Goal: Task Accomplishment & Management: Manage account settings

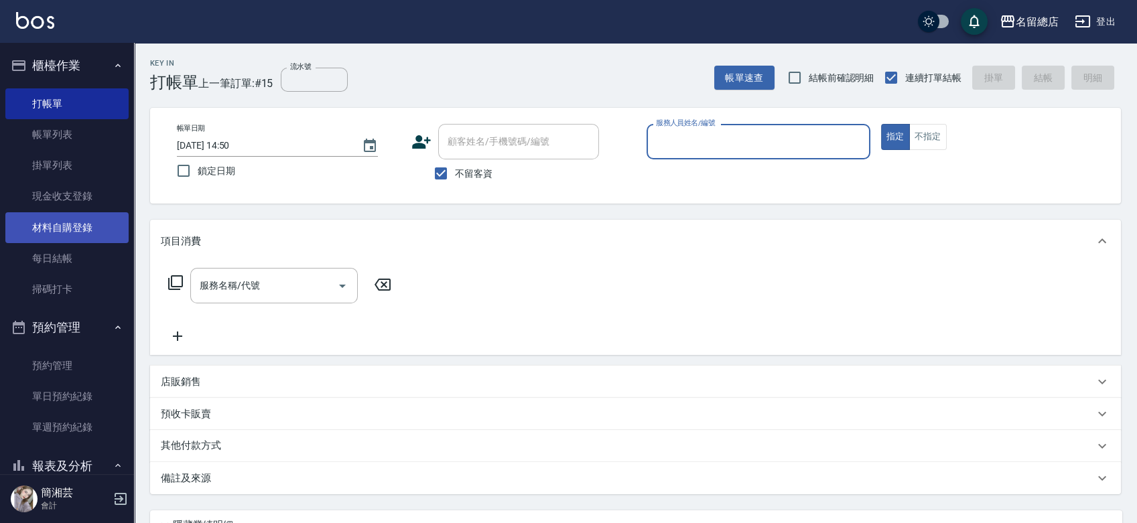
click at [87, 220] on link "材料自購登錄" at bounding box center [66, 227] width 123 height 31
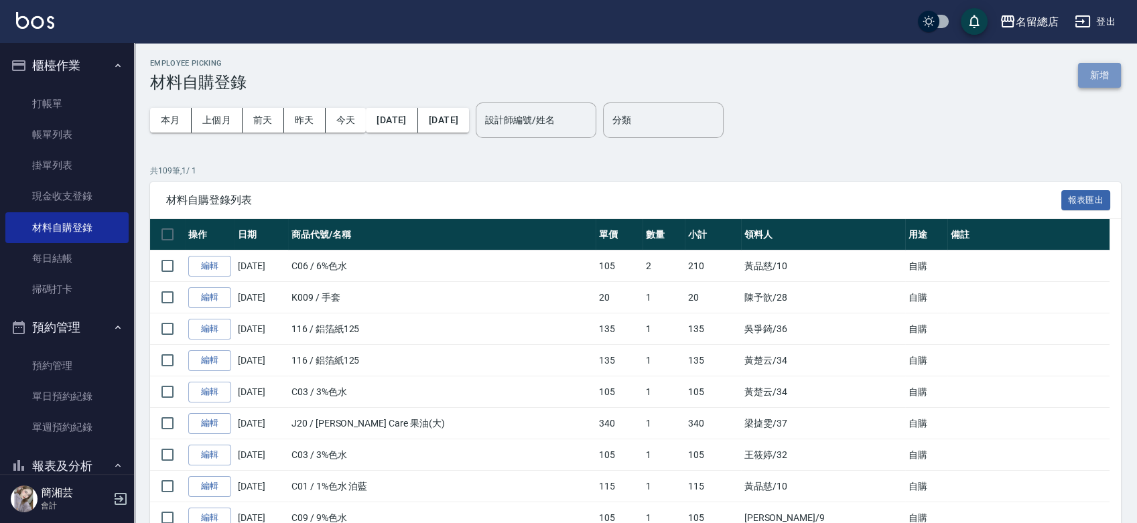
click at [1102, 77] on button "新增" at bounding box center [1099, 75] width 43 height 25
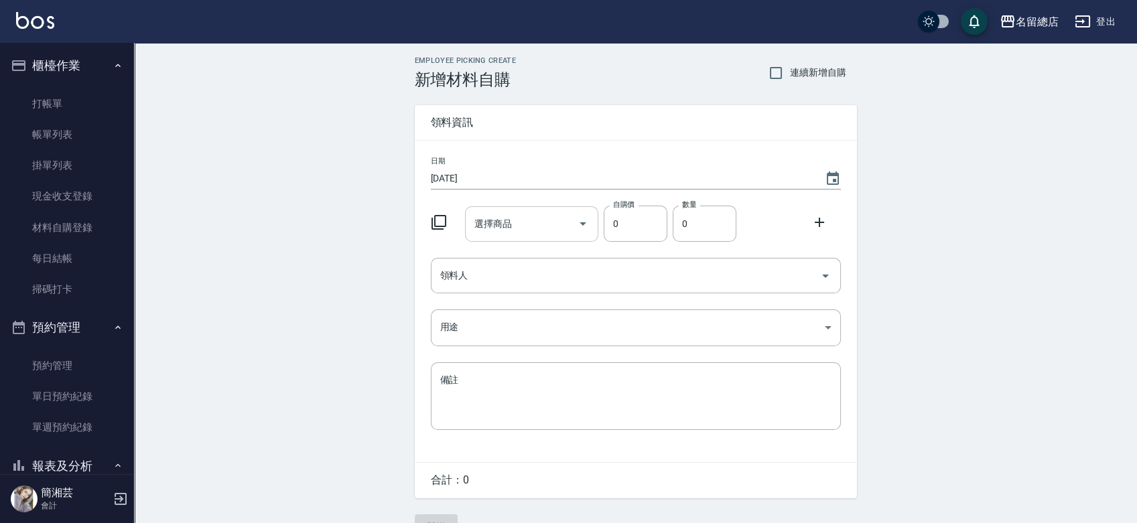
click at [543, 208] on div "選擇商品" at bounding box center [531, 224] width 133 height 36
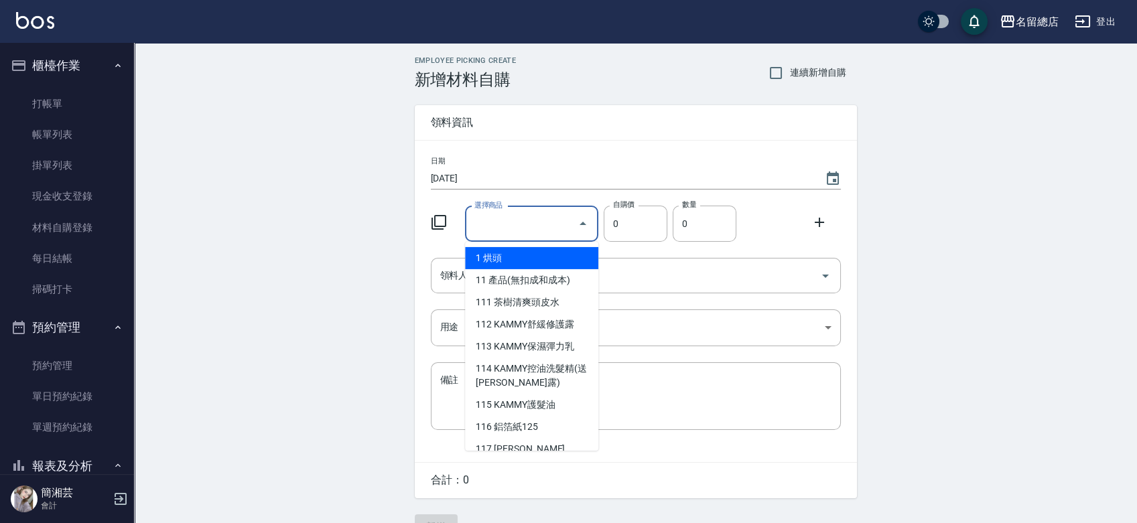
click at [542, 241] on body "名留總店 登出 櫃檯作業 打帳單 帳單列表 掛單列表 現金收支登錄 材料自購登錄 每日結帳 掃碼打卡 預約管理 預約管理 單日預約紀錄 單週預約紀錄 報表及分…" at bounding box center [568, 276] width 1137 height 552
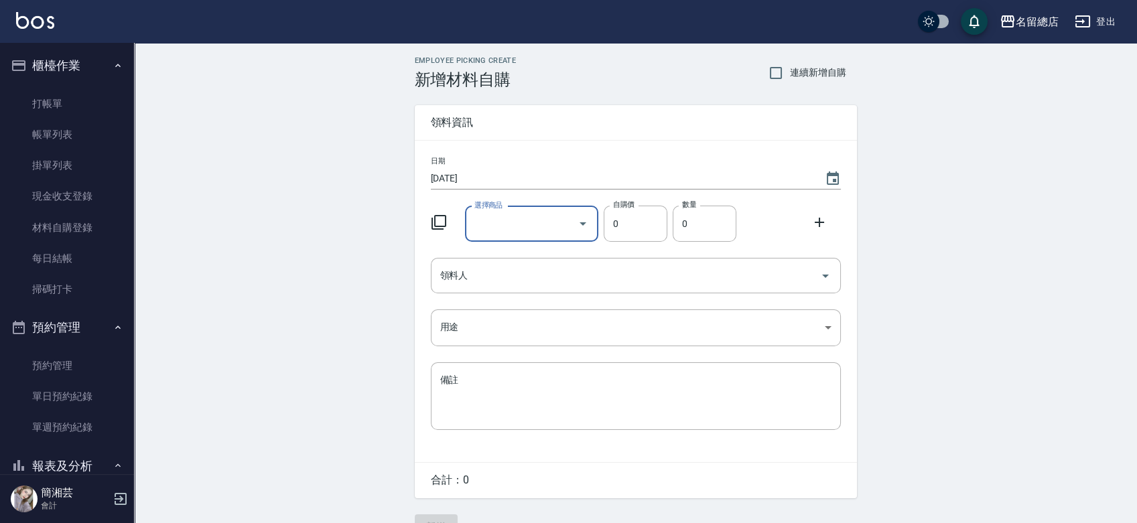
click at [543, 217] on input "選擇商品" at bounding box center [521, 223] width 101 height 23
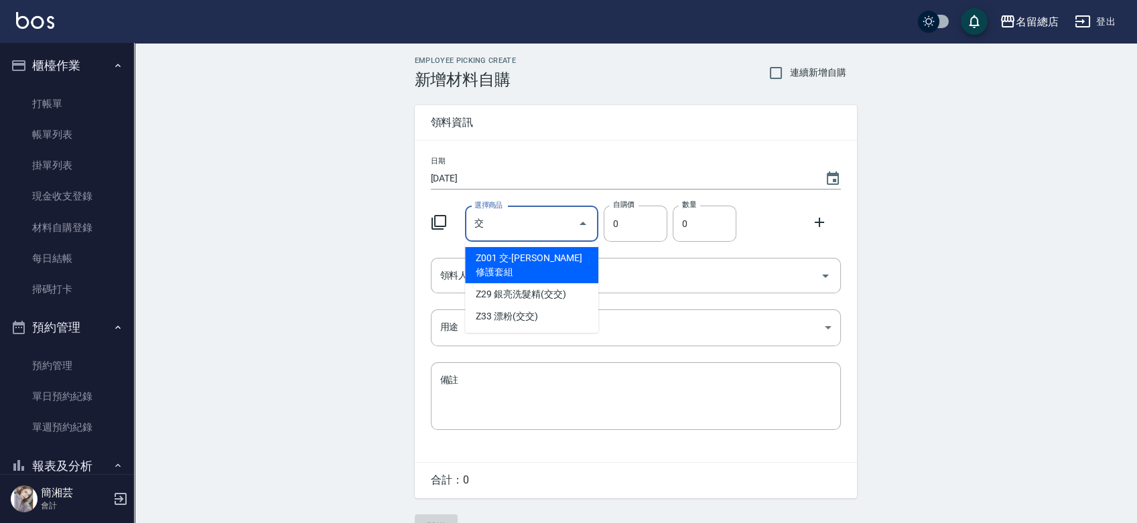
click at [545, 306] on li "Z33 漂粉(交交)" at bounding box center [531, 317] width 133 height 22
type input "漂粉(交交)"
type input "385"
type input "1"
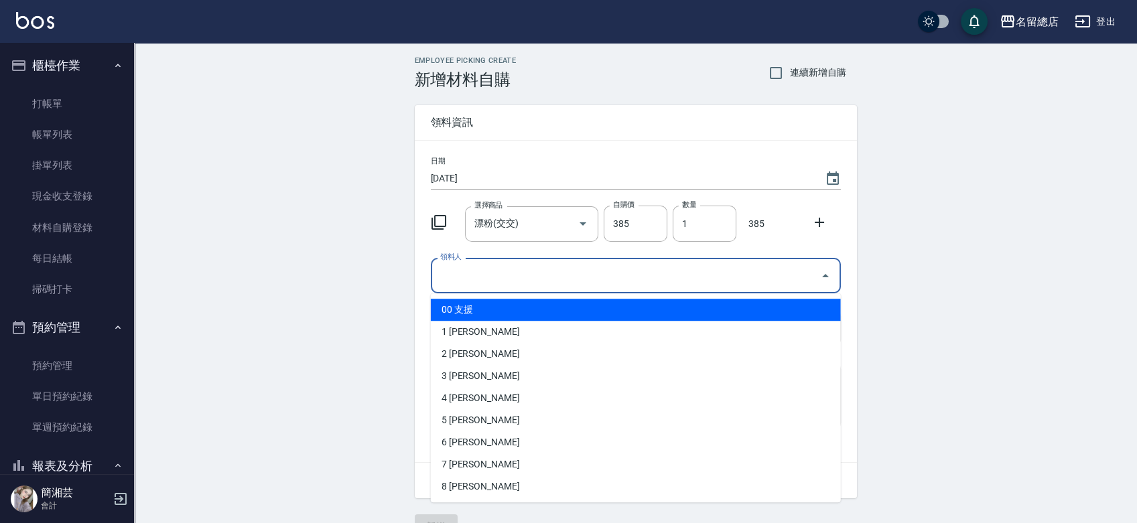
click at [520, 270] on input "領料人" at bounding box center [626, 275] width 378 height 23
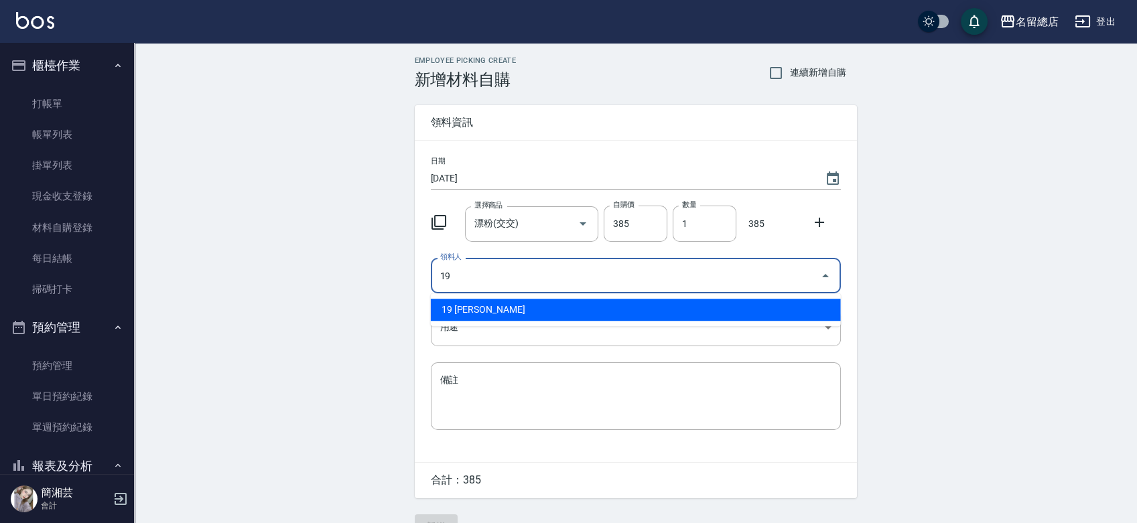
type input "19 [PERSON_NAME]"
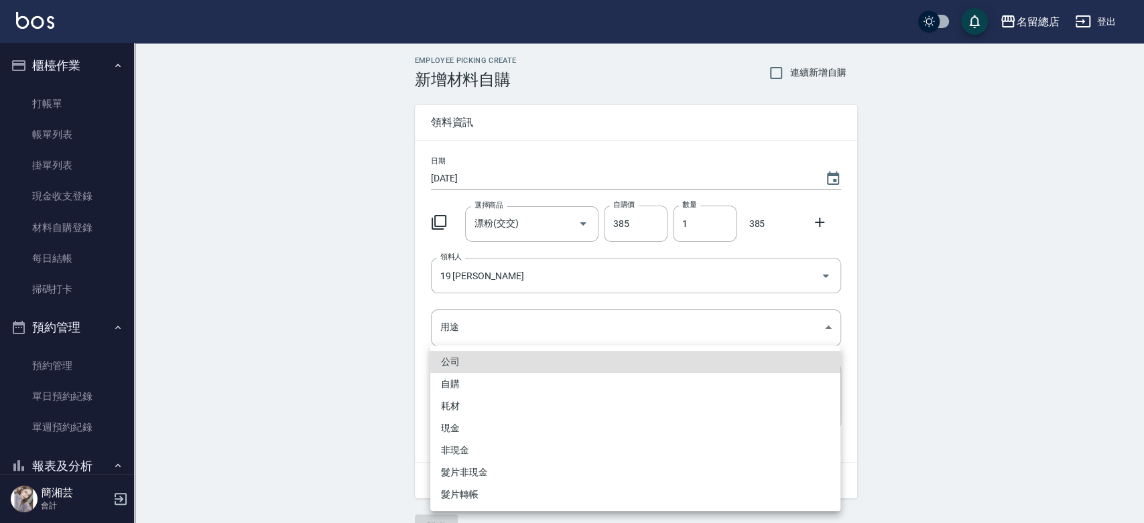
click at [456, 373] on li "自購" at bounding box center [635, 384] width 410 height 22
type input "自購"
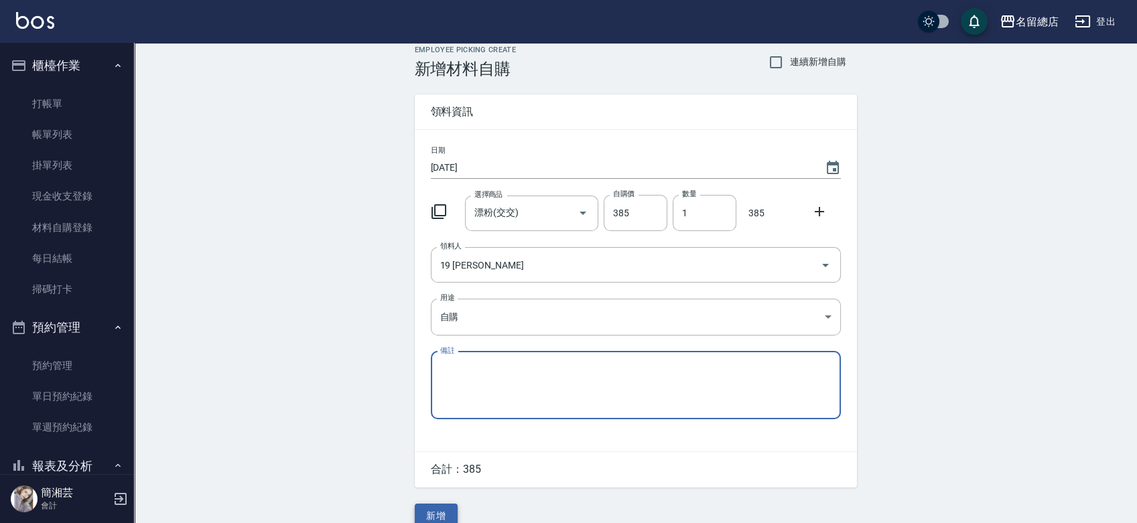
scroll to position [29, 0]
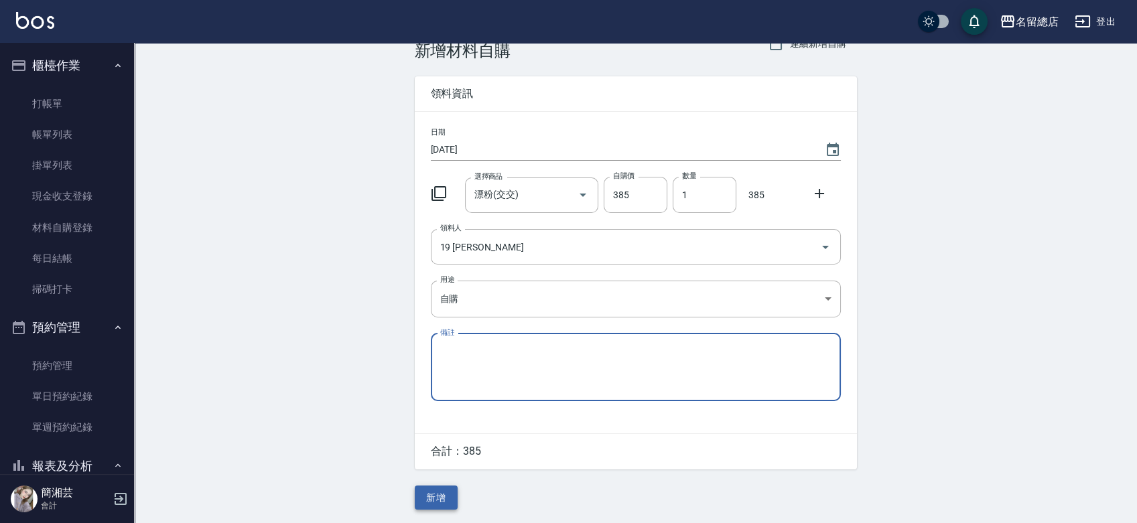
click at [446, 493] on button "新增" at bounding box center [436, 498] width 43 height 25
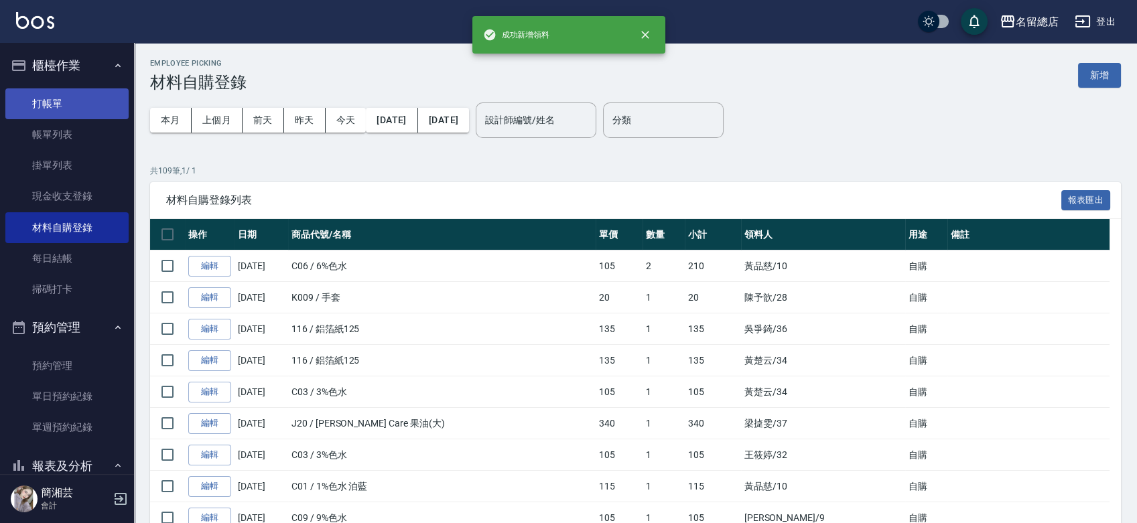
click at [75, 99] on link "打帳單" at bounding box center [66, 103] width 123 height 31
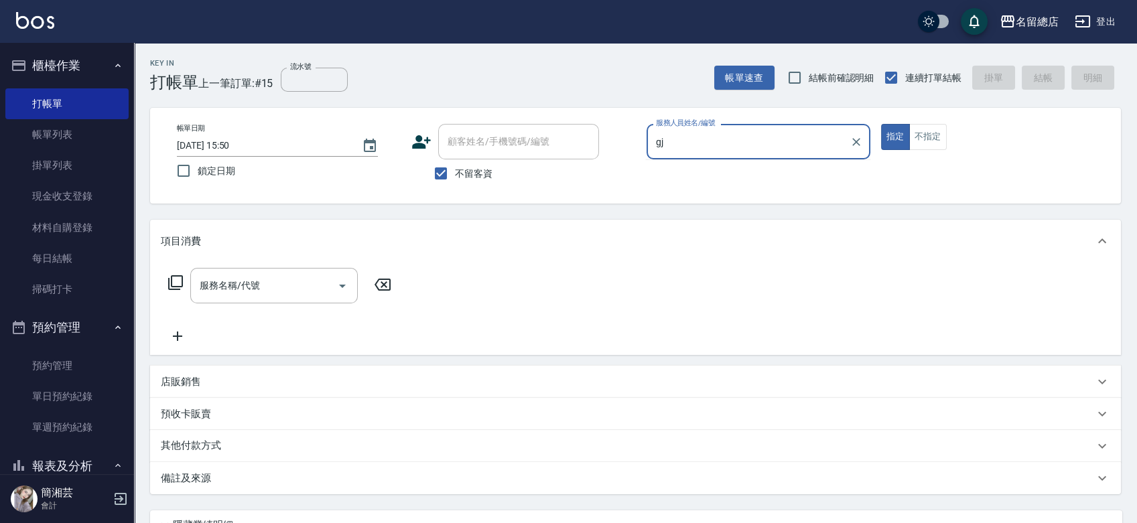
type input "g"
type input "書"
type input "[PERSON_NAME]"
click at [581, 208] on div "Key In 打帳單 上一筆訂單:#15 流水號 流水號 帳單速查 結帳前確認明細 連續打單結帳 掛單 結帳 明細 帳單日期 [DATE] 15:50 鎖定日…" at bounding box center [635, 341] width 1003 height 597
drag, startPoint x: 98, startPoint y: 137, endPoint x: 1143, endPoint y: 1, distance: 1053.7
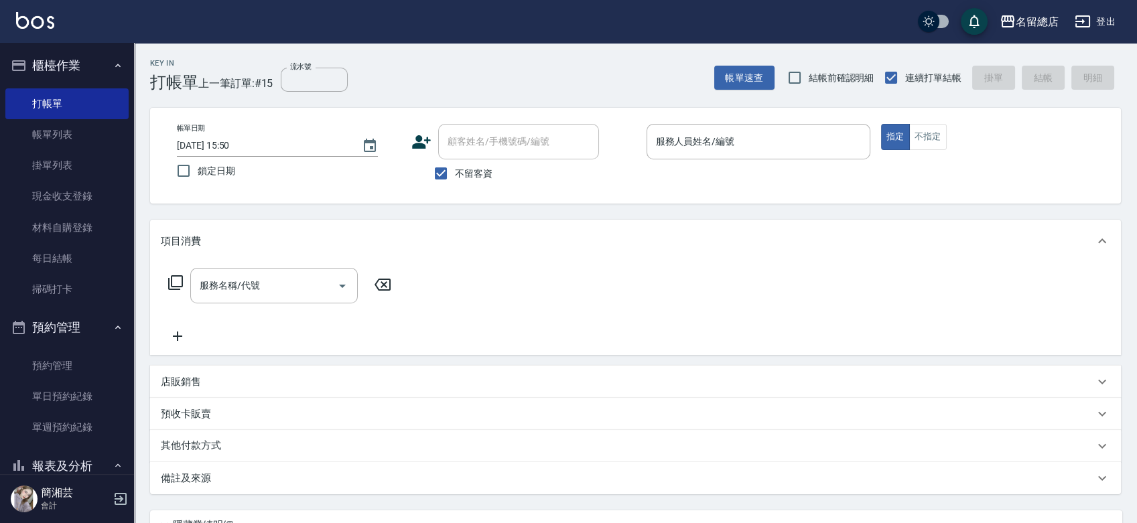
click at [98, 137] on link "帳單列表" at bounding box center [66, 134] width 123 height 31
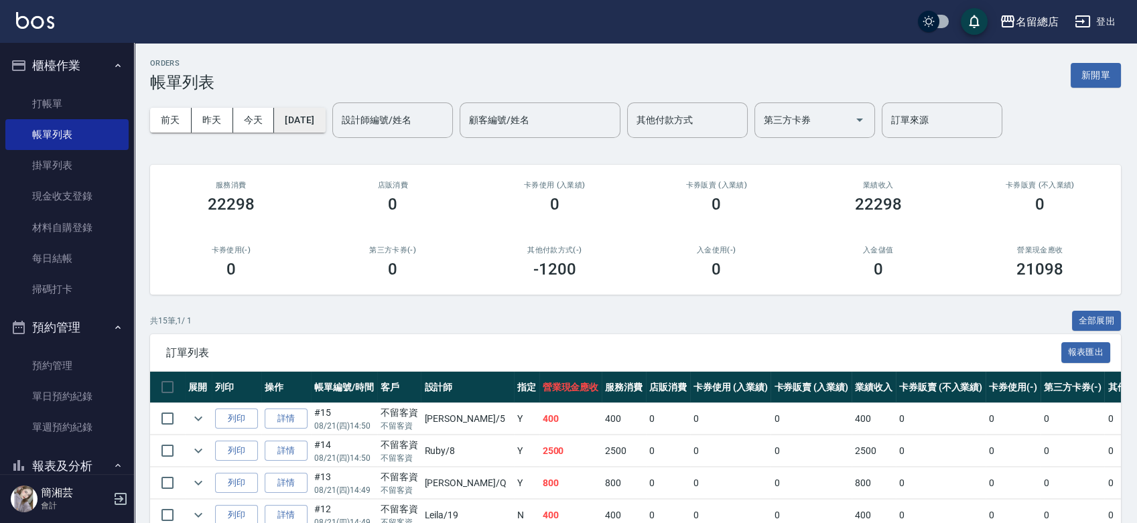
click at [316, 123] on button "[DATE]" at bounding box center [299, 120] width 51 height 25
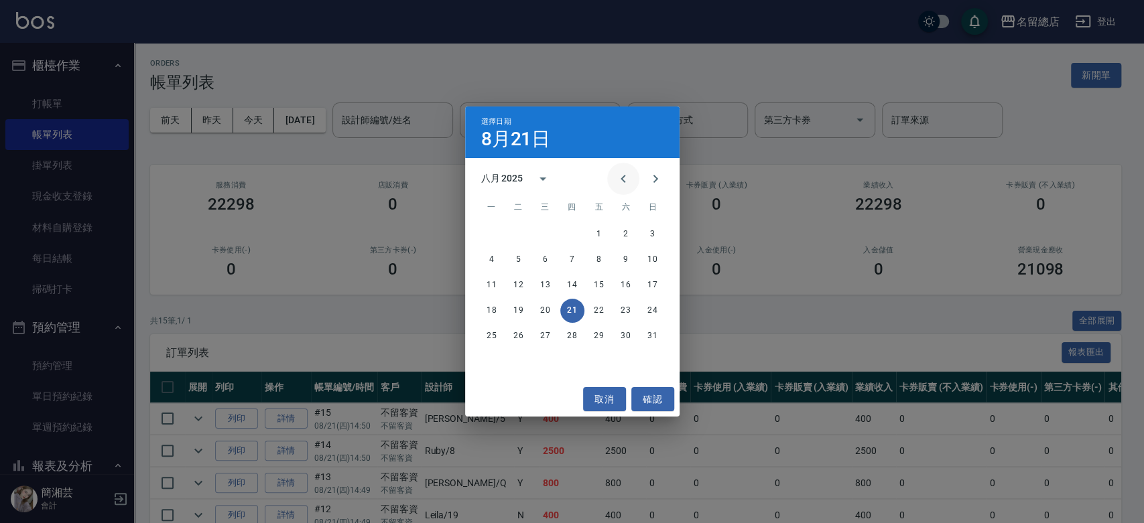
click at [620, 178] on icon "Previous month" at bounding box center [623, 179] width 16 height 16
click at [516, 282] on button "15" at bounding box center [519, 285] width 24 height 24
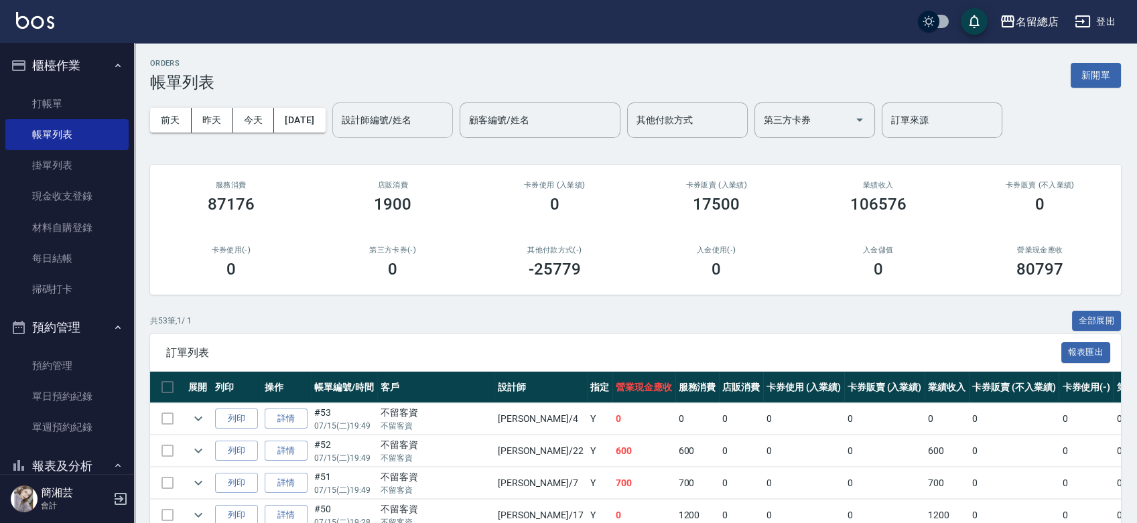
click at [440, 127] on input "設計師編號/姓名" at bounding box center [392, 120] width 109 height 23
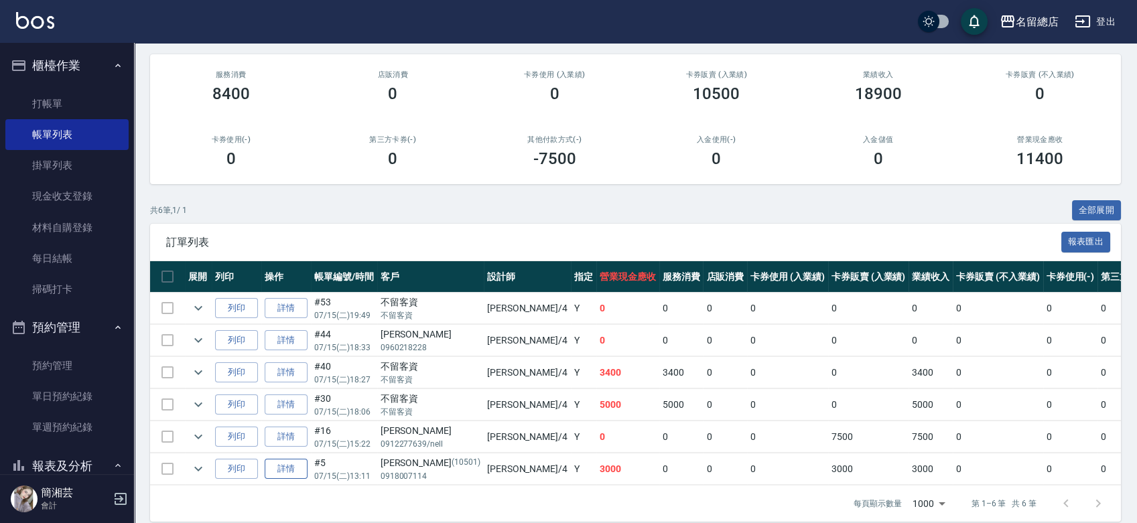
scroll to position [135, 0]
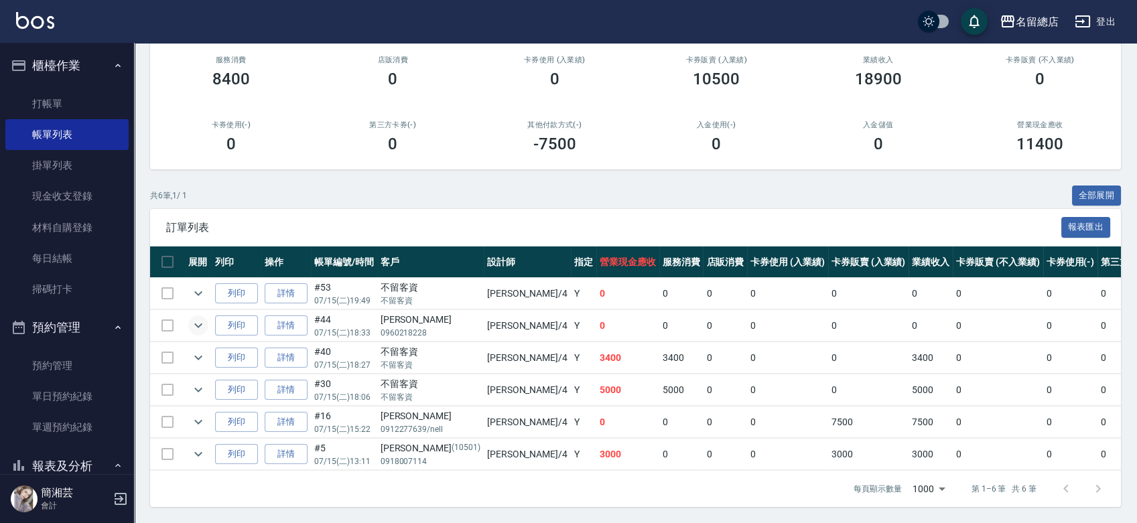
type input "[PERSON_NAME]-4"
click at [195, 318] on icon "expand row" at bounding box center [198, 326] width 16 height 16
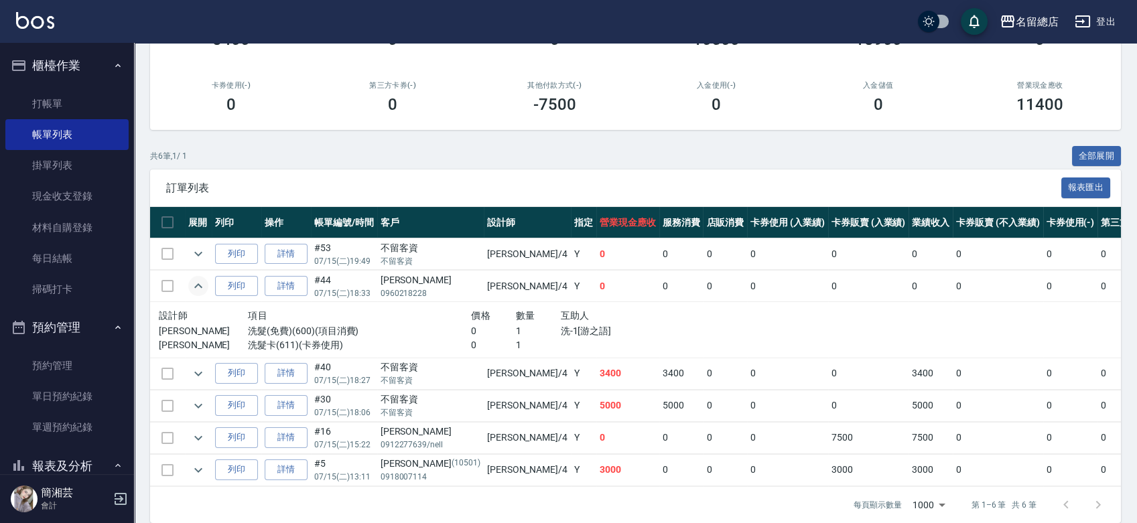
scroll to position [190, 0]
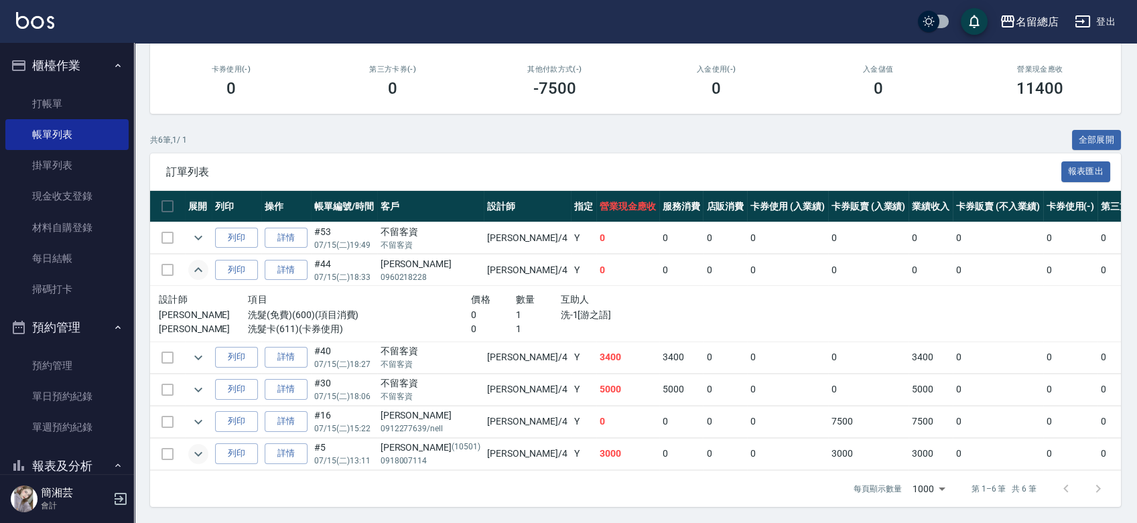
click at [194, 446] on icon "expand row" at bounding box center [198, 454] width 16 height 16
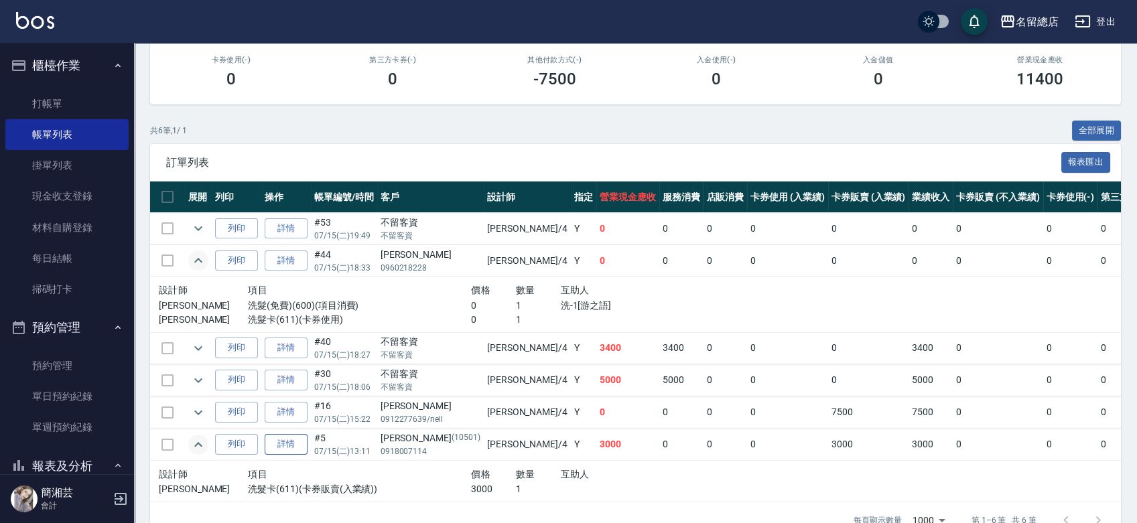
click at [287, 446] on link "詳情" at bounding box center [286, 444] width 43 height 21
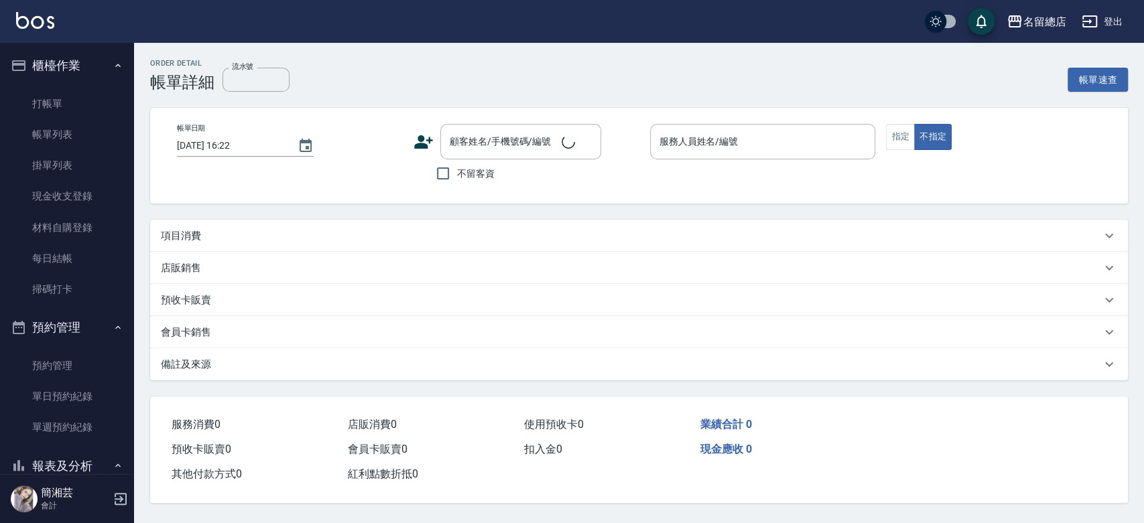
type input "[DATE] 13:11"
type input "[PERSON_NAME]-4"
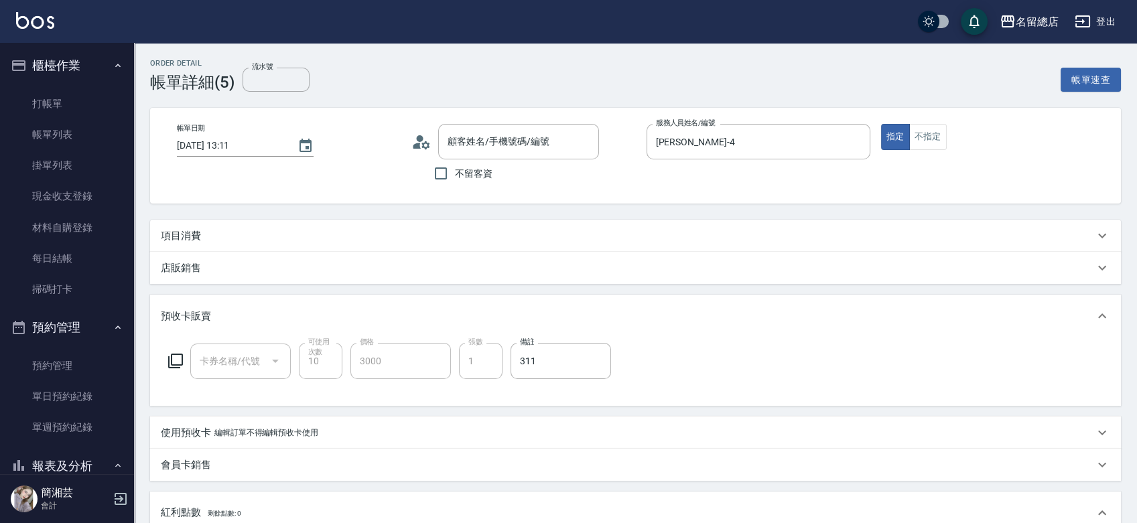
scroll to position [11, 0]
type input "[PERSON_NAME]/0918007114/10501"
type input "洗髮卡(611)"
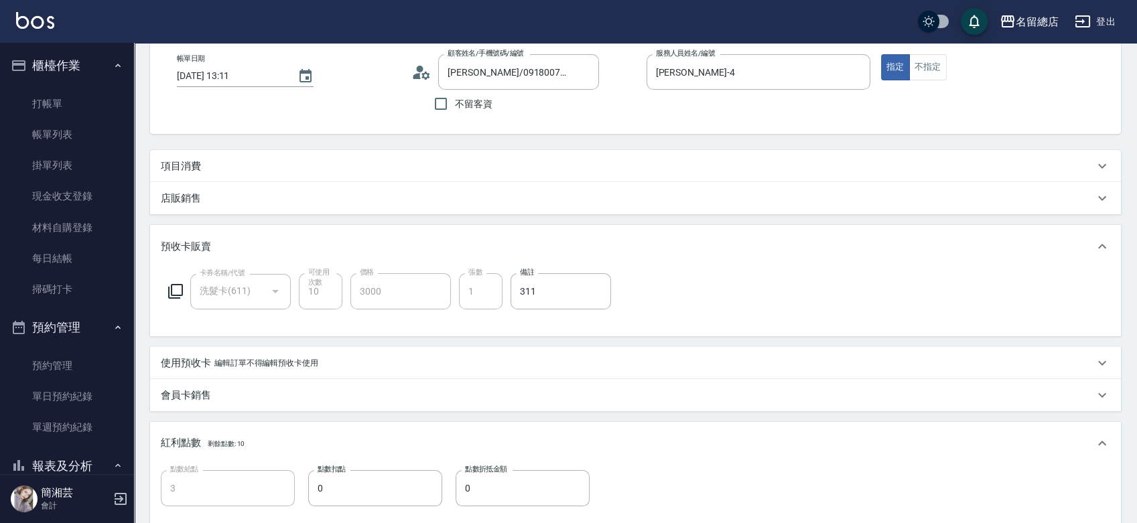
scroll to position [0, 0]
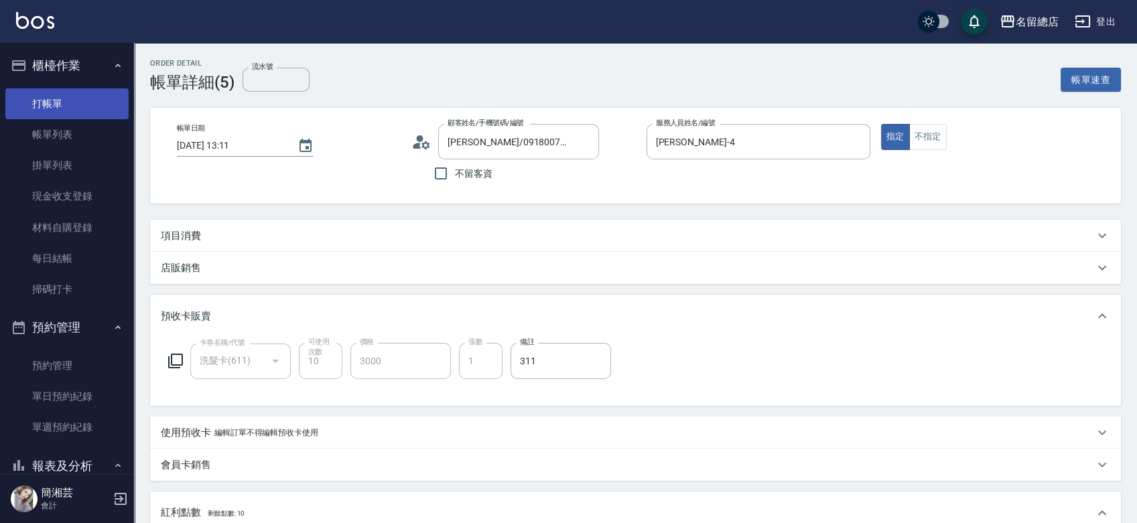
click at [99, 113] on link "打帳單" at bounding box center [66, 103] width 123 height 31
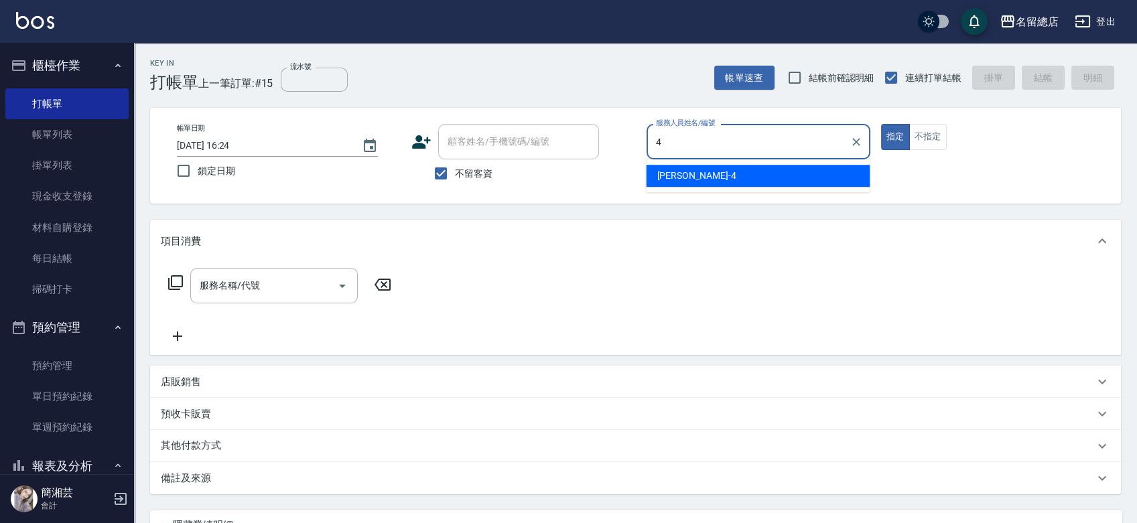
type input "[PERSON_NAME]-4"
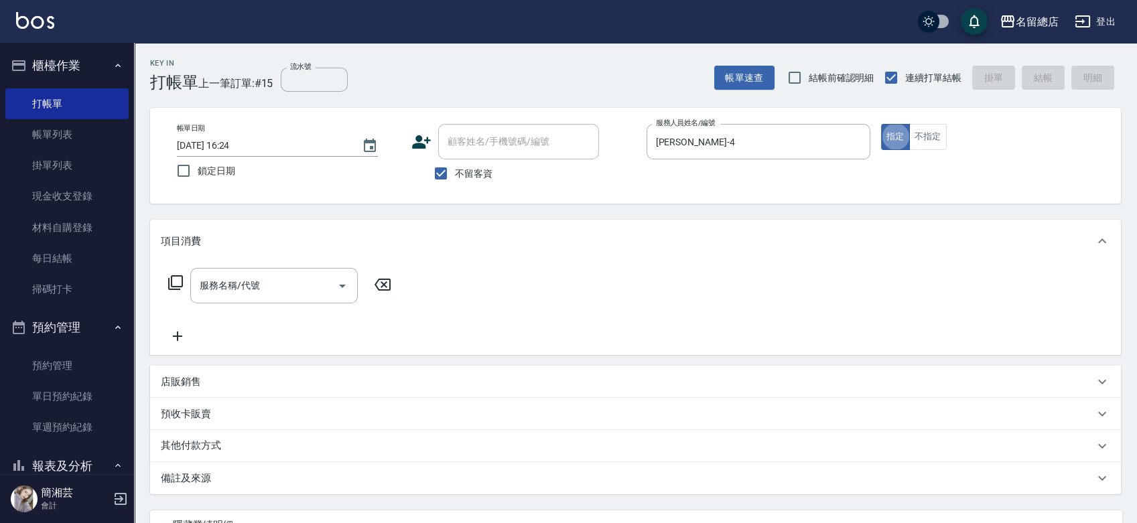
type button "true"
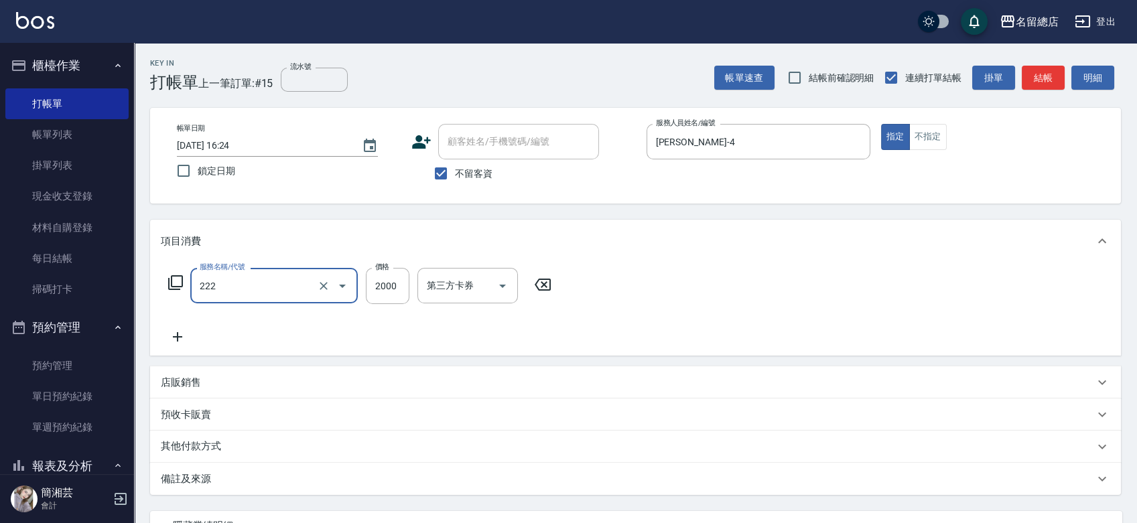
type input "燙髮2000以上(222)"
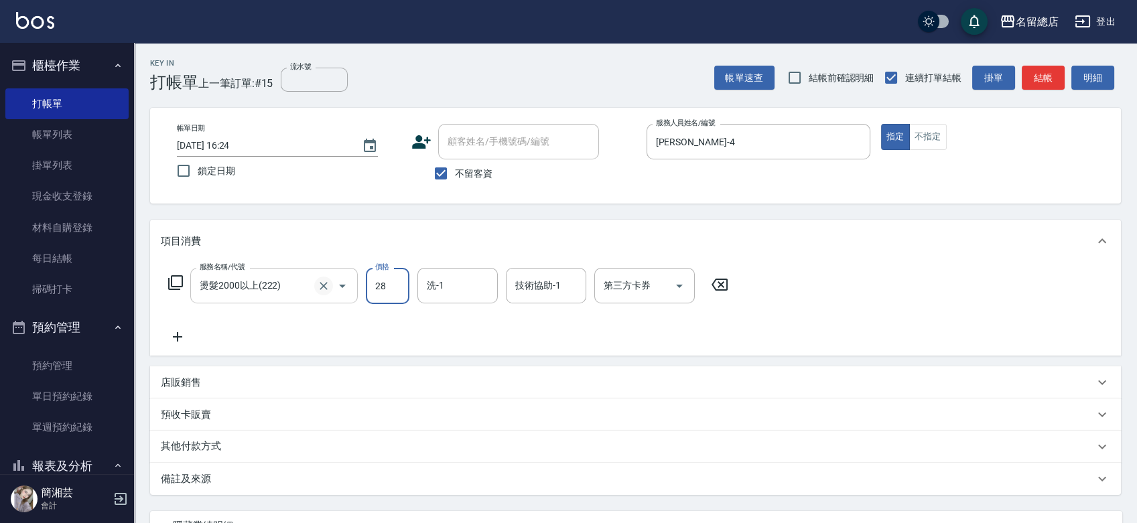
click at [326, 287] on icon "Clear" at bounding box center [323, 285] width 13 height 13
type input "28"
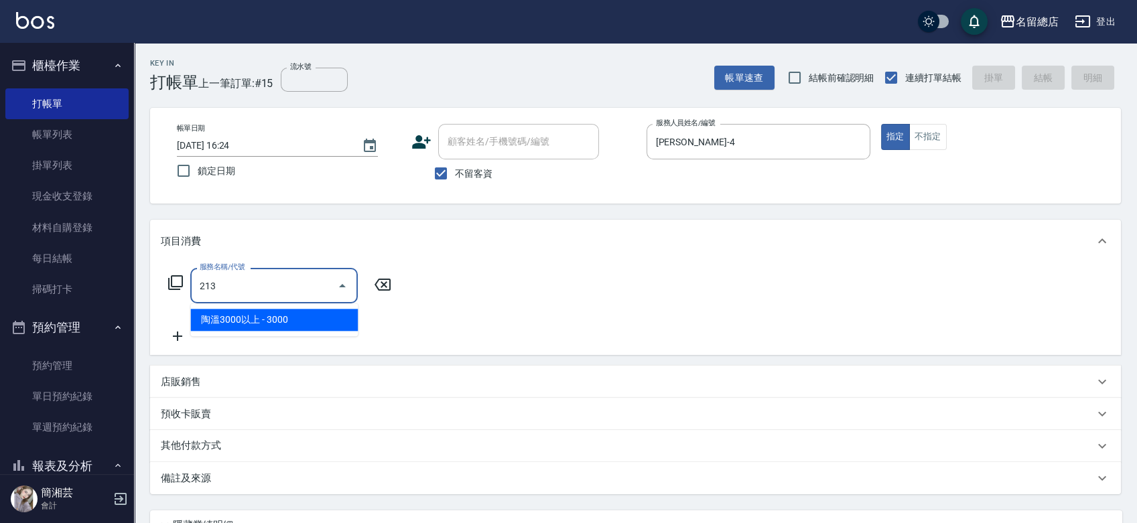
type input "陶溫3000以上(213)"
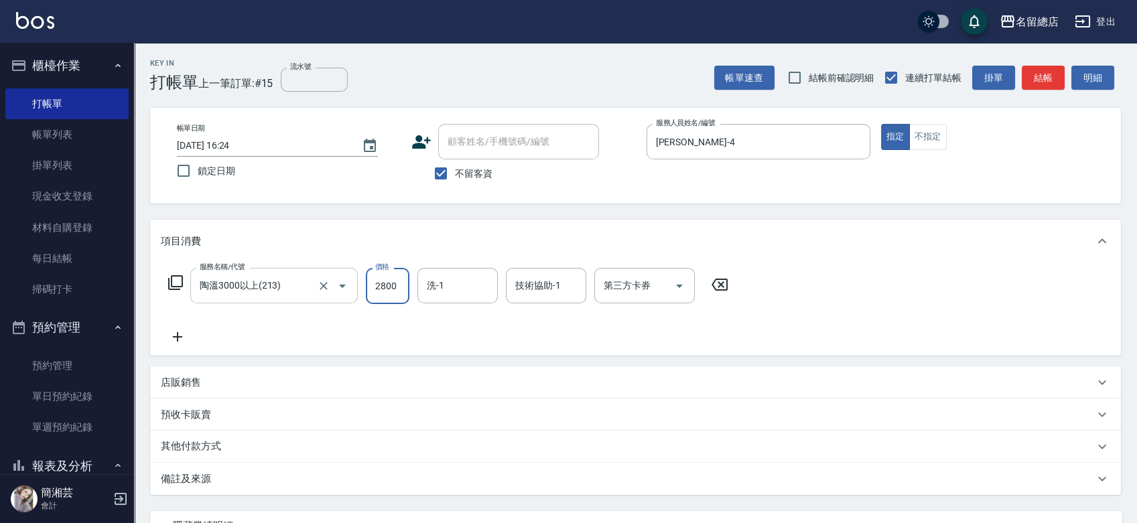
type input "2800"
type input "祥哥-98"
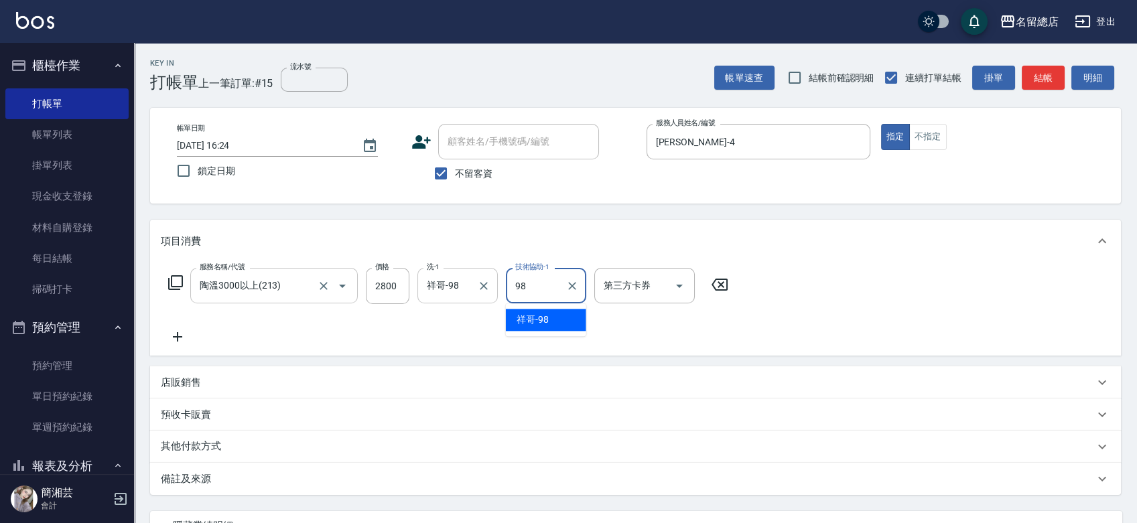
type input "祥哥-98"
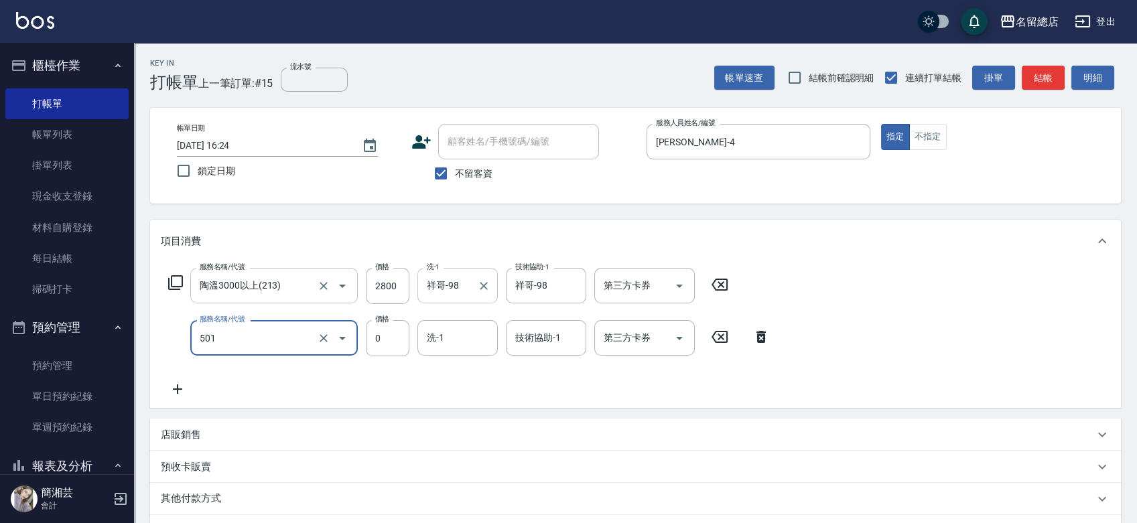
type input "2段蓋卡1300以上(501)"
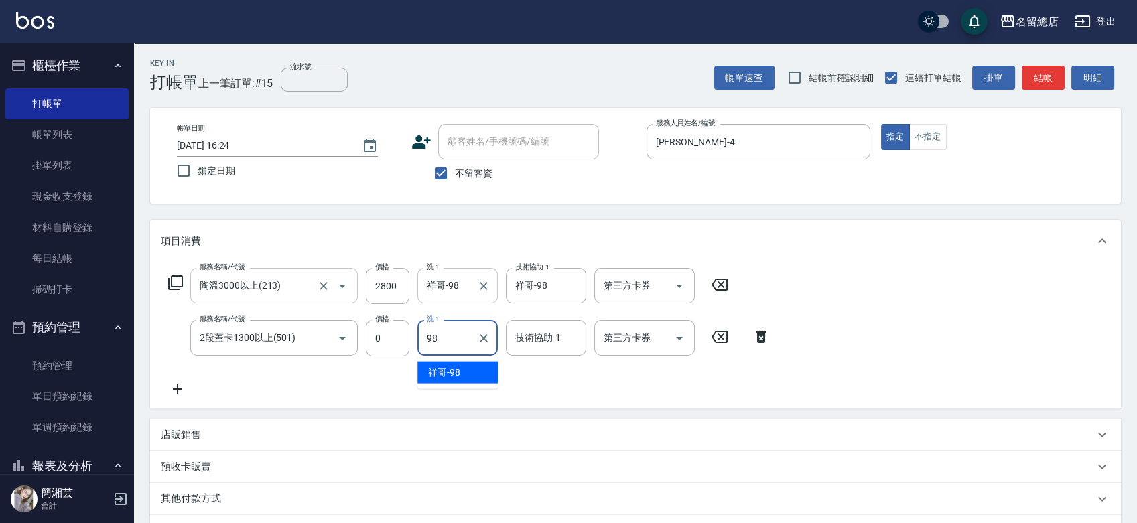
type input "祥哥-98"
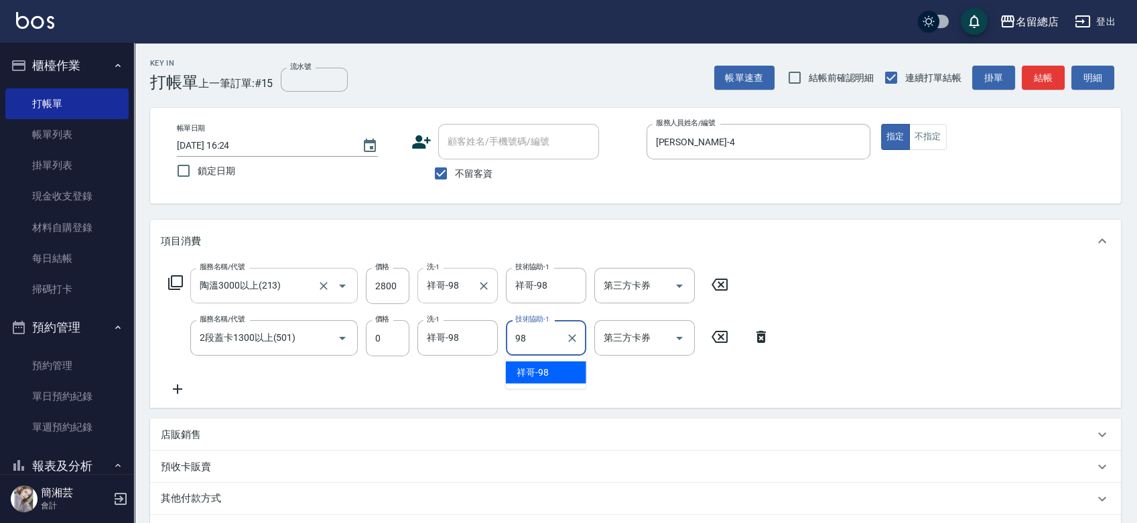
type input "祥哥-98"
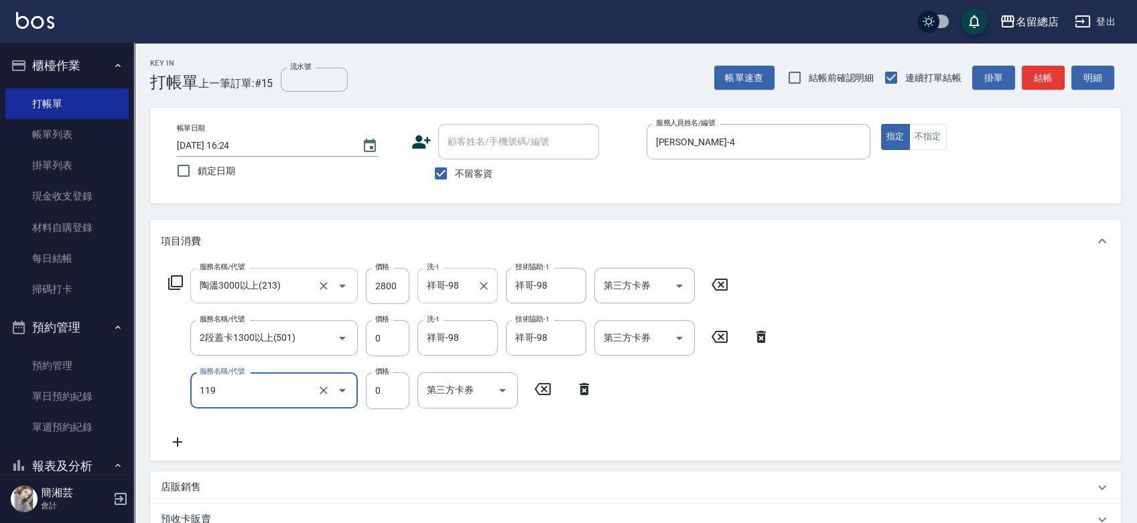
type input "頭皮蓋卡5點(119)"
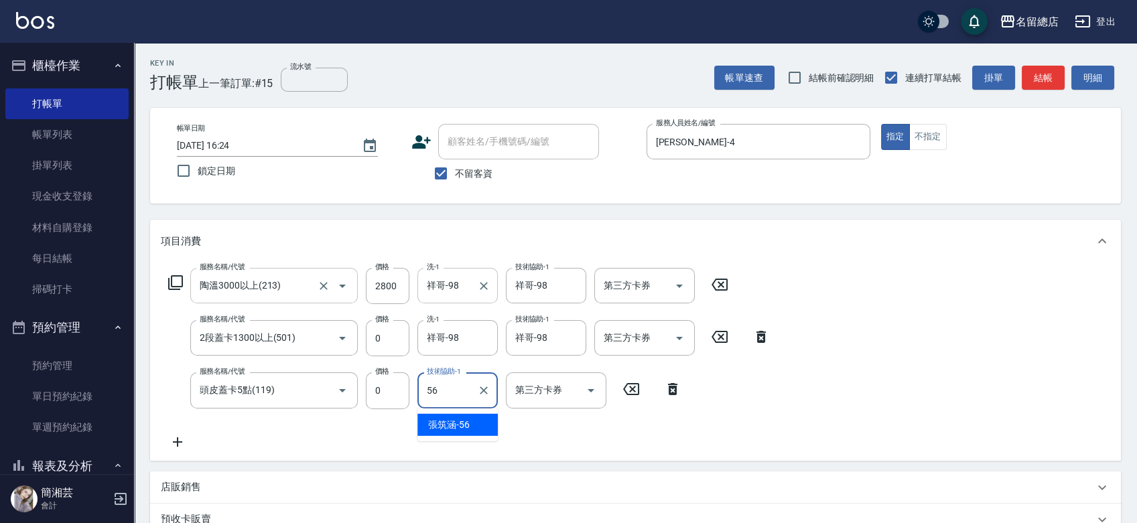
type input "[PERSON_NAME]-56"
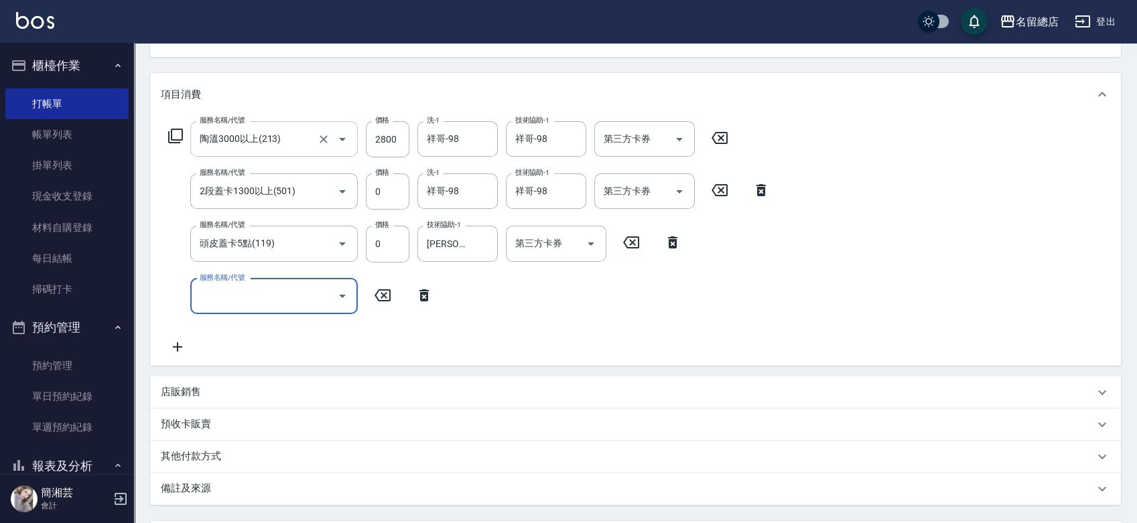
scroll to position [223, 0]
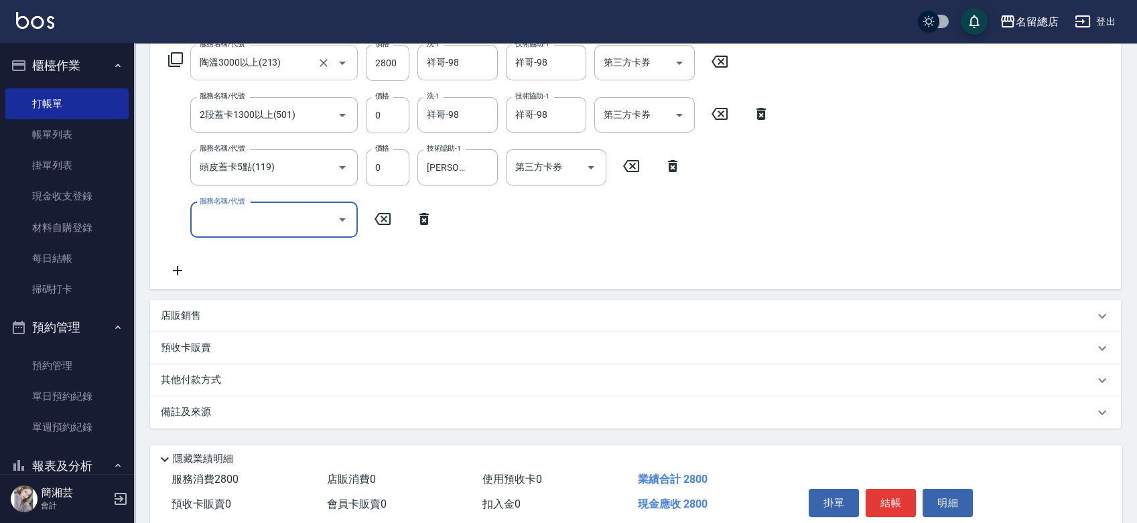
click at [208, 383] on p "其他付款方式" at bounding box center [194, 380] width 67 height 15
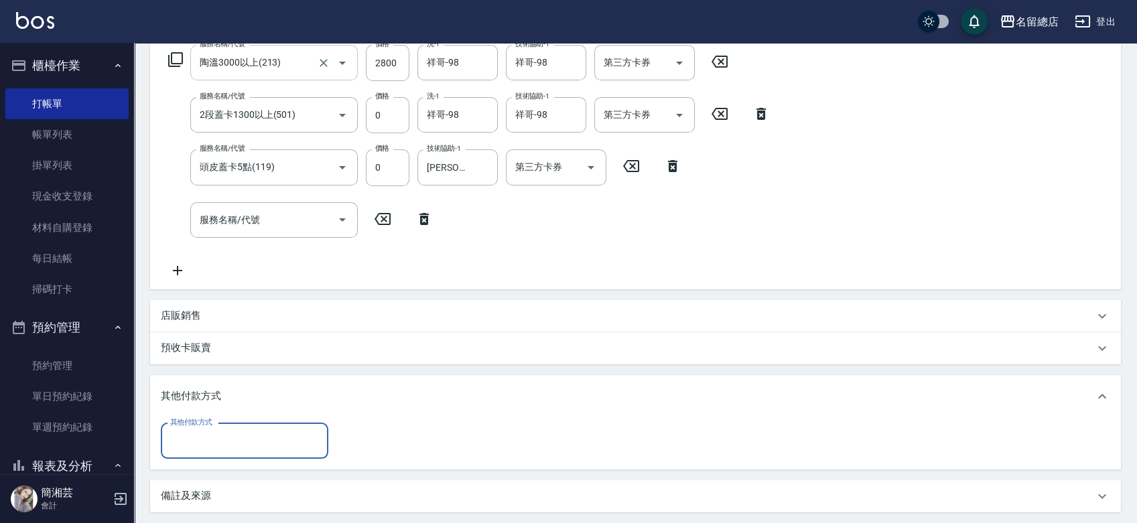
scroll to position [0, 0]
click at [220, 440] on input "其他付款方式" at bounding box center [244, 441] width 155 height 23
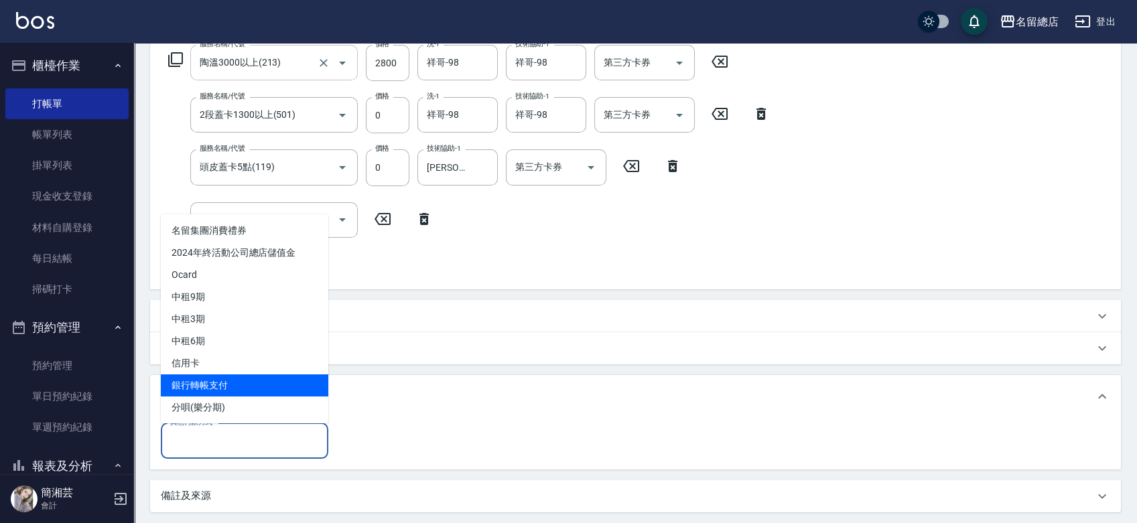
click at [220, 386] on span "銀行轉帳支付" at bounding box center [245, 386] width 168 height 22
type input "銀行轉帳支付"
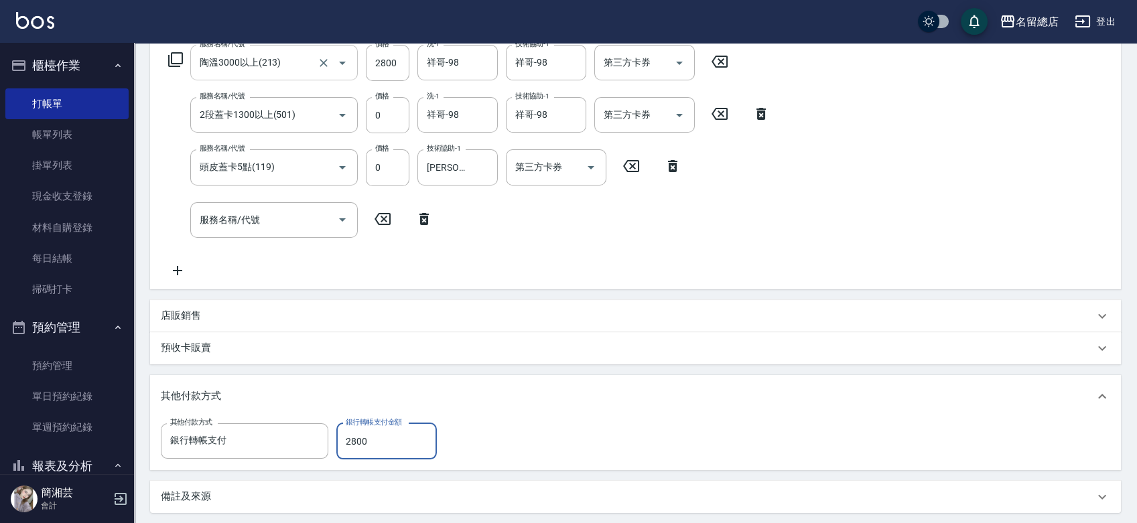
type input "2800"
type input "[DATE] 16:25"
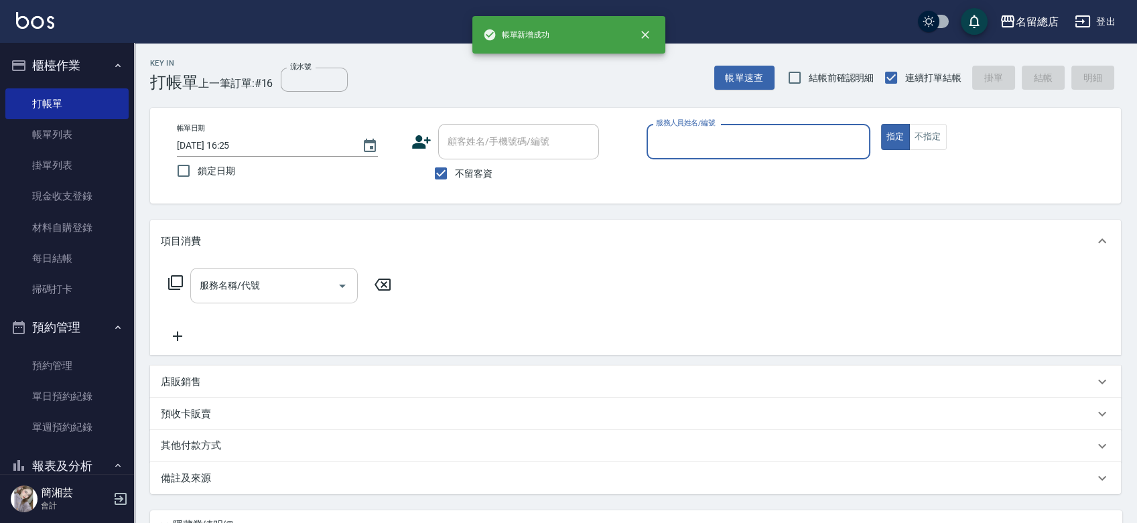
type input "ㄋ"
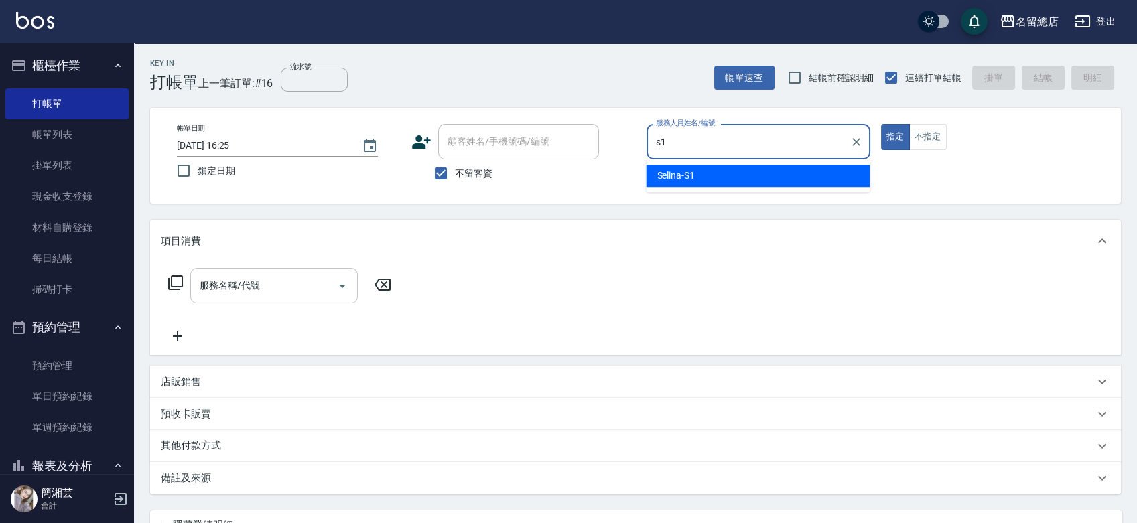
type input "Selina-S1"
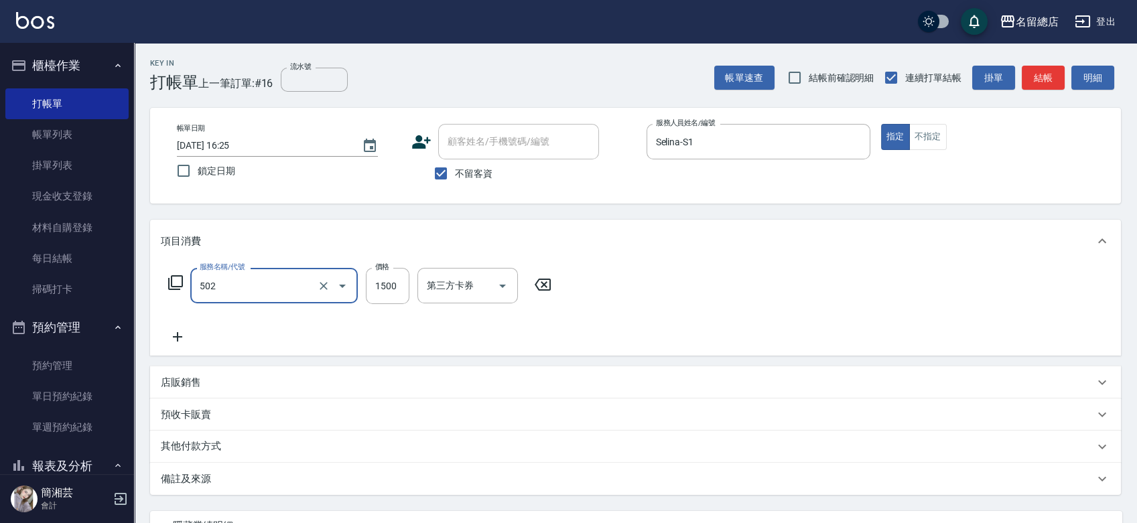
type input "染髮1500以上(502)"
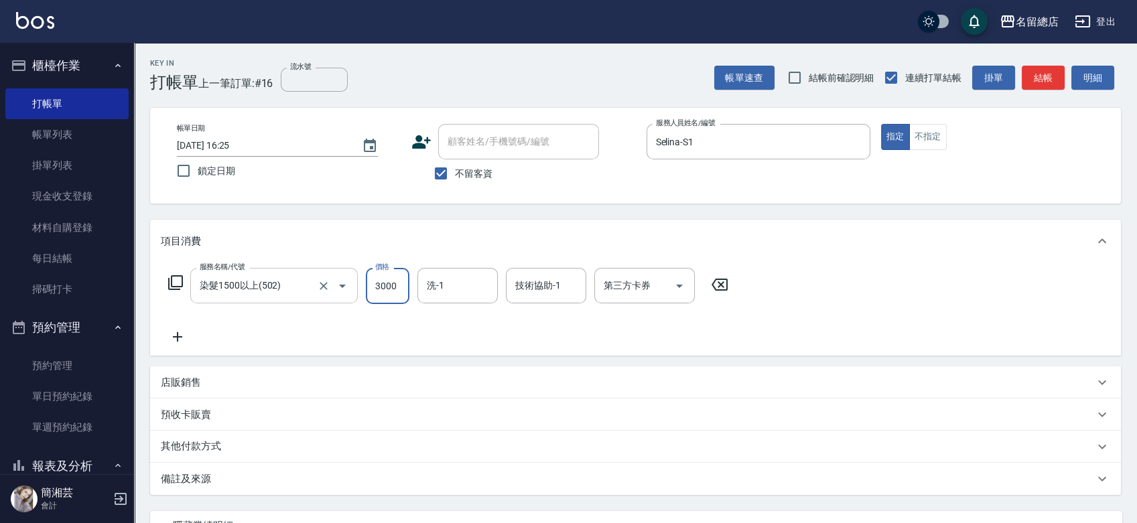
type input "3000"
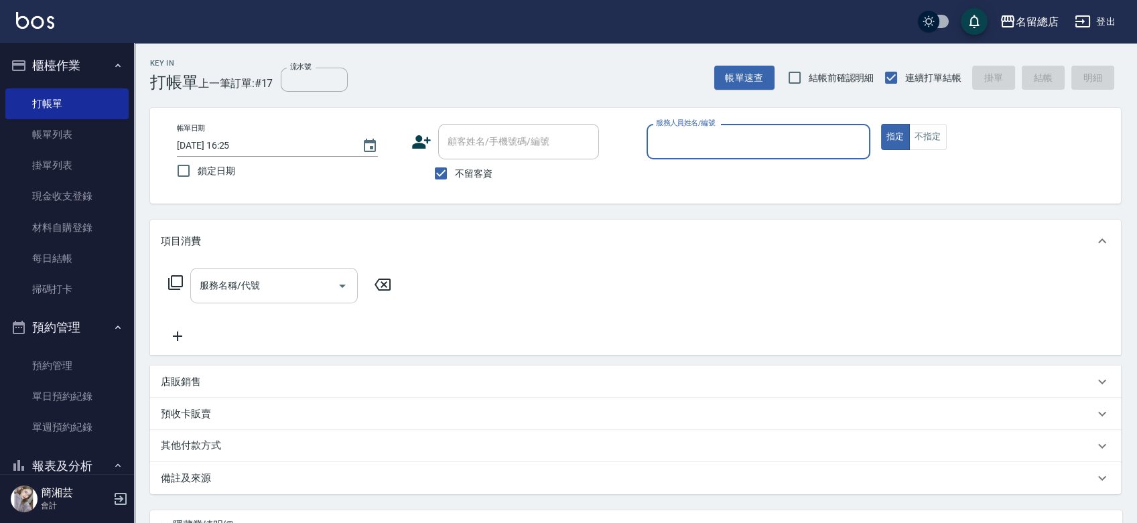
click at [472, 176] on span "不留客資" at bounding box center [474, 174] width 38 height 14
click at [455, 176] on input "不留客資" at bounding box center [441, 174] width 28 height 28
checkbox input "false"
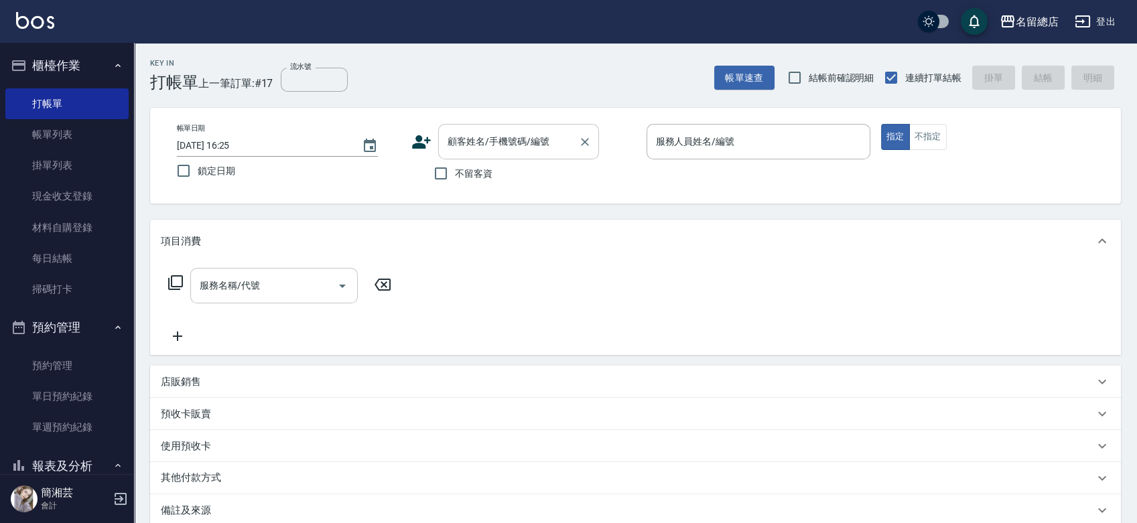
click at [488, 137] on input "顧客姓名/手機號碼/編號" at bounding box center [508, 141] width 129 height 23
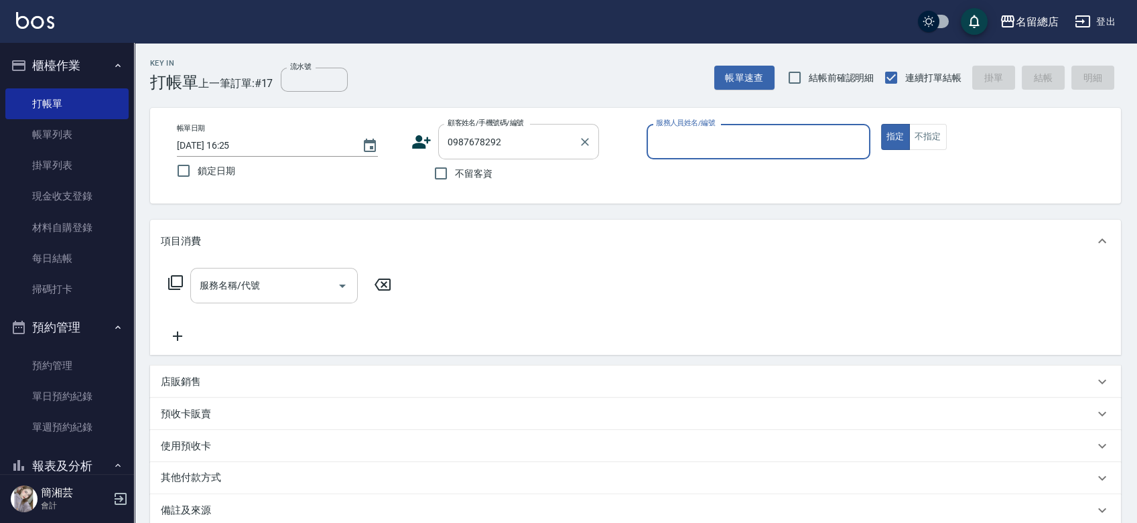
type input "[PERSON_NAME]10/8/0987678292/null"
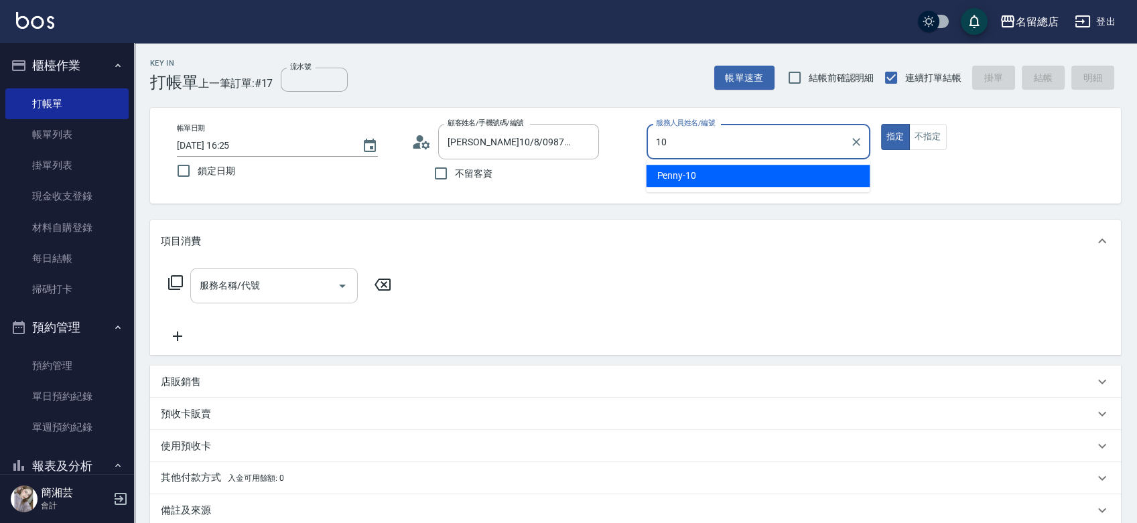
type input "Penny-10"
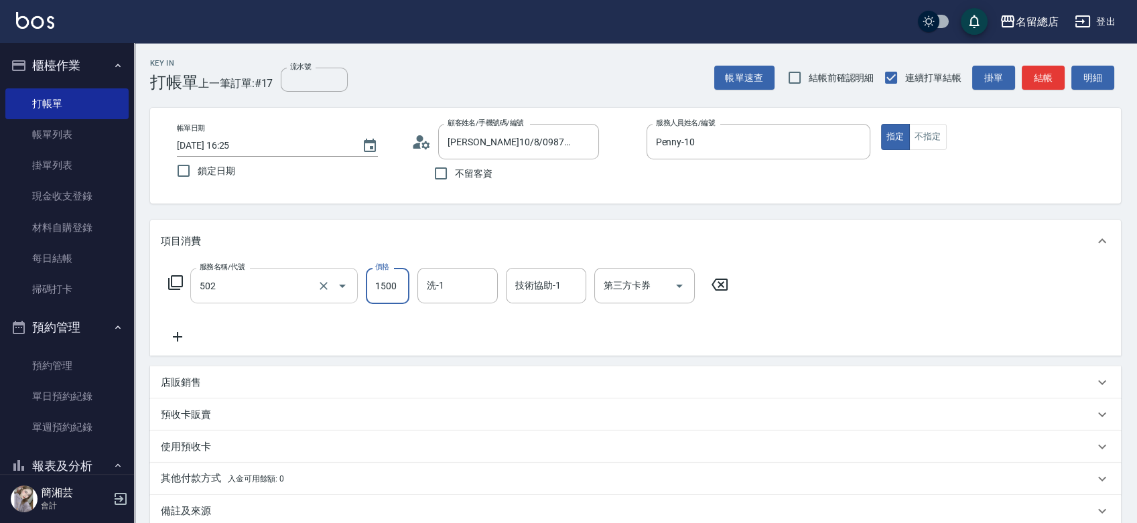
type input "染髮1500以上(502)"
type input "4000"
click at [278, 487] on div "其他付款方式 入金可用餘額: 0" at bounding box center [635, 479] width 971 height 32
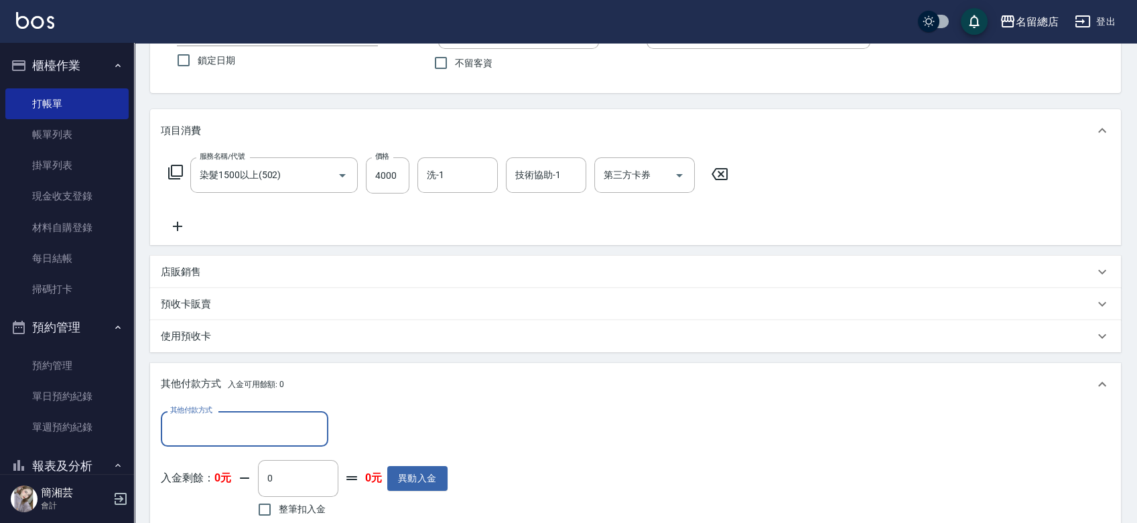
scroll to position [149, 0]
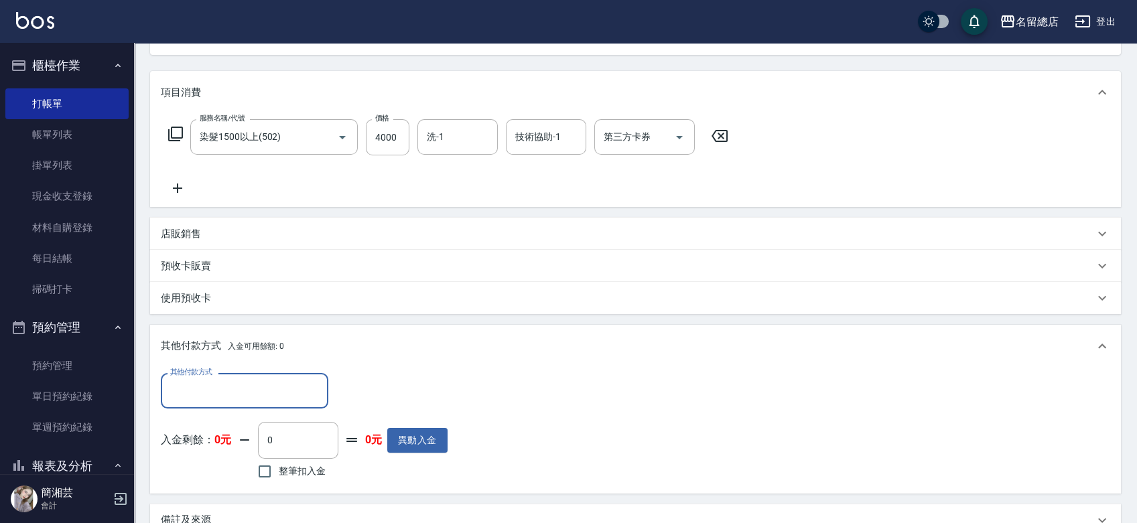
click at [239, 391] on input "其他付款方式" at bounding box center [244, 390] width 155 height 23
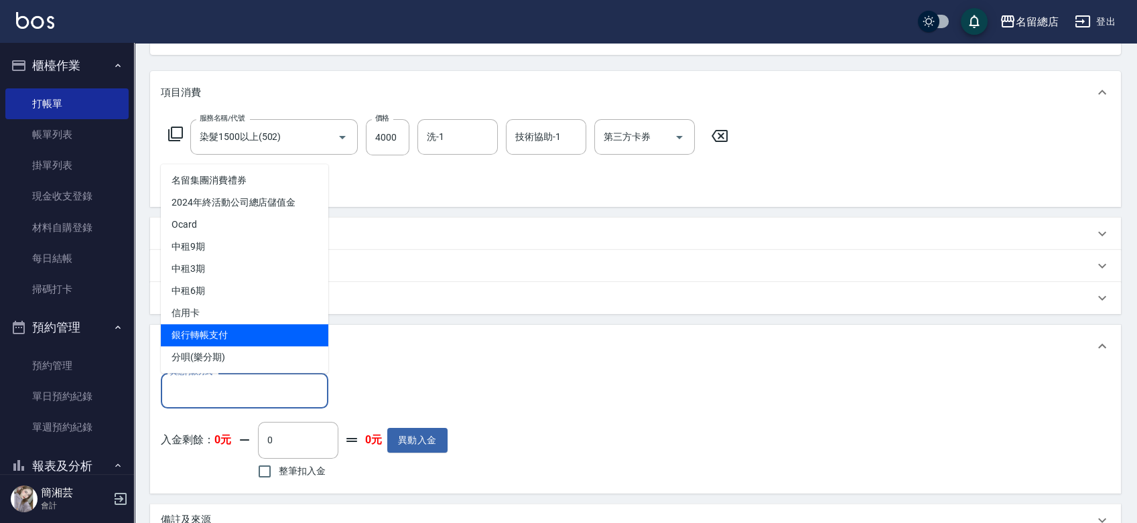
click at [215, 338] on span "銀行轉帳支付" at bounding box center [245, 335] width 168 height 22
type input "銀行轉帳支付"
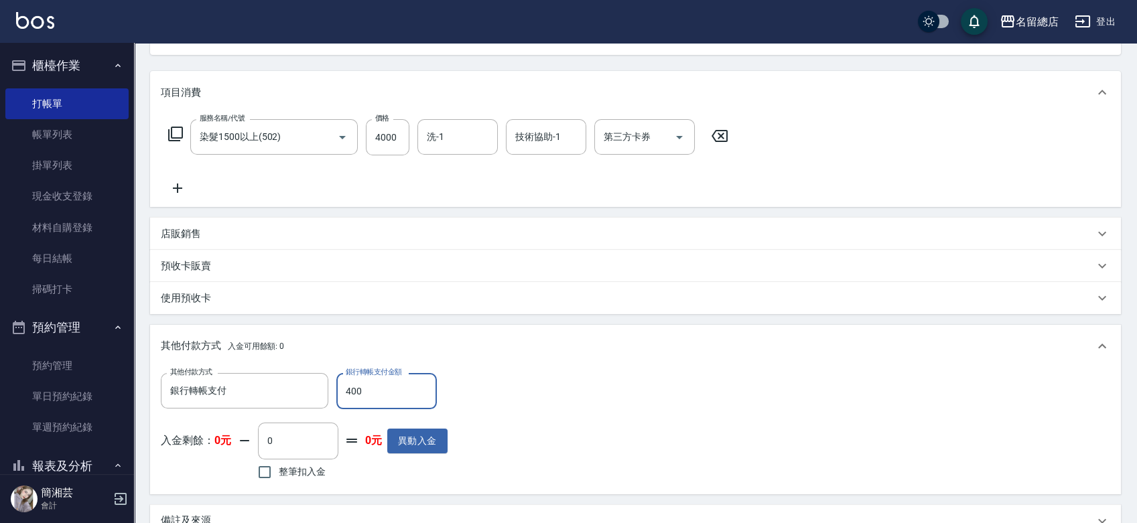
type input "4000"
type input "[DATE] 16:27"
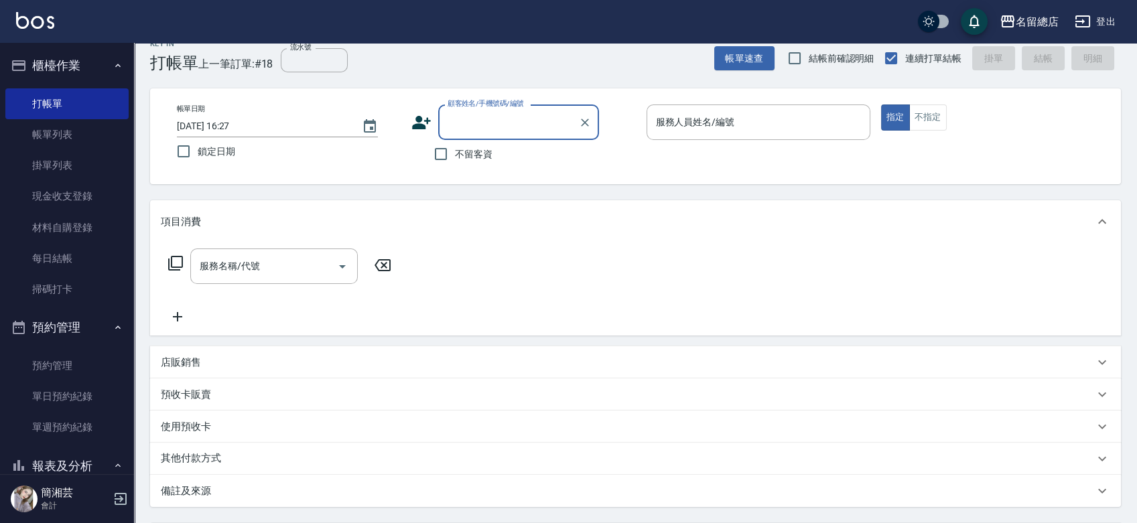
scroll to position [0, 0]
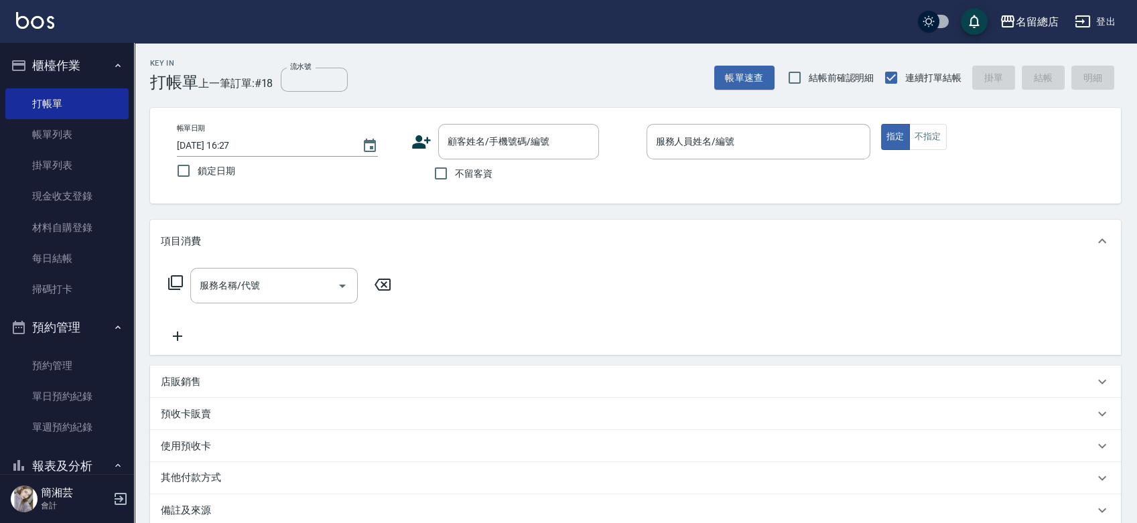
click at [466, 175] on span "不留客資" at bounding box center [474, 174] width 38 height 14
click at [455, 175] on input "不留客資" at bounding box center [441, 174] width 28 height 28
checkbox input "true"
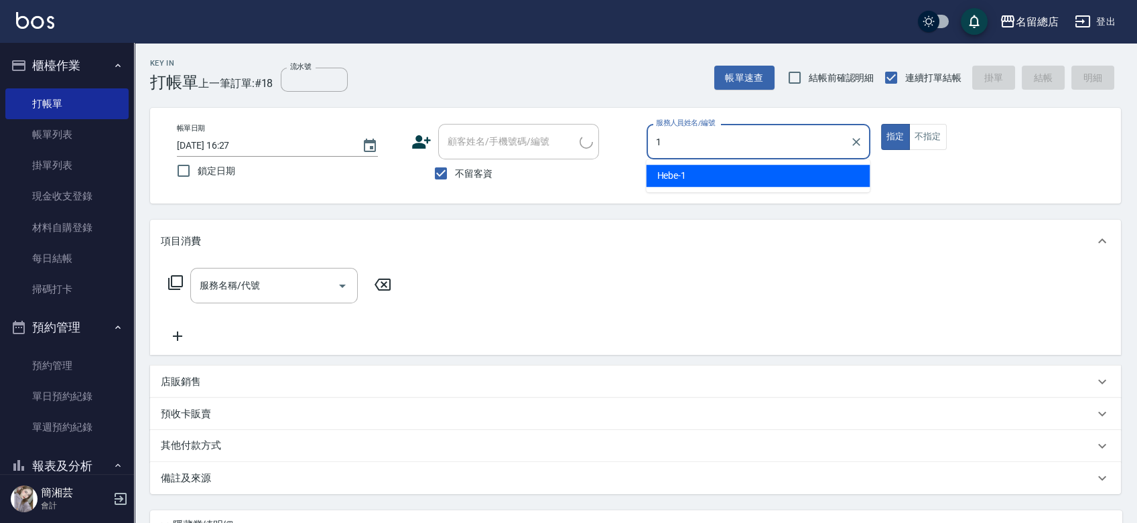
type input "17"
type input "[PERSON_NAME]/0935767952/"
type input "[PERSON_NAME]-17"
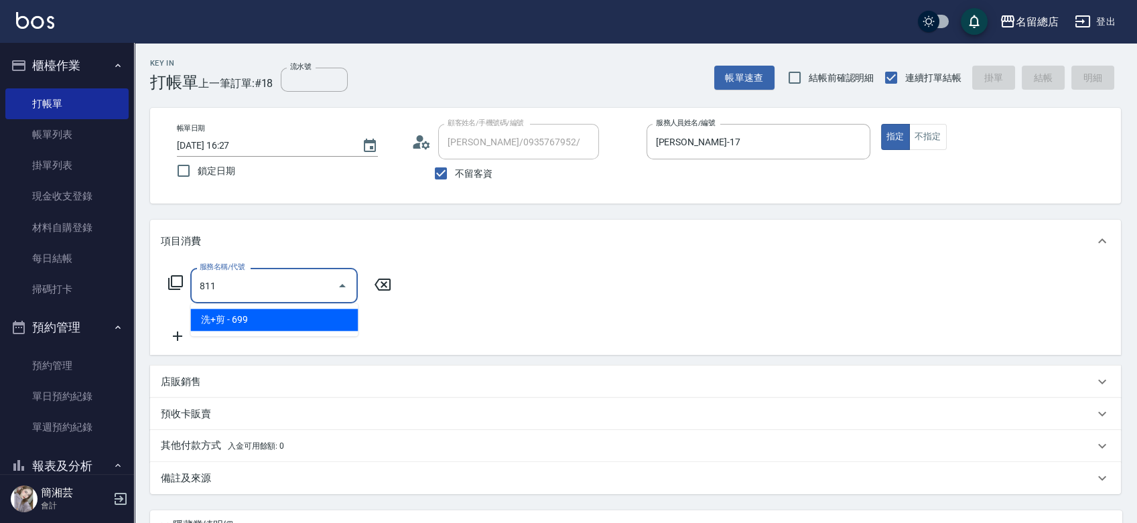
type input "洗+剪(811)"
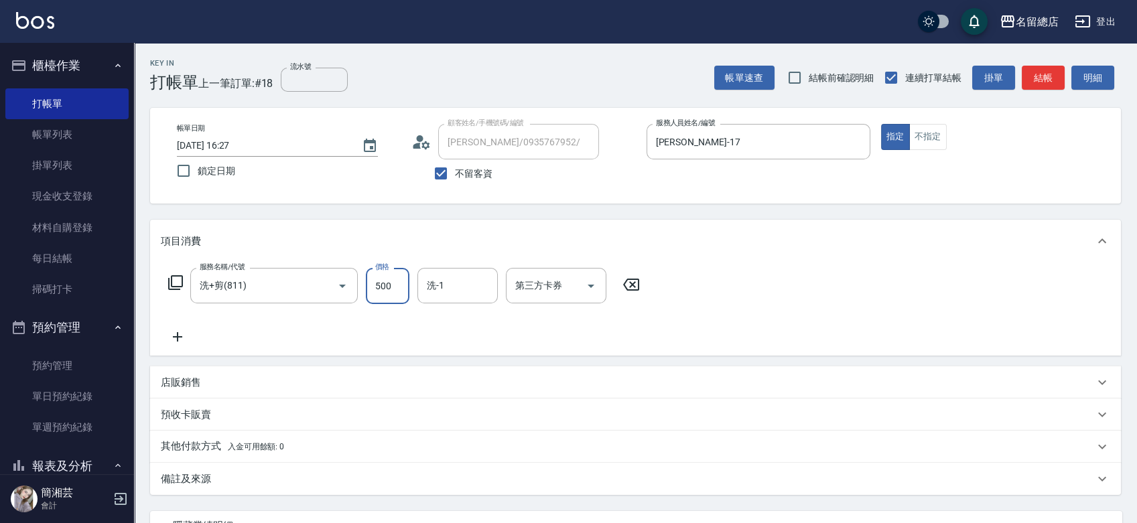
type input "500"
type input "[PERSON_NAME]-33"
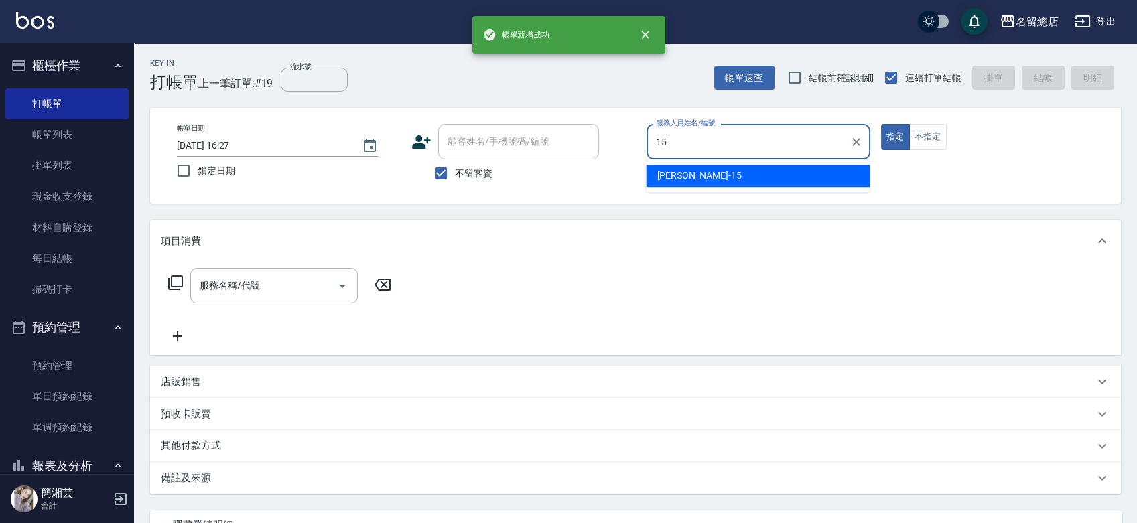
type input "[PERSON_NAME]-15"
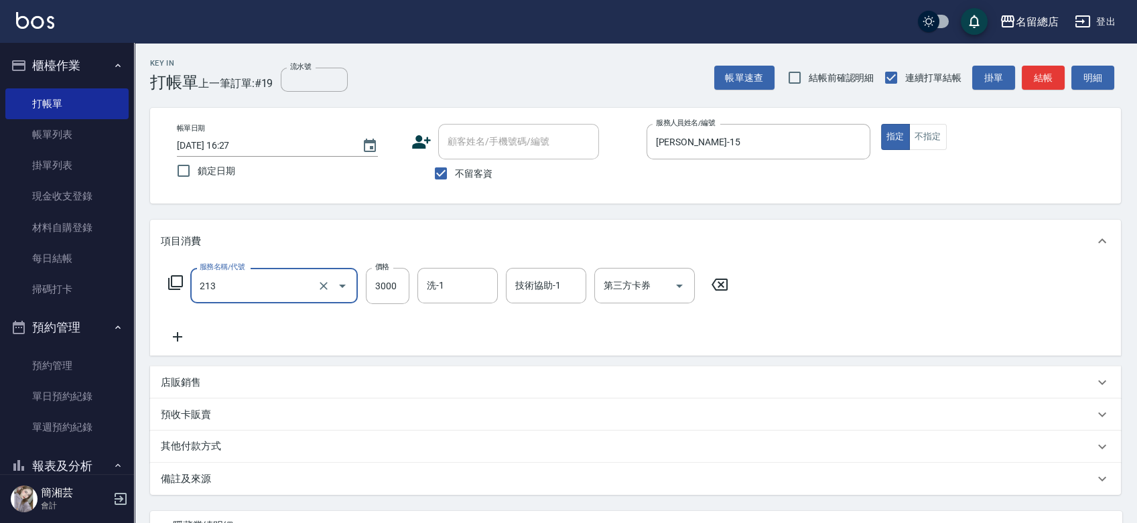
type input "陶溫3000以上(213)"
type input "2500"
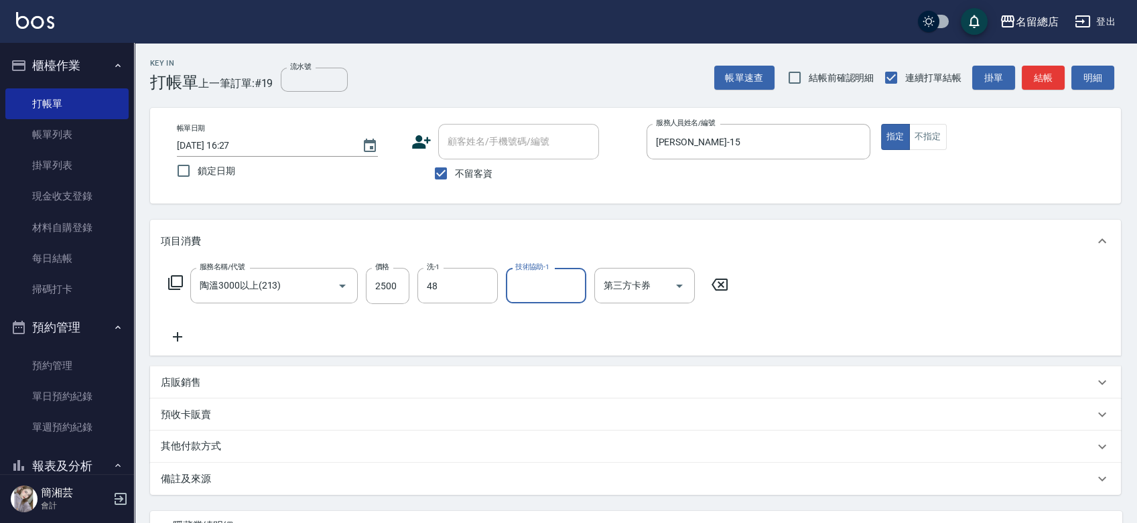
type input "游之語-48"
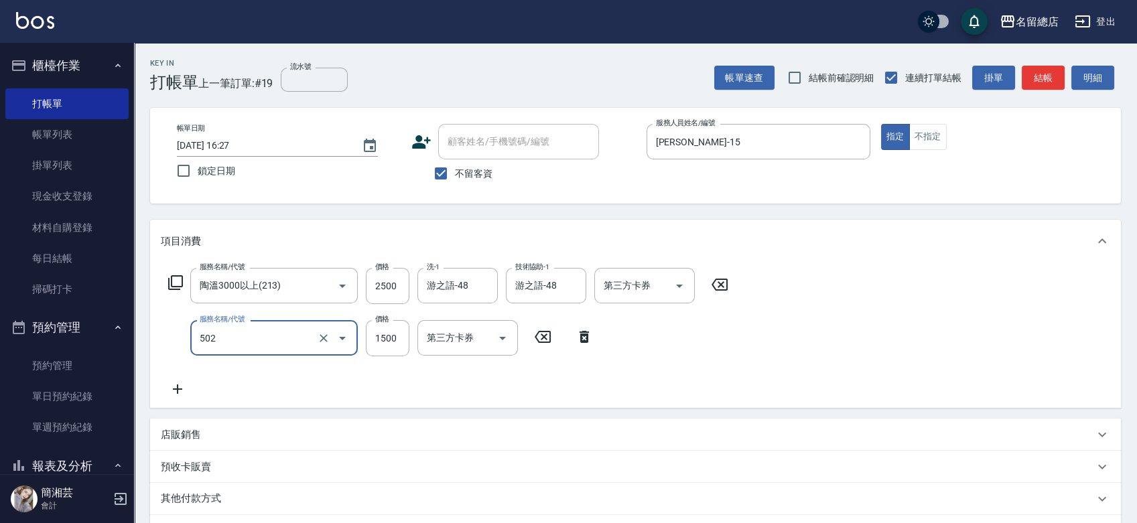
type input "染髮1500以上(502)"
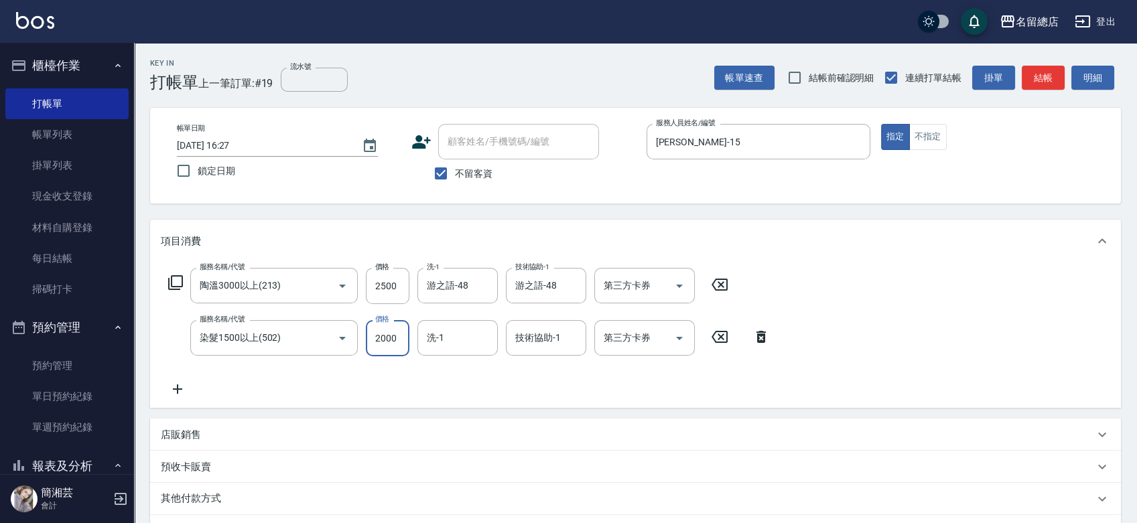
type input "2000"
type input "游之語-48"
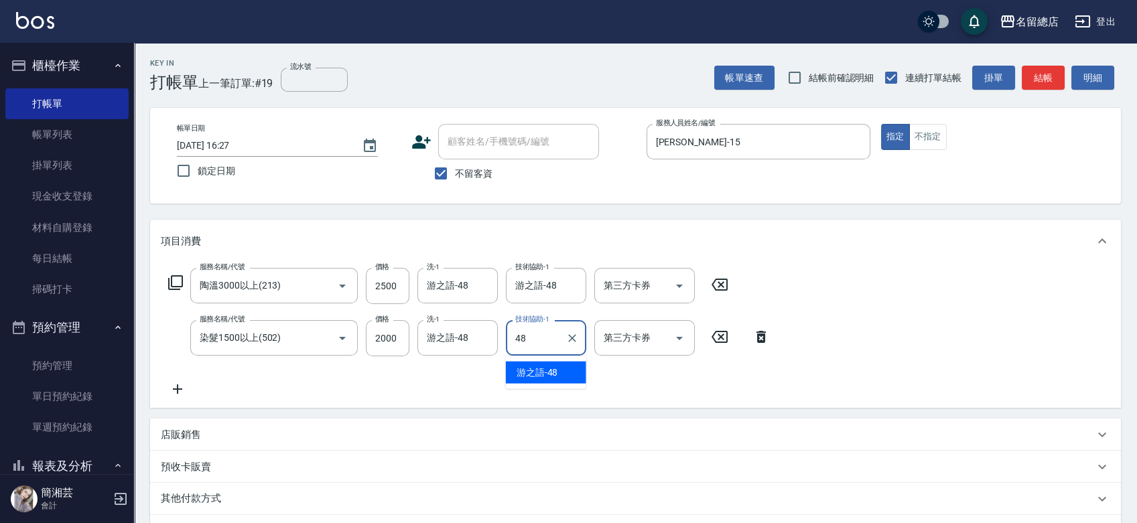
type input "游之語-48"
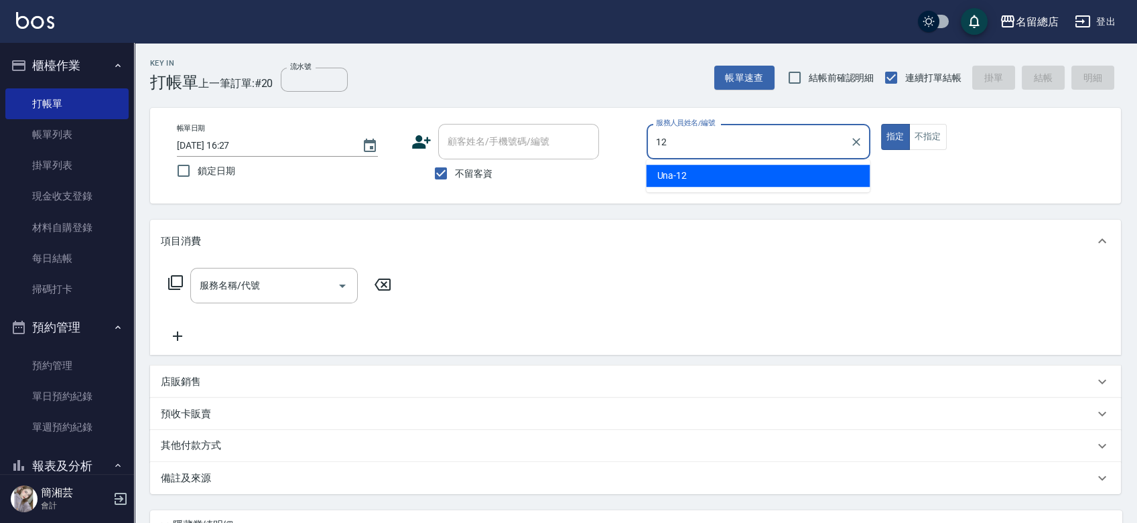
type input "Una-12"
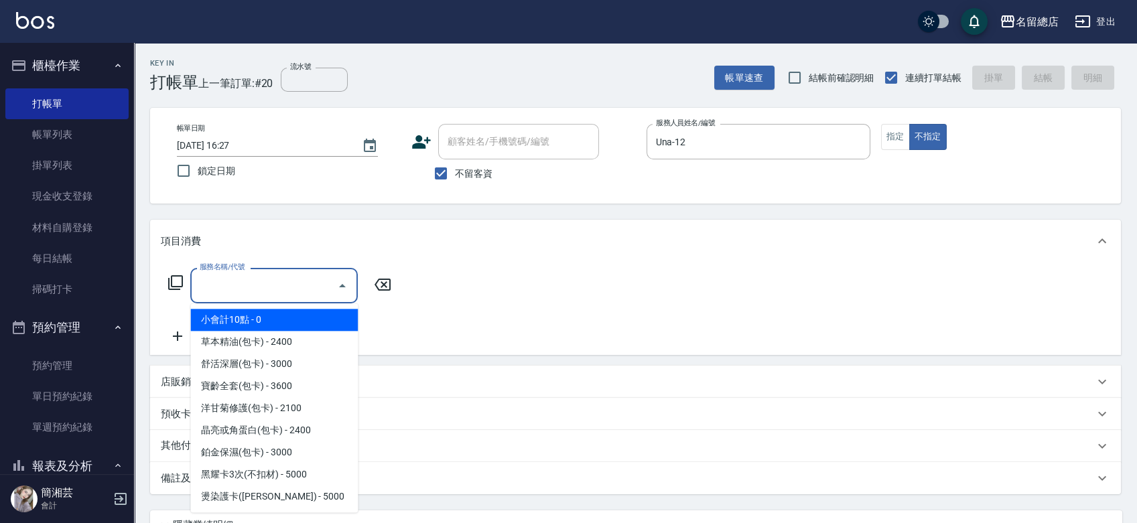
click at [252, 286] on input "服務名稱/代號" at bounding box center [263, 285] width 135 height 23
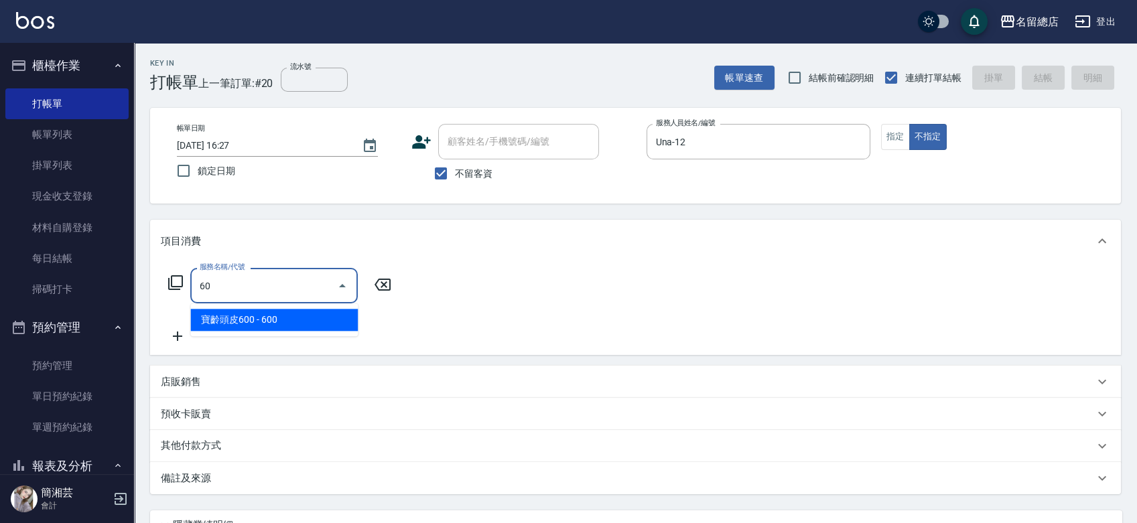
type input "609"
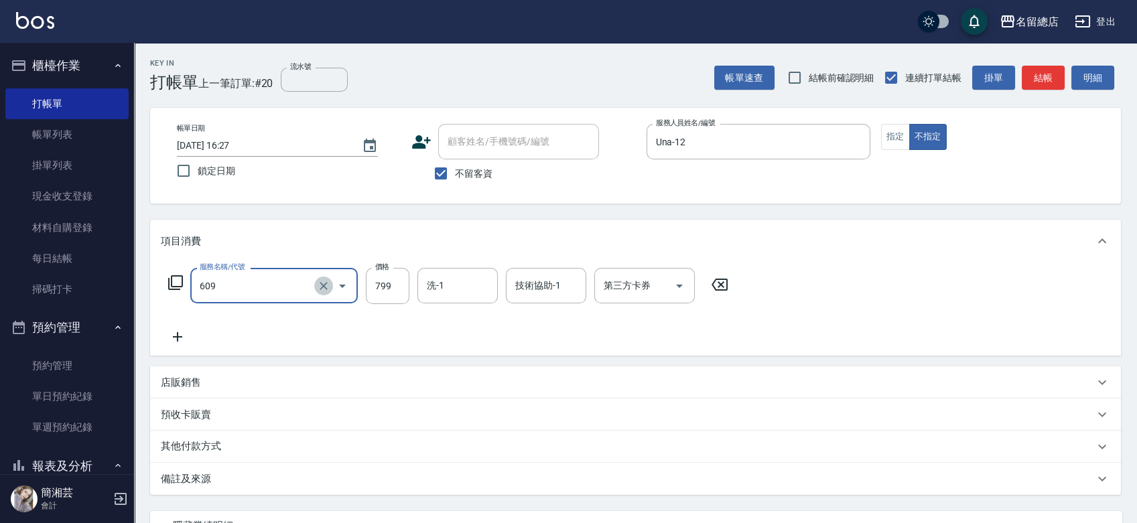
click at [324, 287] on icon "Clear" at bounding box center [324, 286] width 8 height 8
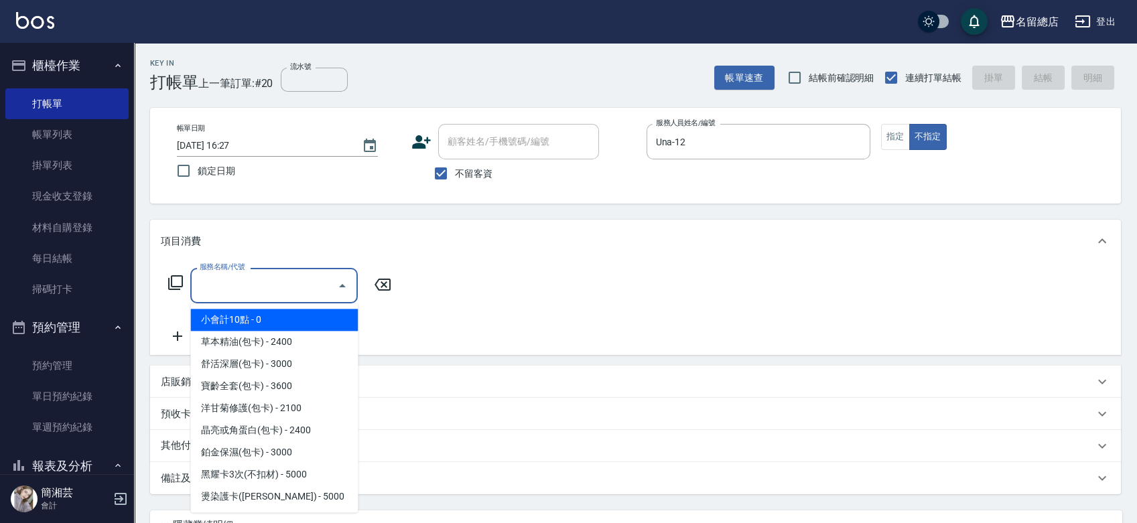
type input "1"
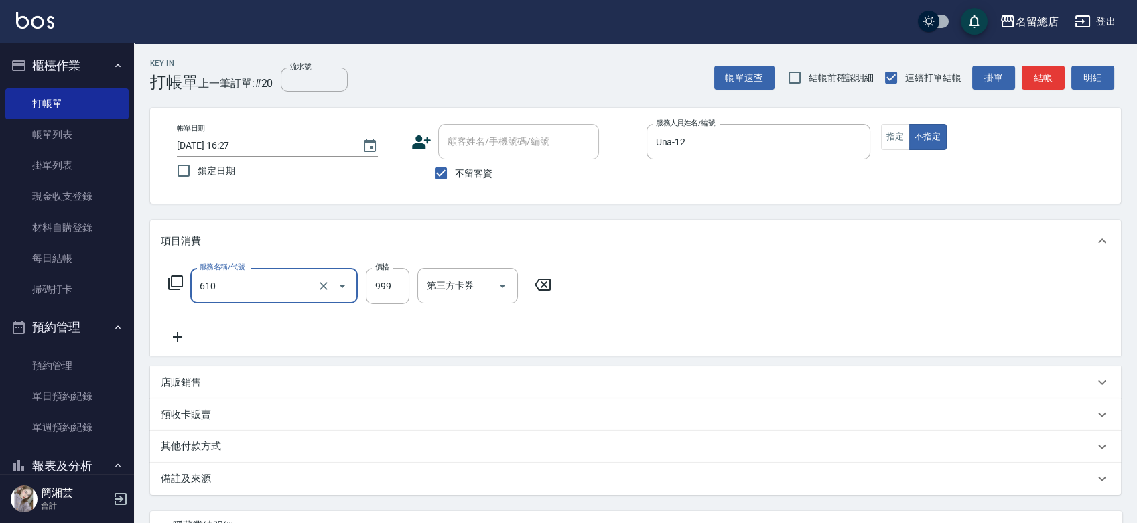
type input "頭皮SPA洗(610)"
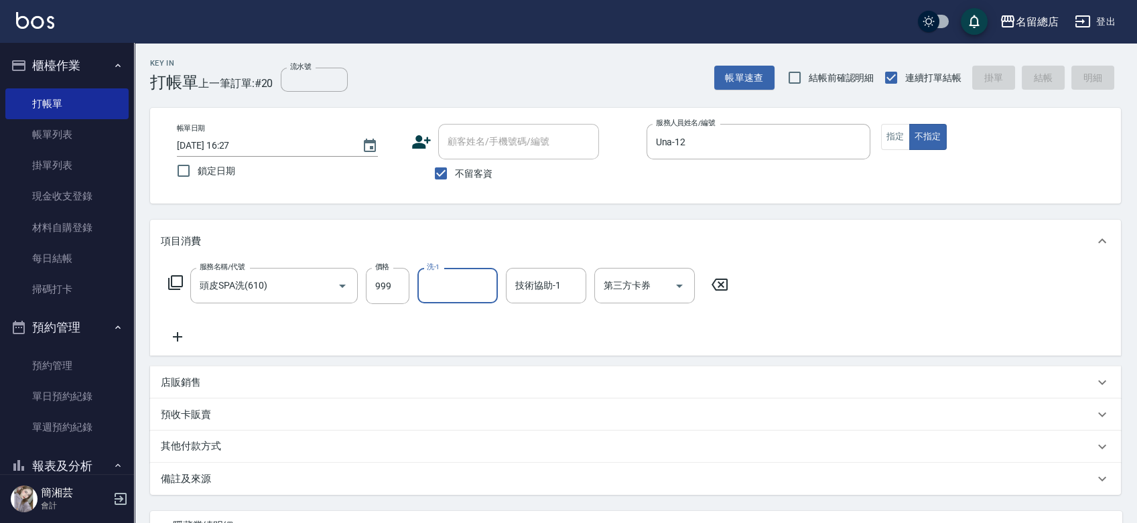
type input "[DATE] 16:28"
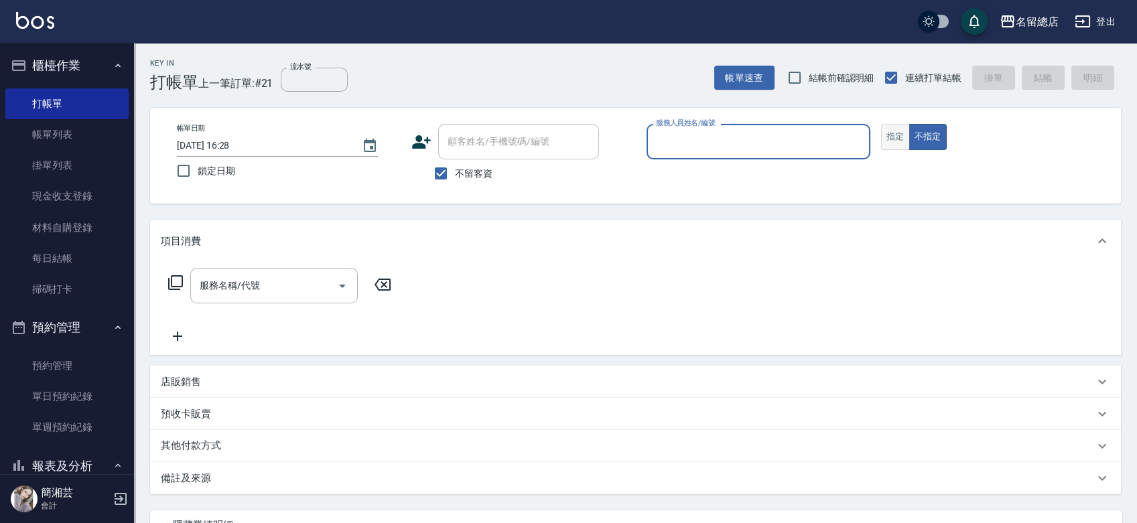
click at [909, 133] on button "不指定" at bounding box center [928, 137] width 38 height 26
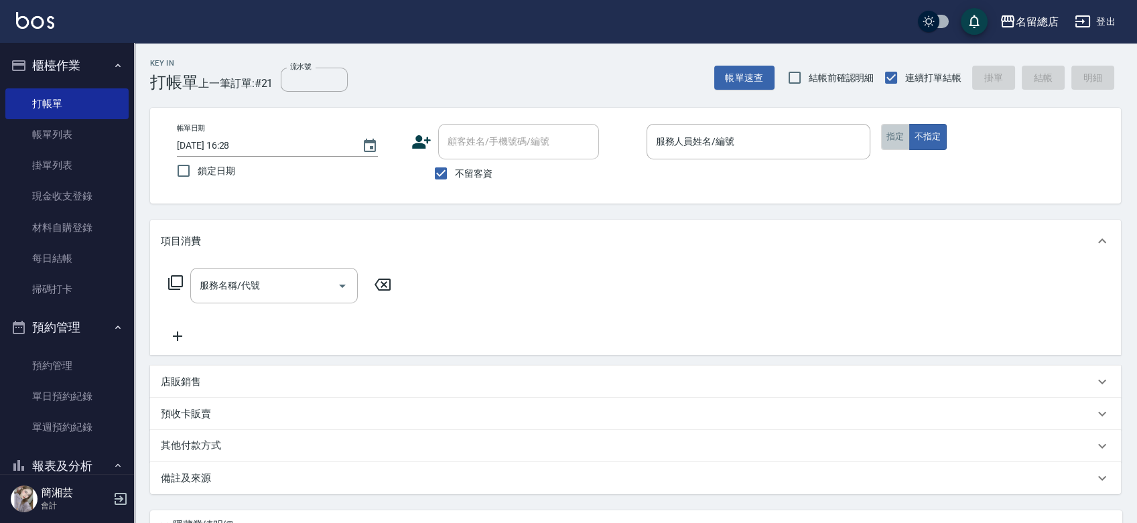
click at [904, 138] on button "指定" at bounding box center [895, 137] width 29 height 26
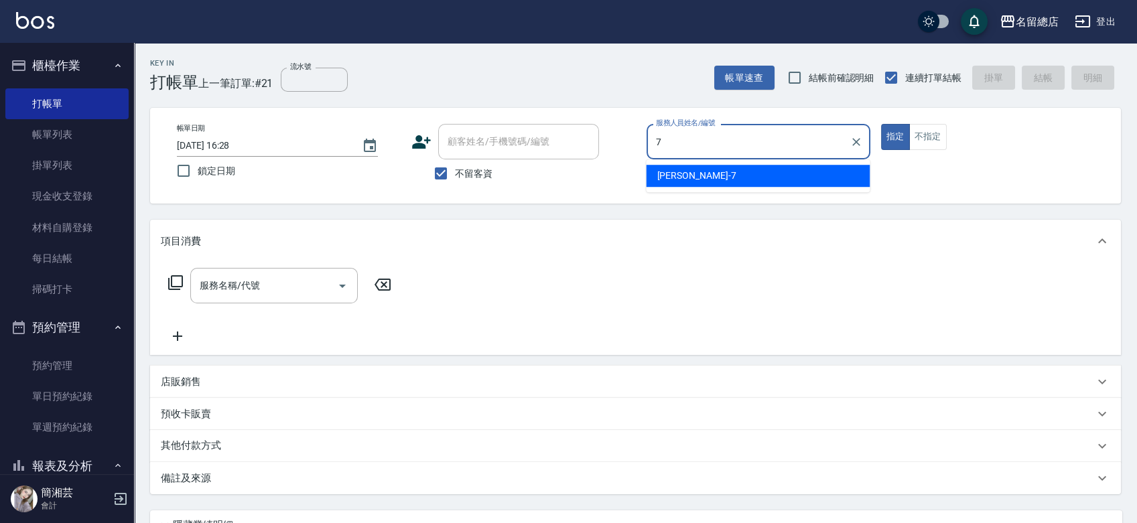
type input "Mick-7"
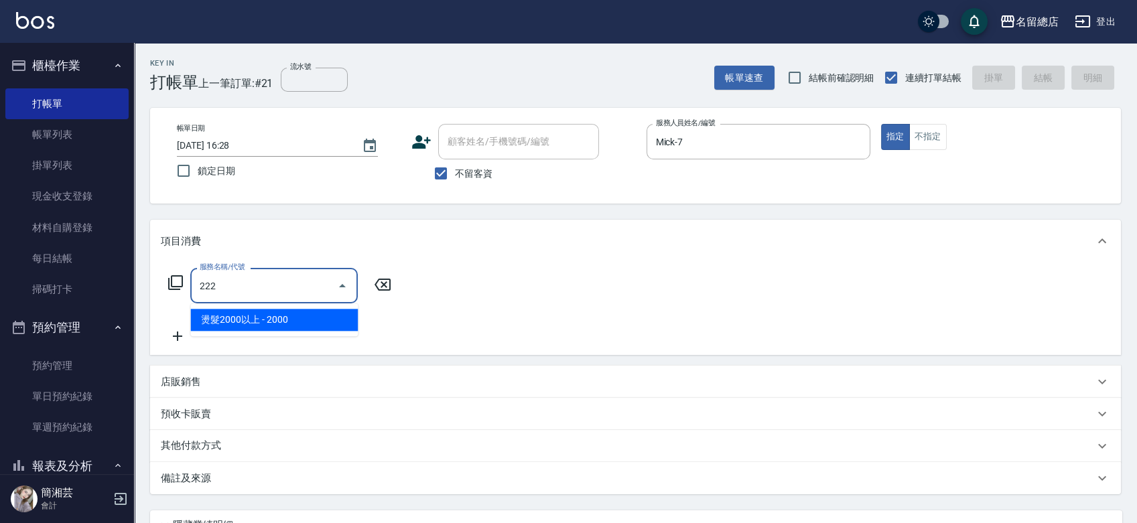
type input "燙髮2000以上(222)"
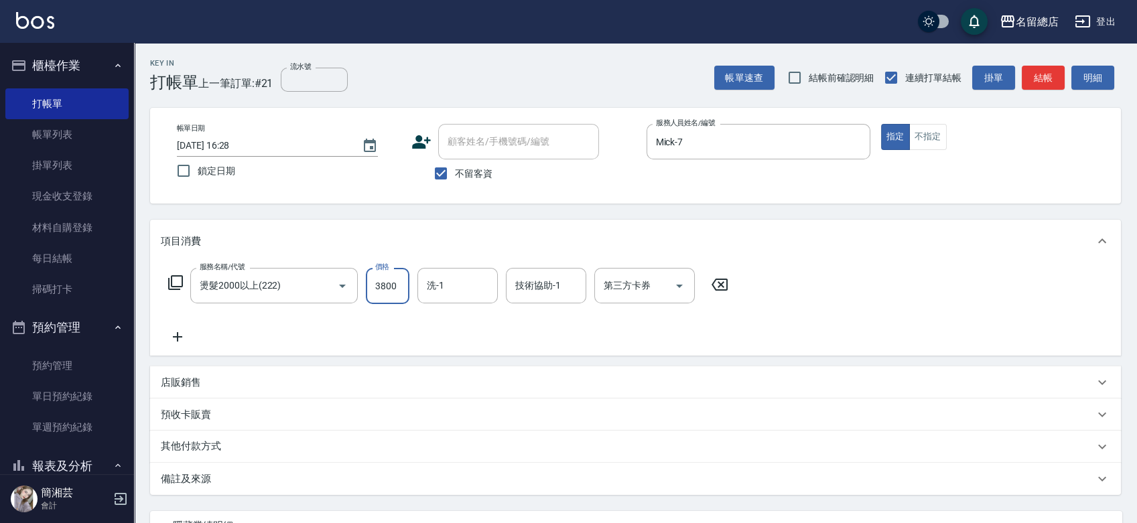
type input "3800"
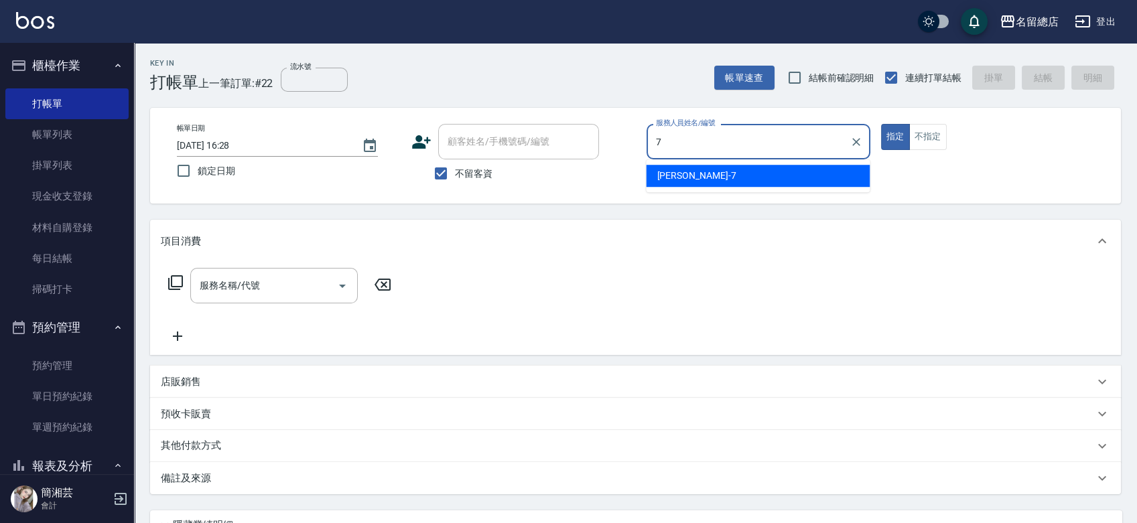
type input "Mick-7"
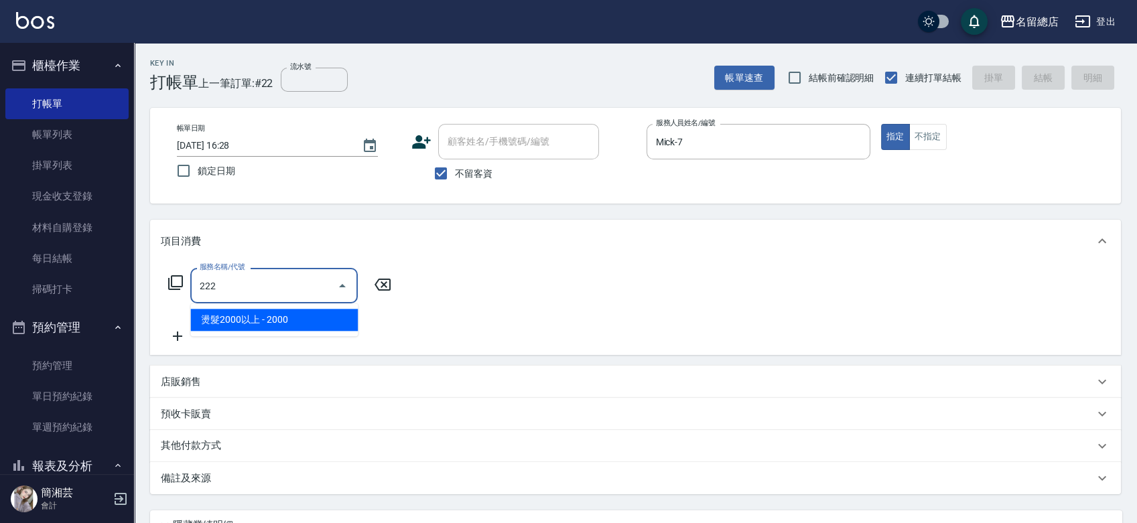
type input "燙髮2000以上(222)"
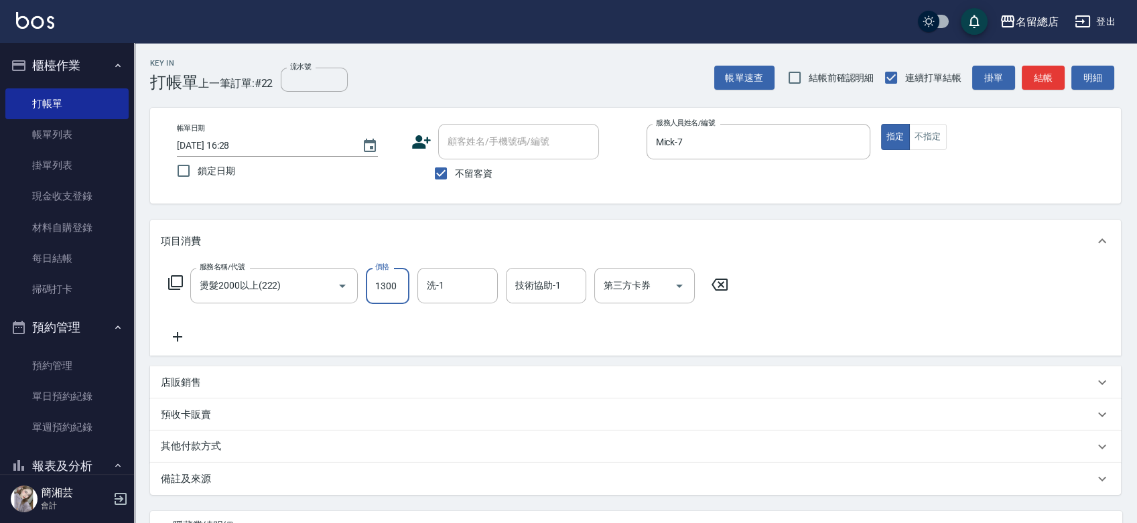
type input "1300"
drag, startPoint x: 504, startPoint y: 288, endPoint x: 493, endPoint y: 290, distance: 11.6
click at [504, 288] on form "洗-1 洗-1" at bounding box center [462, 286] width 88 height 36
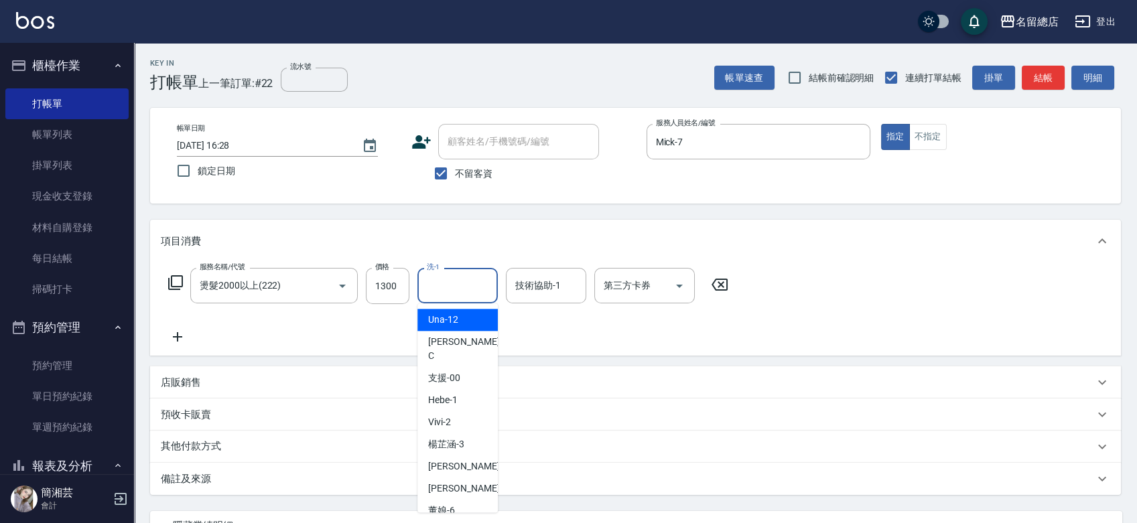
click at [453, 283] on input "洗-1" at bounding box center [458, 285] width 68 height 23
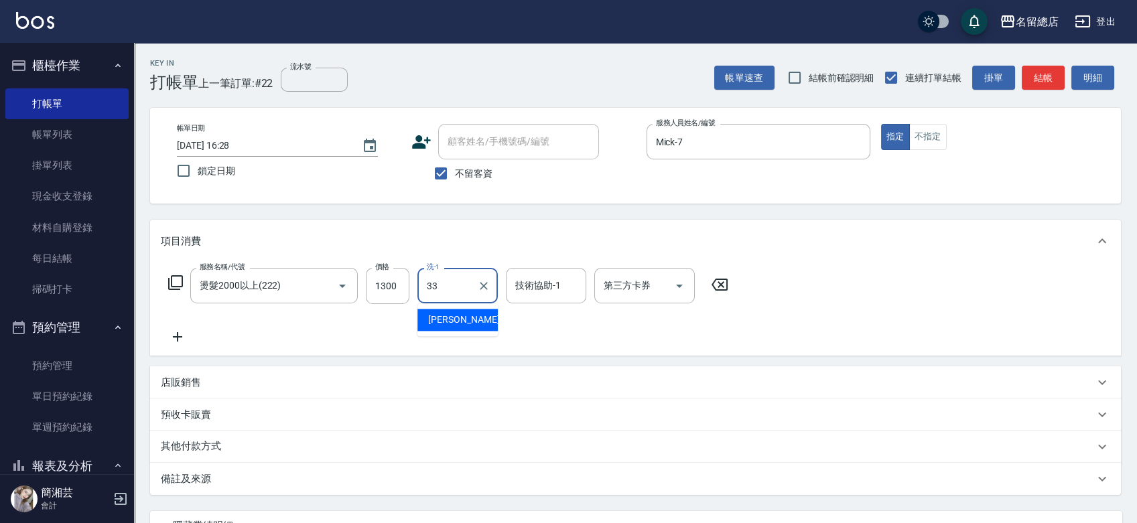
type input "[PERSON_NAME]-33"
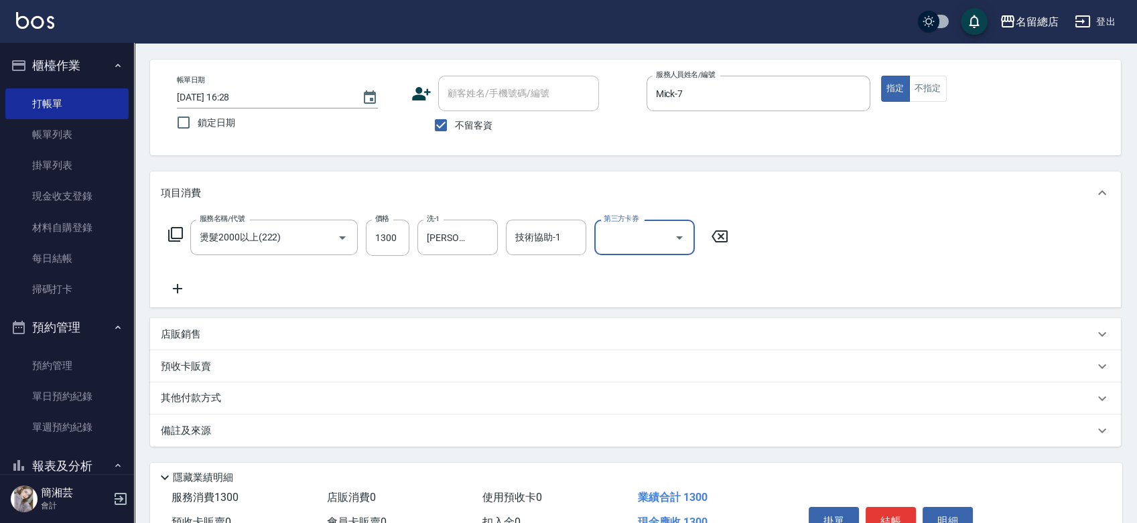
scroll to position [121, 0]
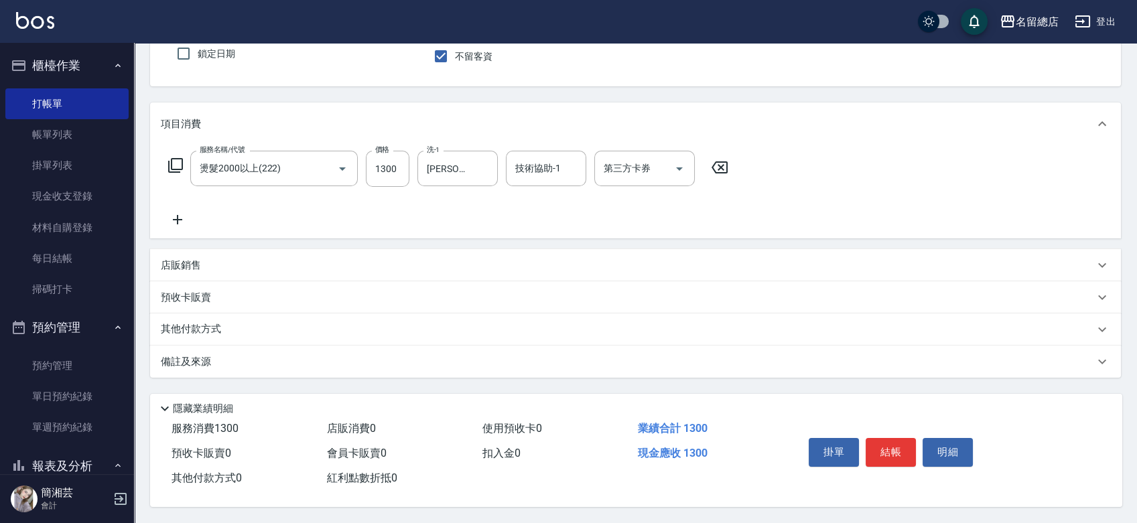
click at [237, 325] on div "其他付款方式" at bounding box center [628, 329] width 934 height 15
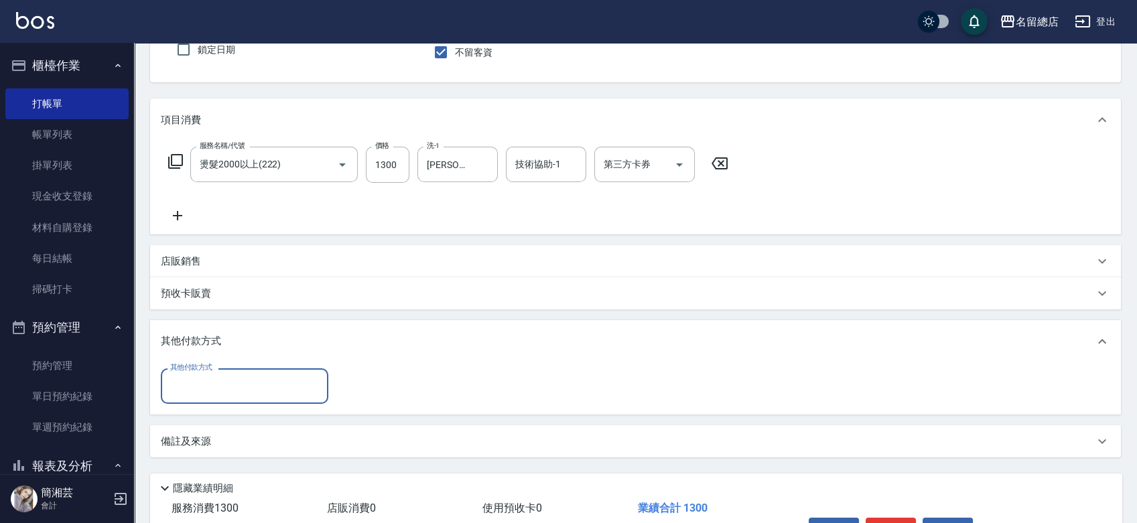
scroll to position [0, 0]
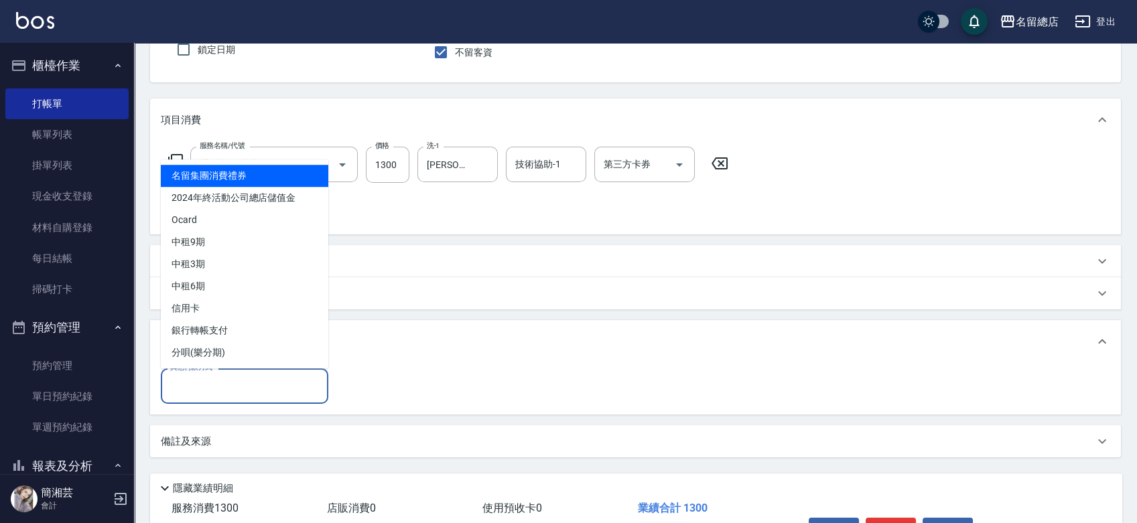
click at [225, 379] on input "其他付款方式" at bounding box center [244, 386] width 155 height 23
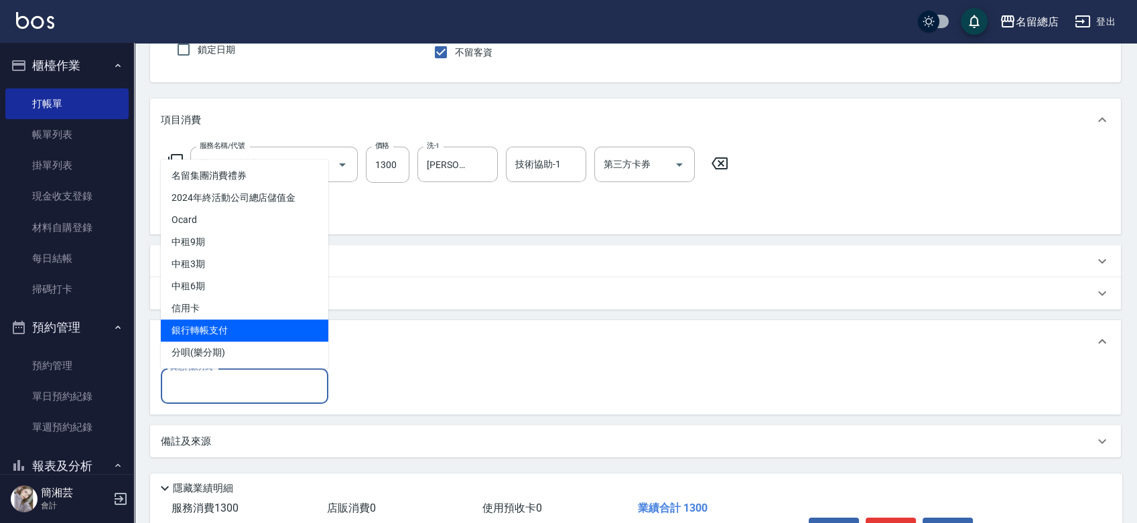
click at [231, 328] on span "銀行轉帳支付" at bounding box center [245, 331] width 168 height 22
type input "銀行轉帳支付"
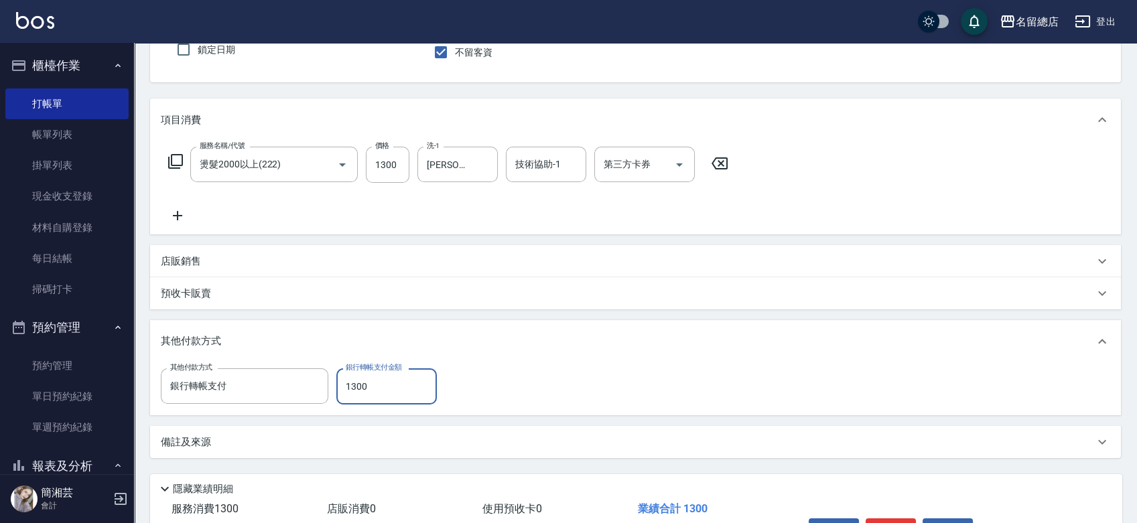
type input "1300"
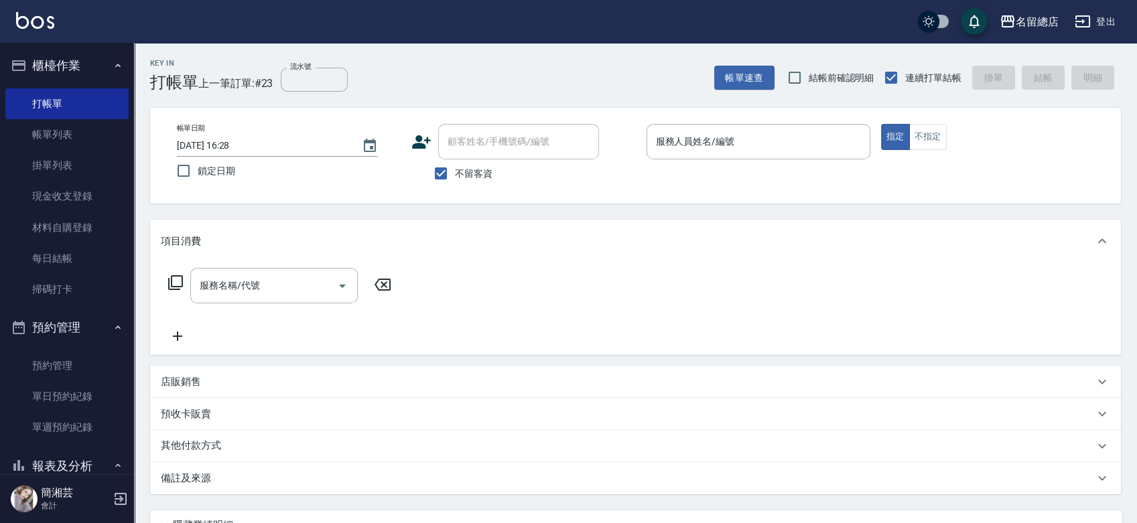
click at [464, 162] on label "不留客資" at bounding box center [460, 174] width 66 height 28
click at [455, 162] on input "不留客資" at bounding box center [441, 174] width 28 height 28
checkbox input "false"
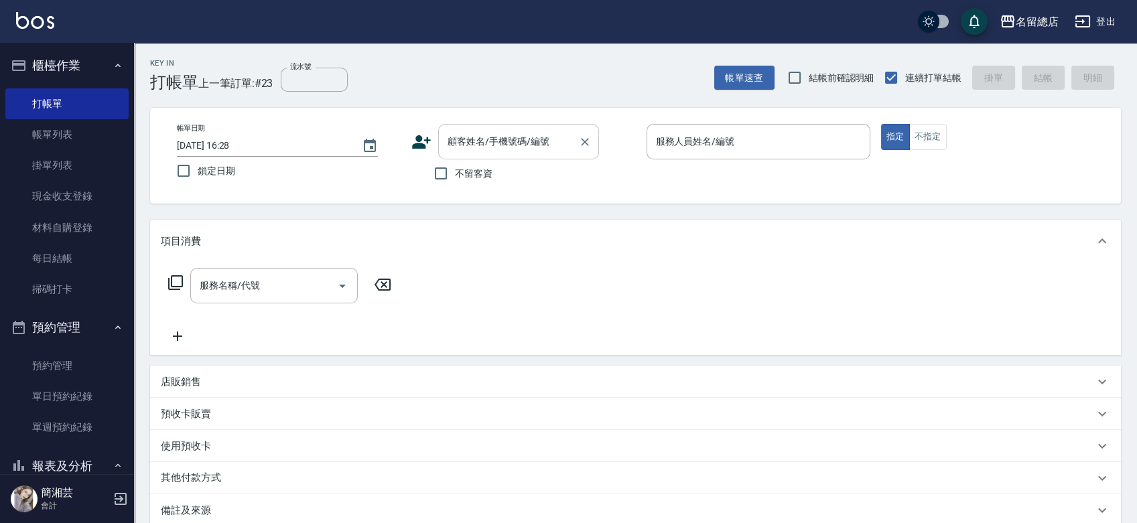
click at [477, 143] on input "顧客姓名/手機號碼/編號" at bounding box center [508, 141] width 129 height 23
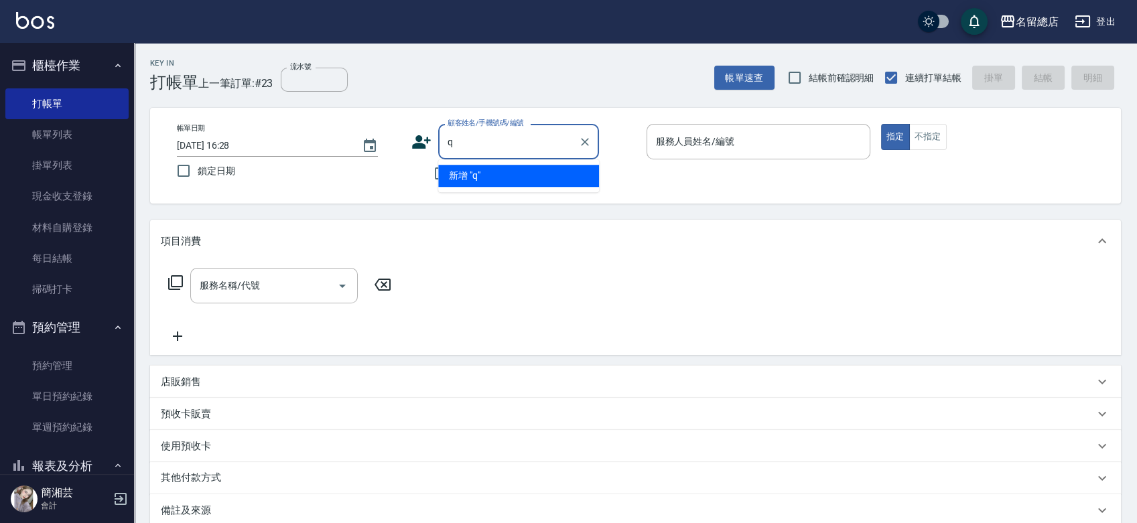
type input "q"
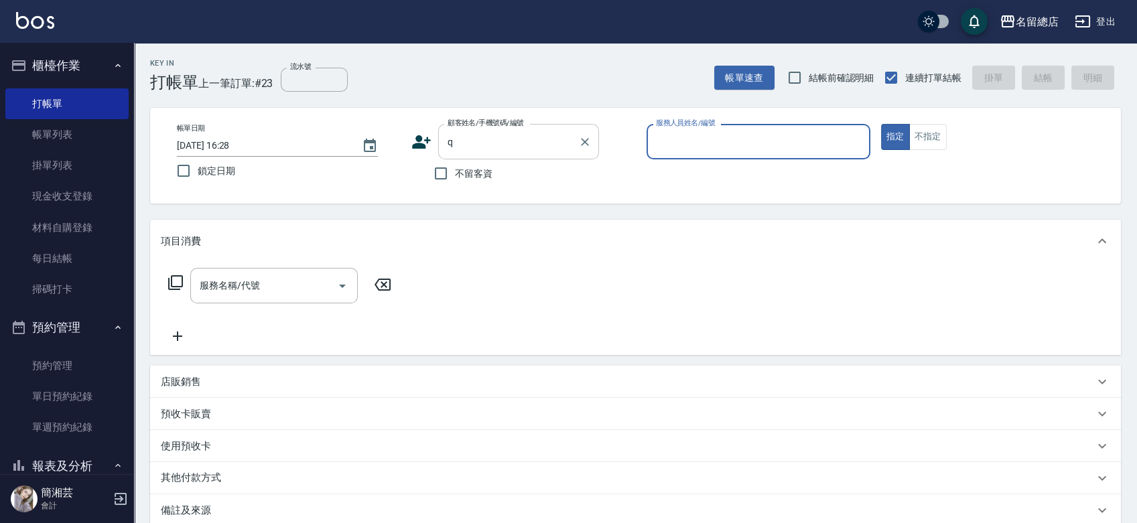
click at [881, 124] on button "指定" at bounding box center [895, 137] width 29 height 26
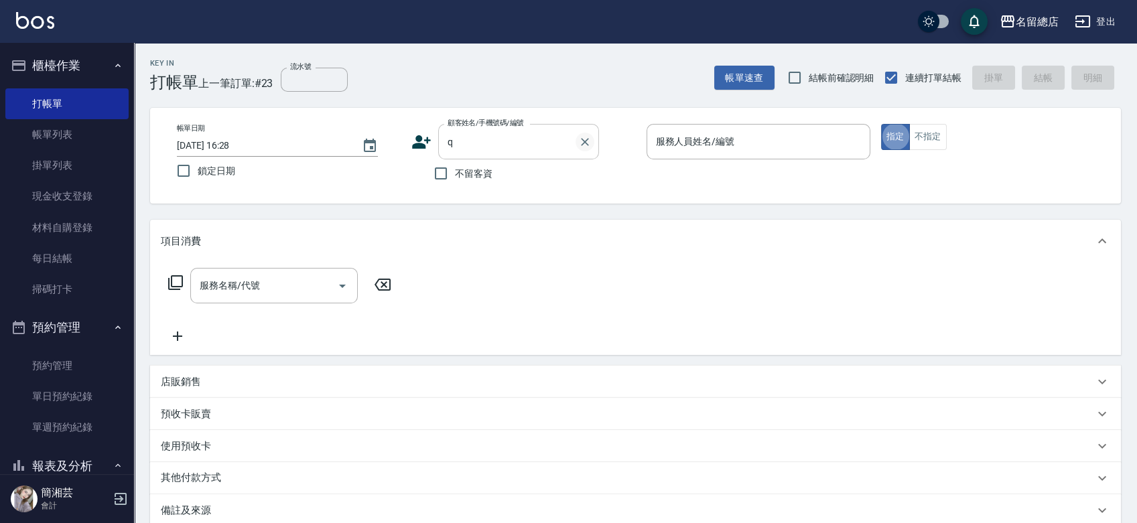
click at [592, 136] on button "Clear" at bounding box center [585, 142] width 19 height 19
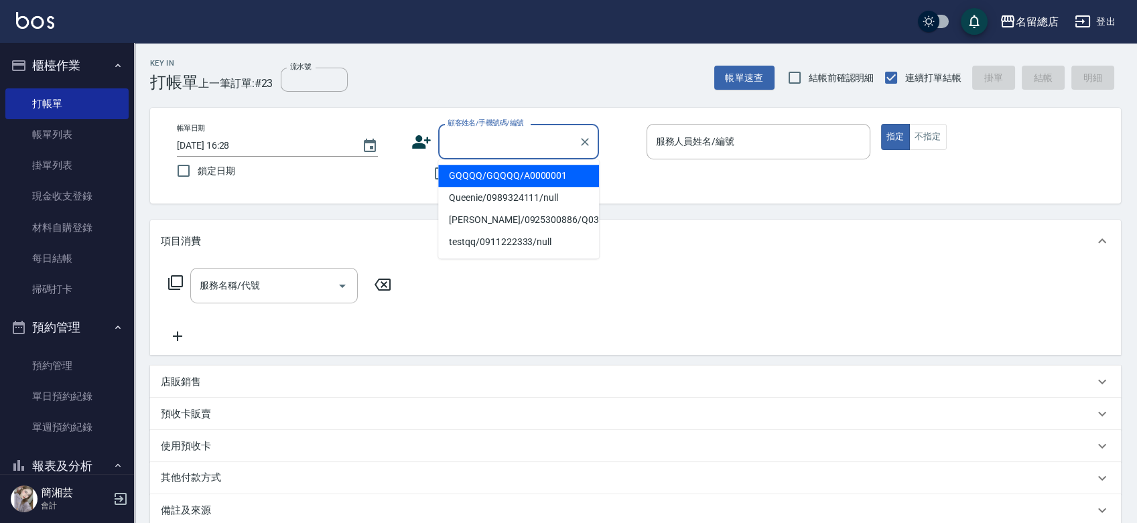
click at [535, 140] on input "顧客姓名/手機號碼/編號" at bounding box center [508, 141] width 129 height 23
type input "a0052"
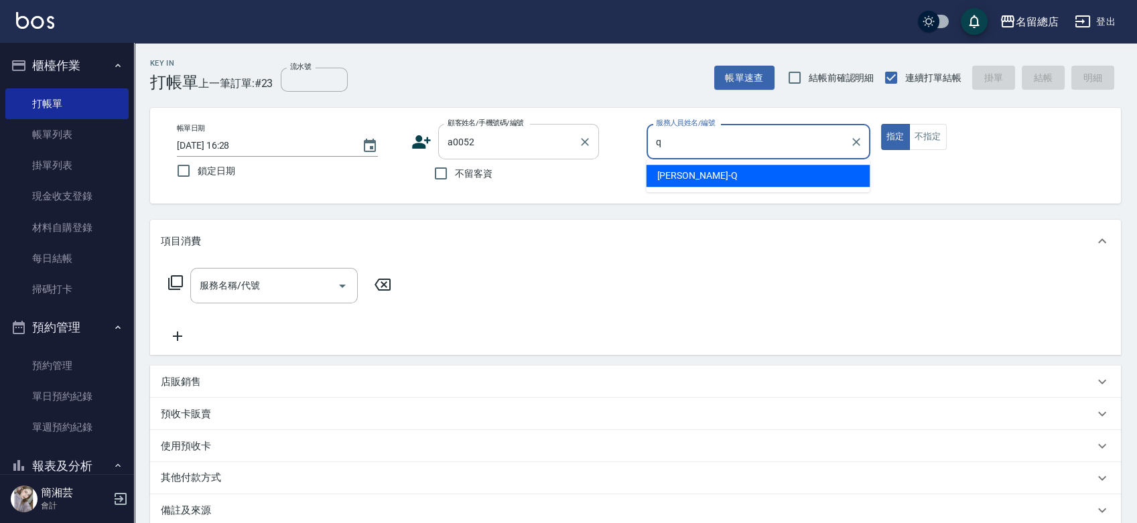
type input "[PERSON_NAME]"
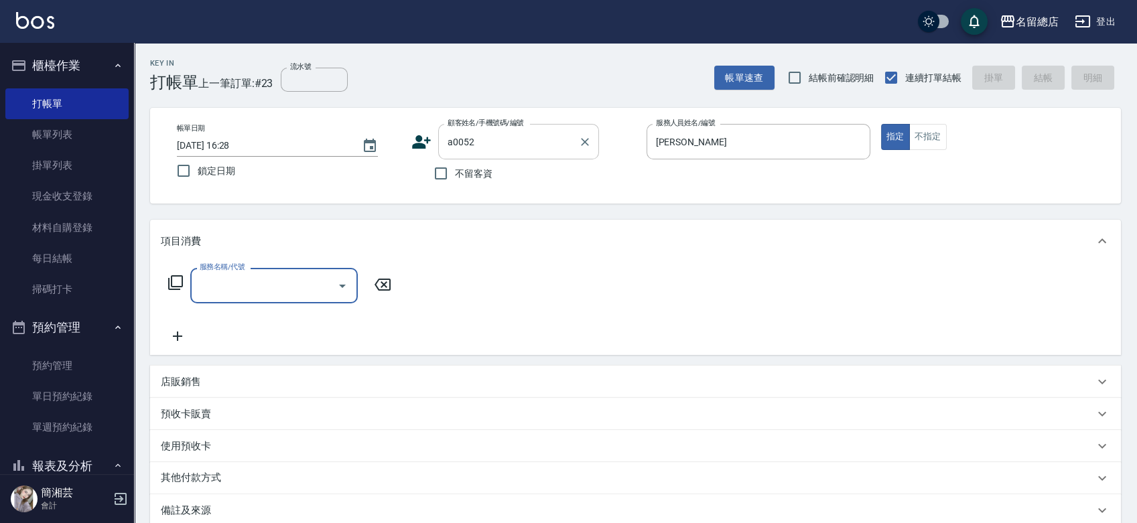
click at [540, 129] on div "a0052 顧客姓名/手機號碼/編號" at bounding box center [518, 142] width 161 height 36
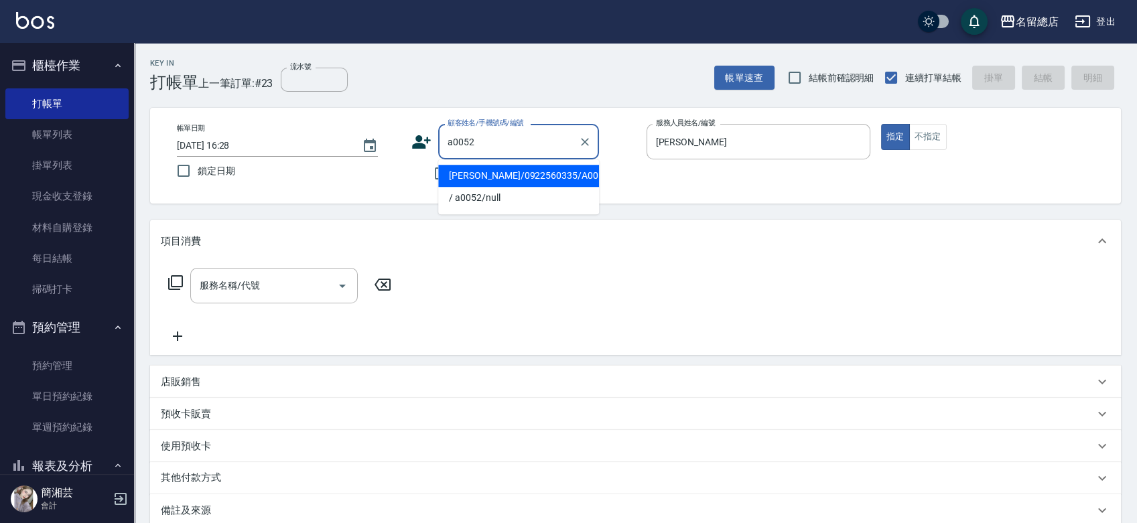
click at [533, 177] on li "[PERSON_NAME]/0922560335/A0052" at bounding box center [518, 176] width 161 height 22
type input "[PERSON_NAME]/0922560335/A0052"
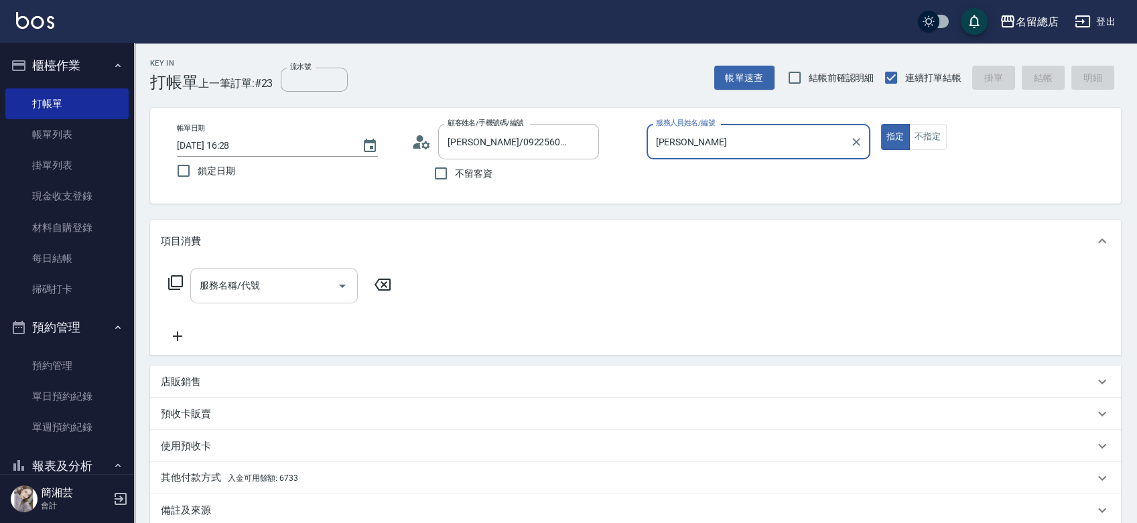
click at [294, 294] on input "服務名稱/代號" at bounding box center [263, 285] width 135 height 23
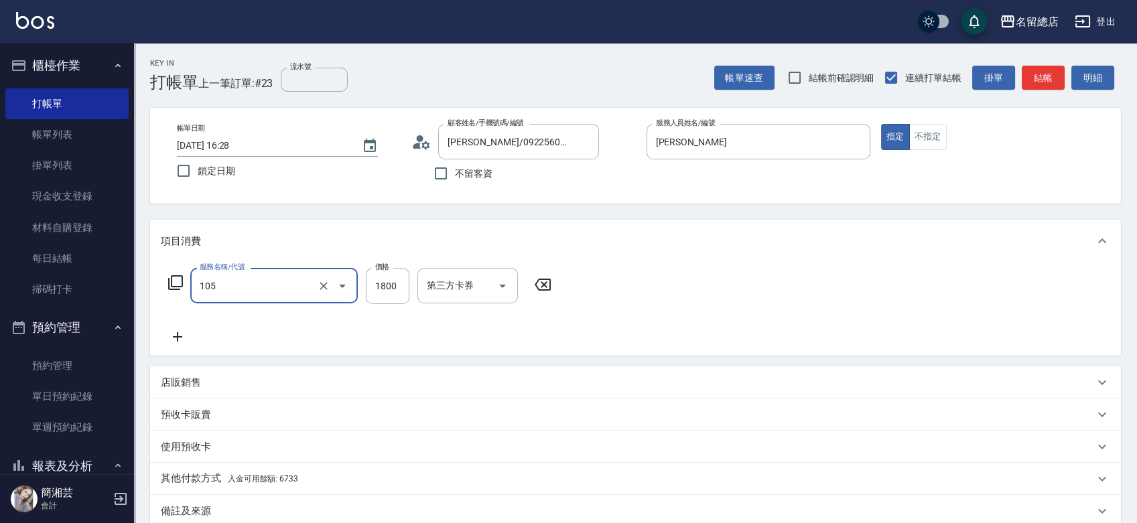
type input "寶齡全套1800(單)(105)"
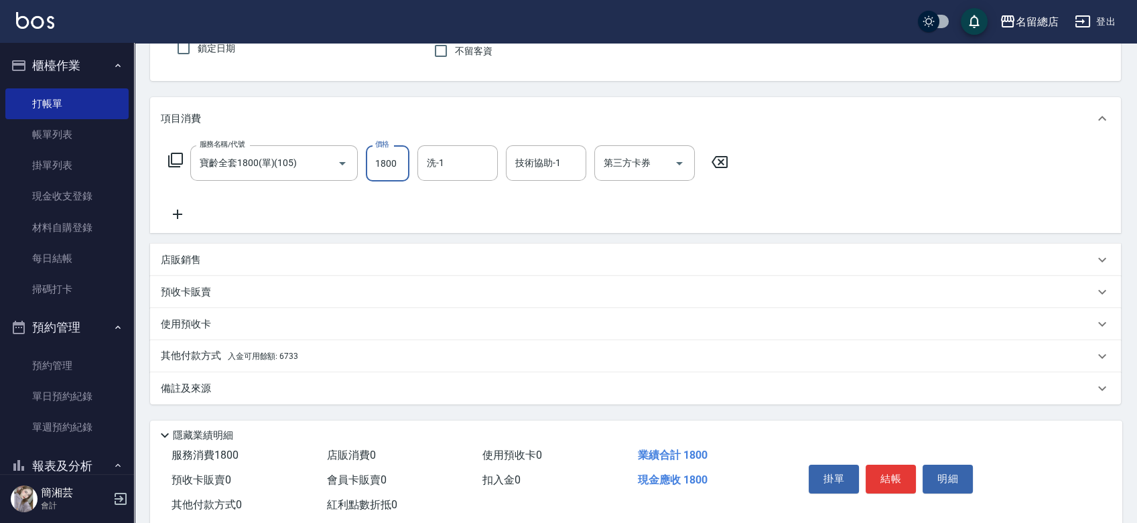
scroll to position [149, 0]
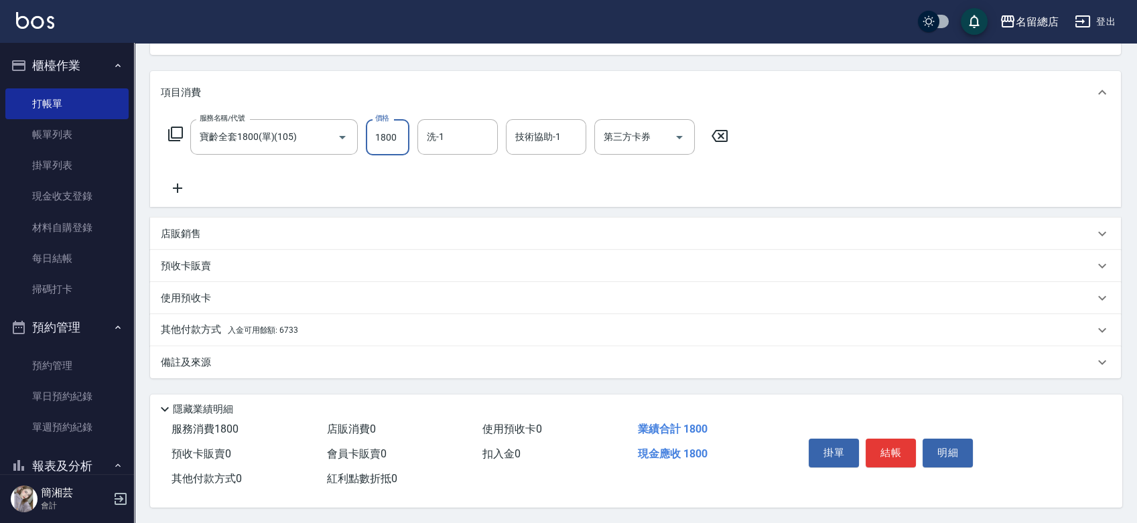
click at [298, 326] on p "其他付款方式 入金可用餘額: 6733" at bounding box center [229, 330] width 137 height 15
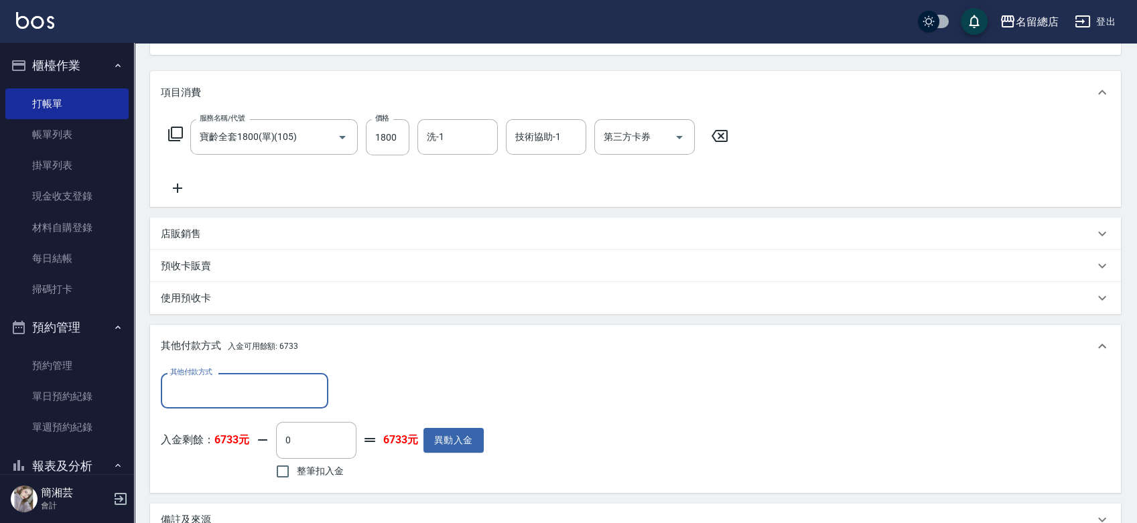
scroll to position [0, 0]
click at [298, 379] on input "其他付款方式" at bounding box center [244, 390] width 155 height 23
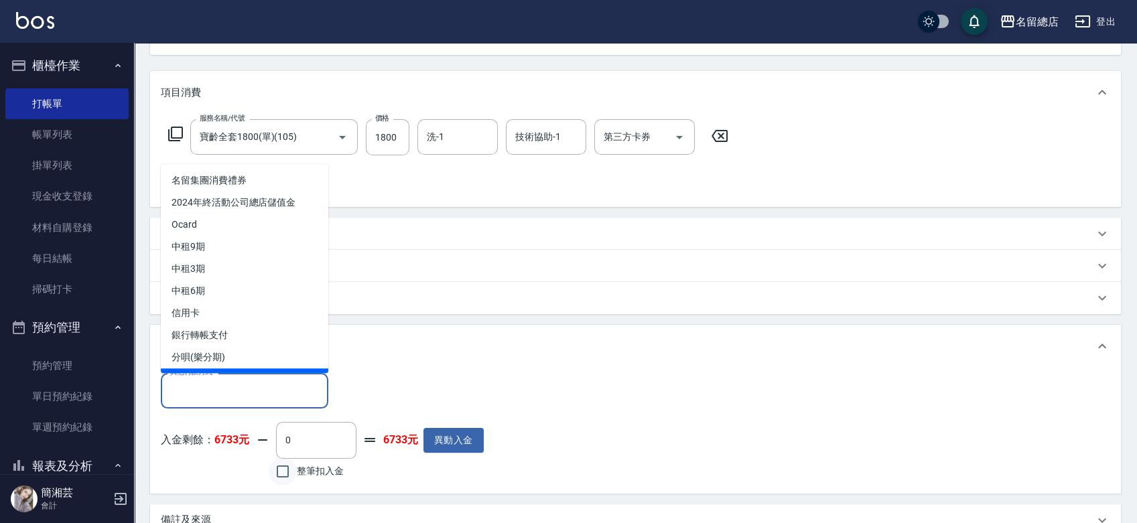
click at [286, 466] on input "整筆扣入金" at bounding box center [283, 472] width 28 height 28
checkbox input "true"
type input "1800"
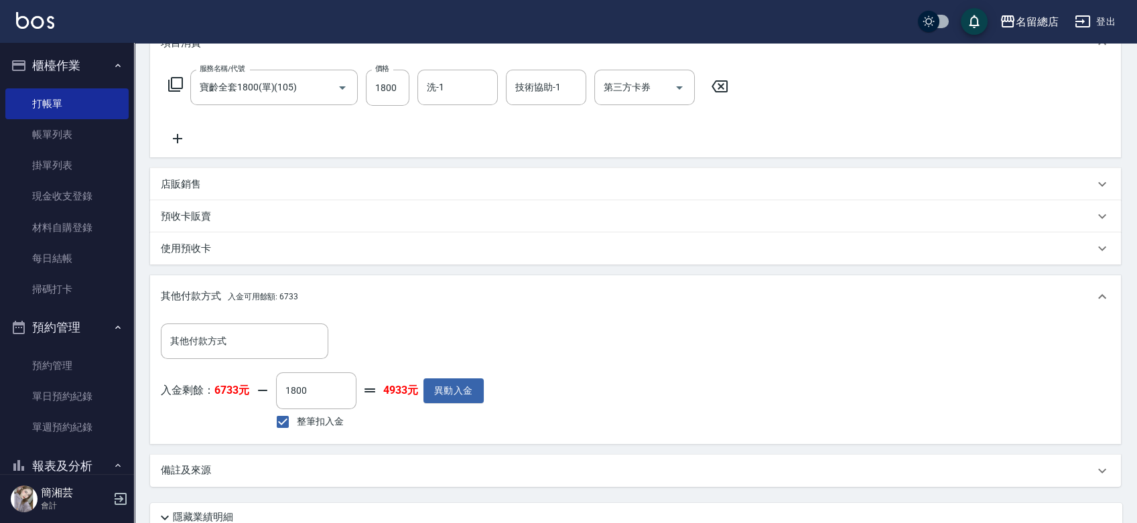
scroll to position [162, 0]
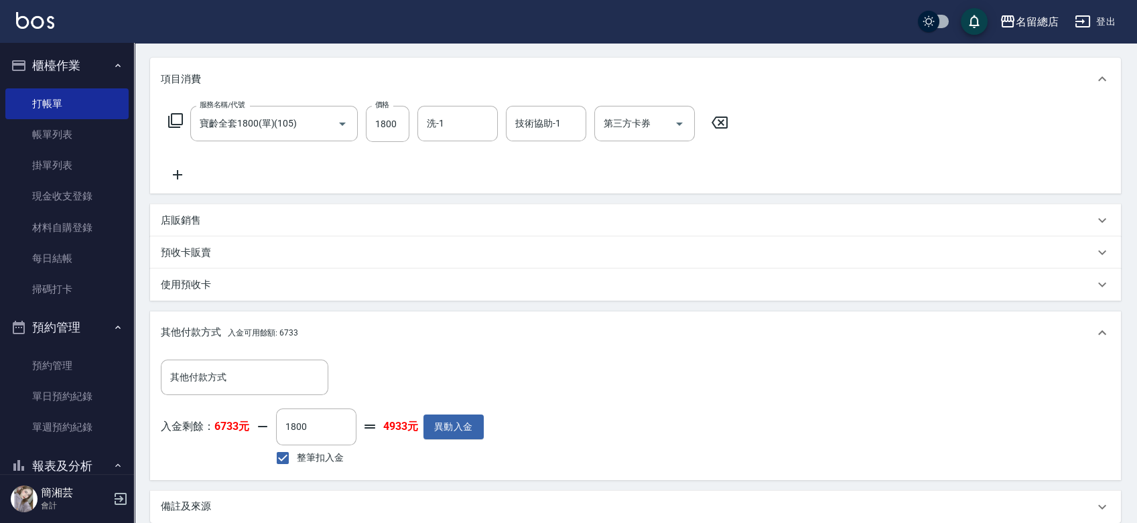
type input "[DATE] 16:29"
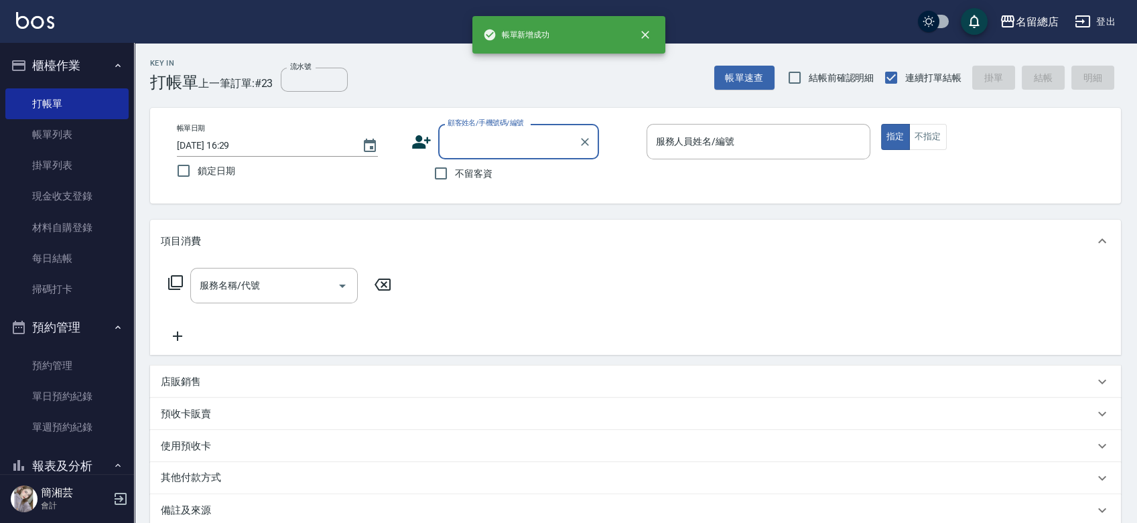
scroll to position [0, 0]
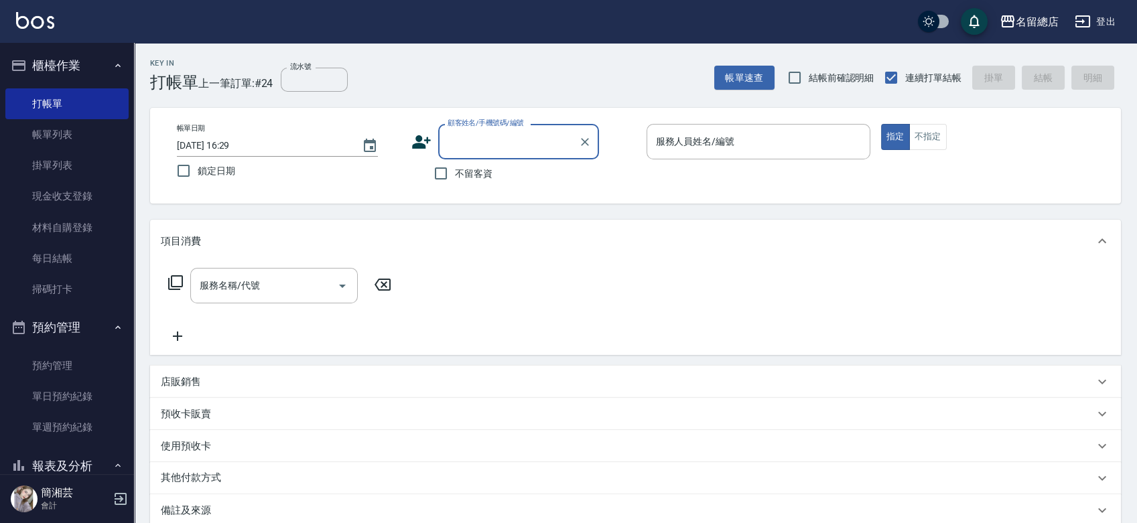
click at [459, 171] on span "不留客資" at bounding box center [474, 174] width 38 height 14
click at [455, 171] on input "不留客資" at bounding box center [441, 174] width 28 height 28
checkbox input "true"
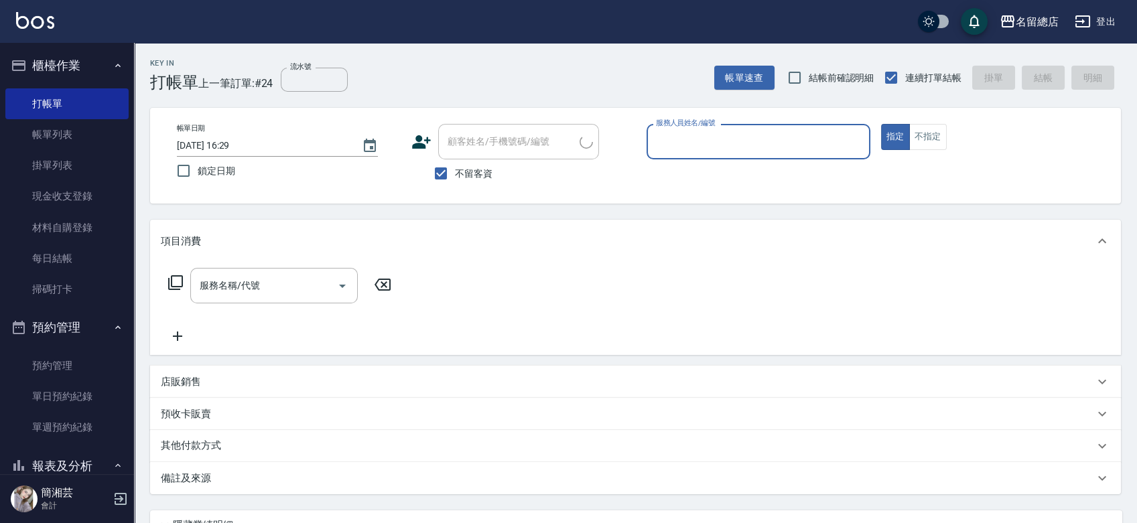
type input "1"
type input "[PERSON_NAME]/0935767952/"
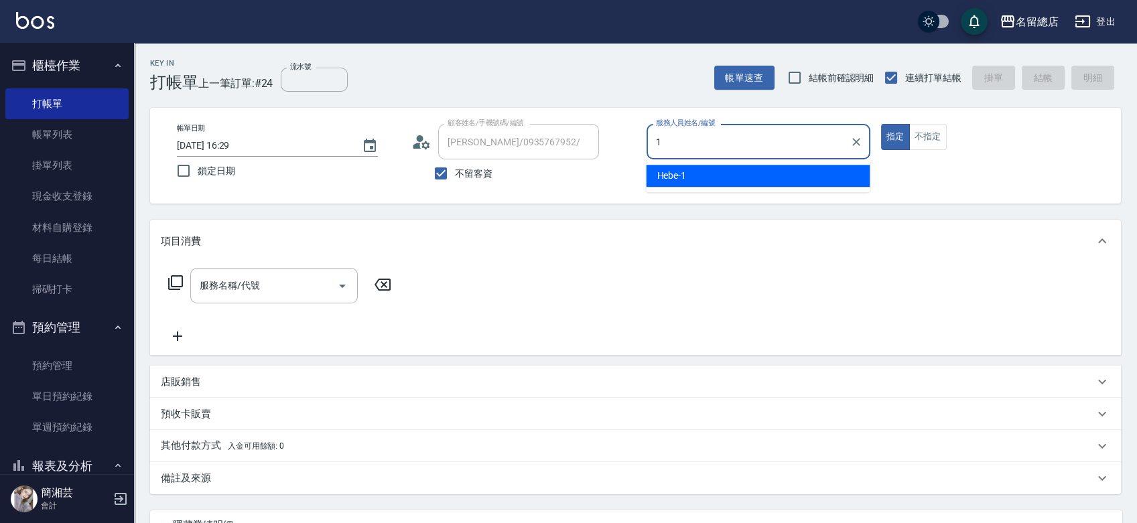
type input "Hebe-1"
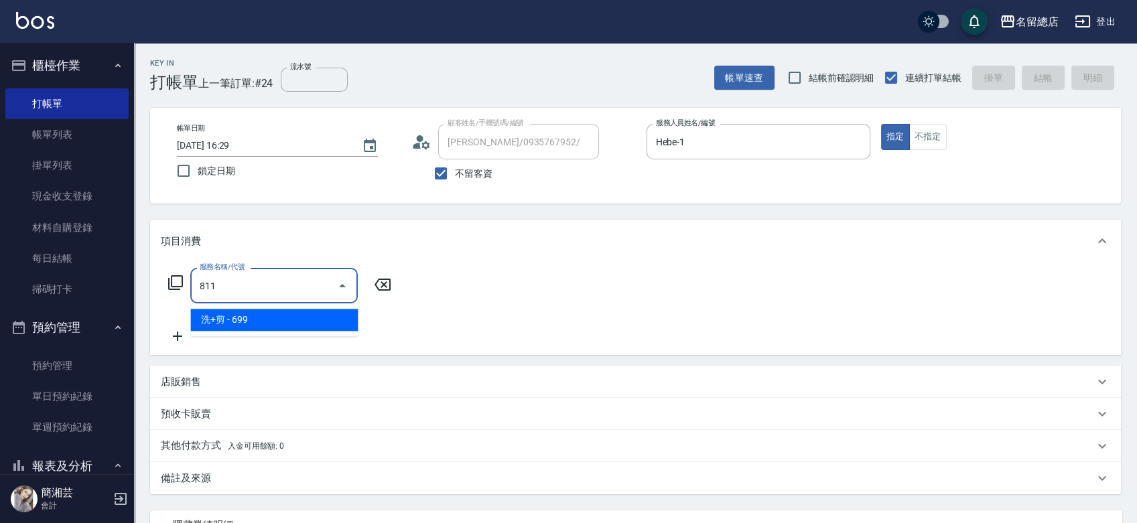
type input "洗+剪(811)"
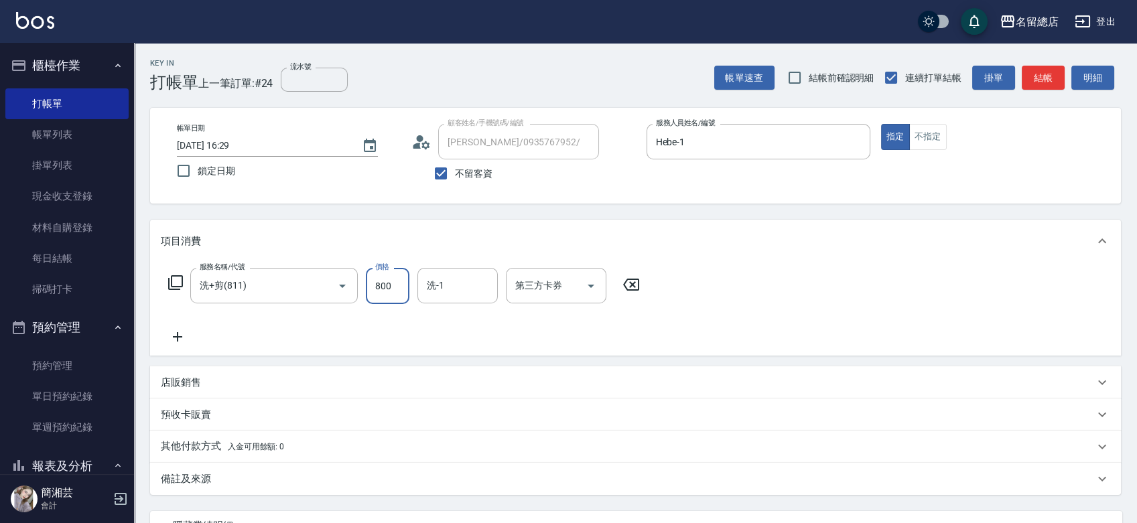
type input "800"
type input "[PERSON_NAME]-37"
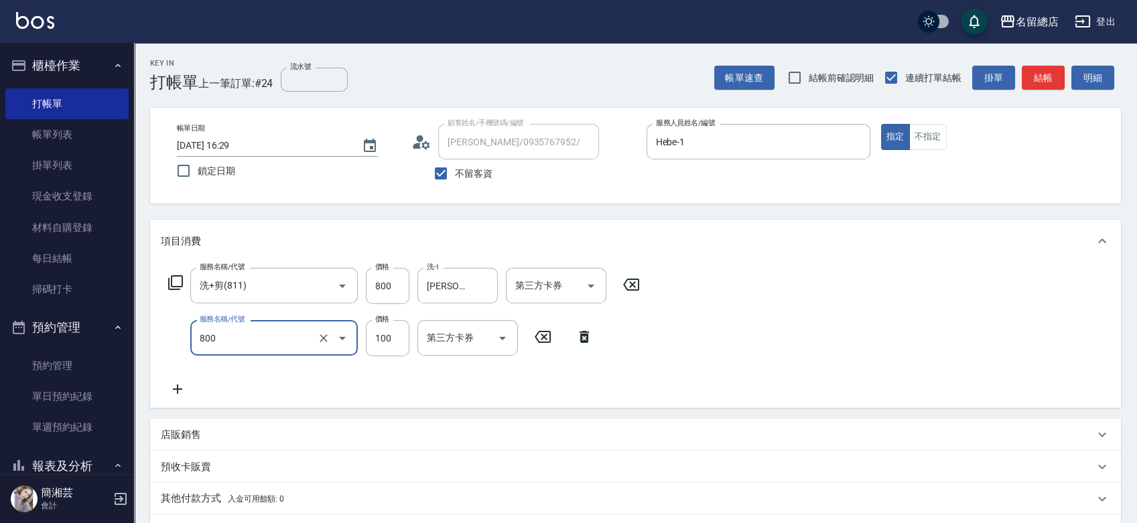
type input "梳髮(800)"
type input "200"
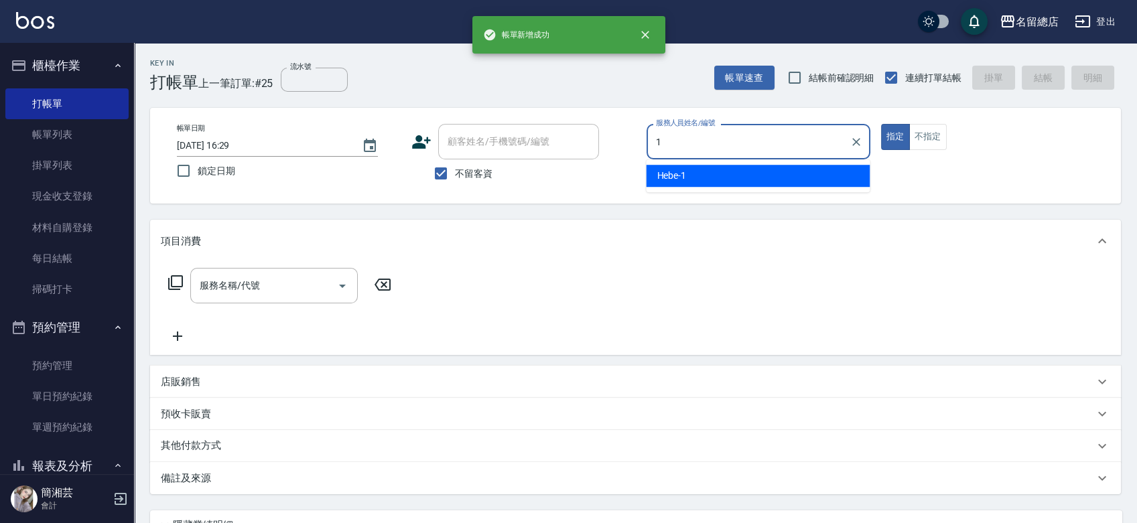
type input "Hebe-1"
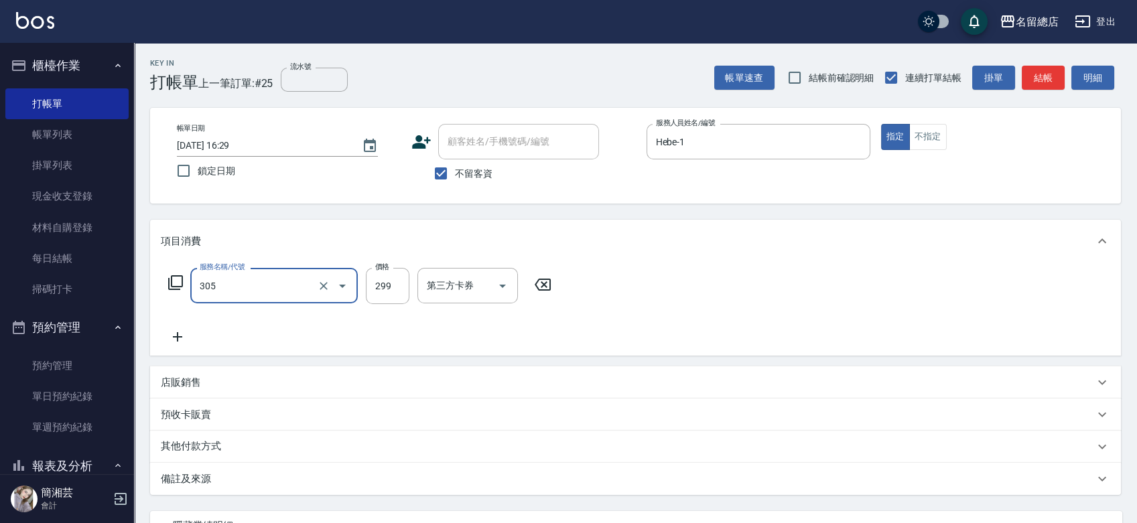
type input "剪髮(305)"
type input "500"
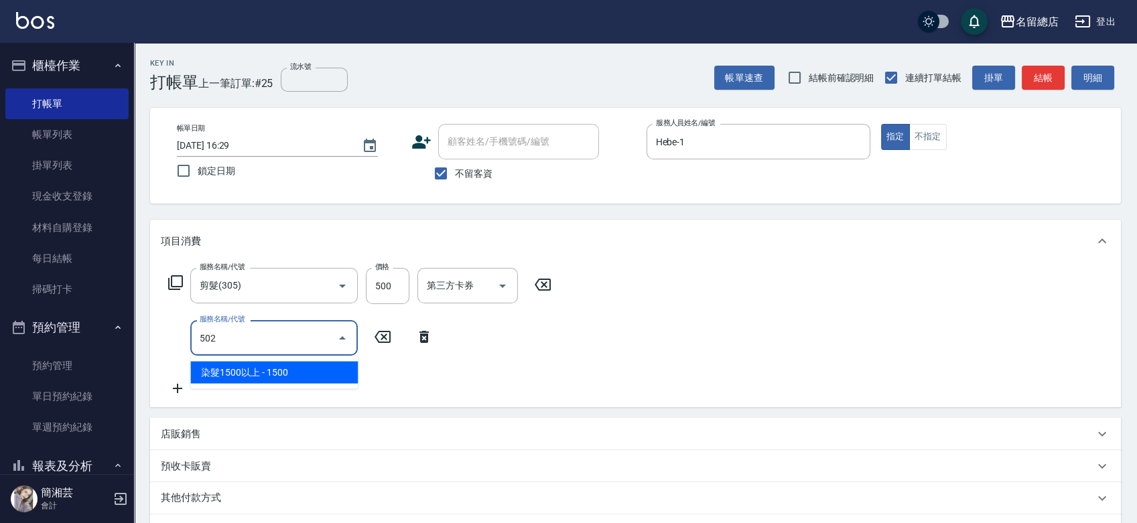
type input "染髮1500以上(502)"
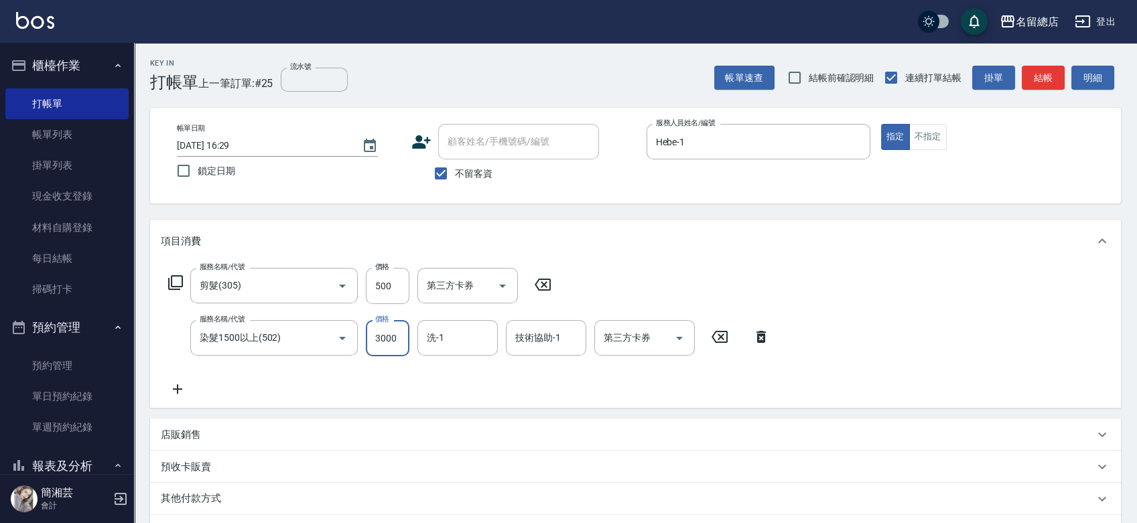
type input "3000"
type input "[PERSON_NAME]-37"
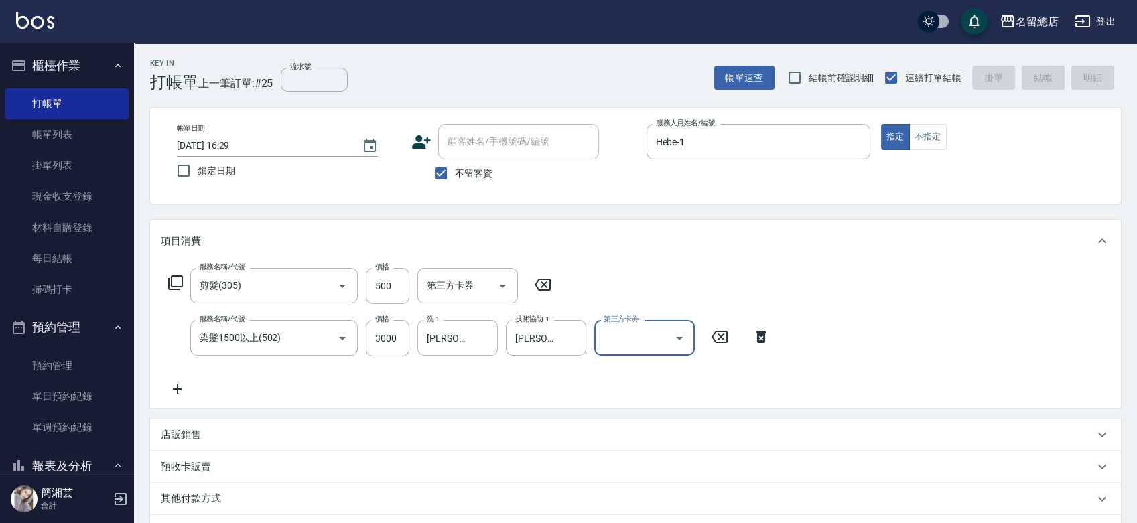
type input "[DATE] 16:30"
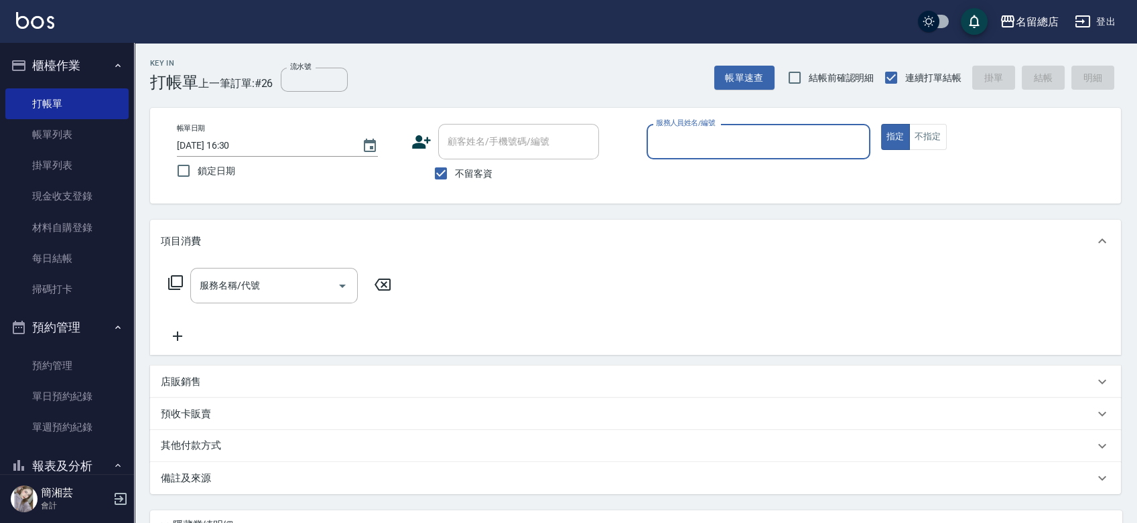
click at [482, 170] on span "不留客資" at bounding box center [474, 174] width 38 height 14
click at [455, 170] on input "不留客資" at bounding box center [441, 174] width 28 height 28
checkbox input "false"
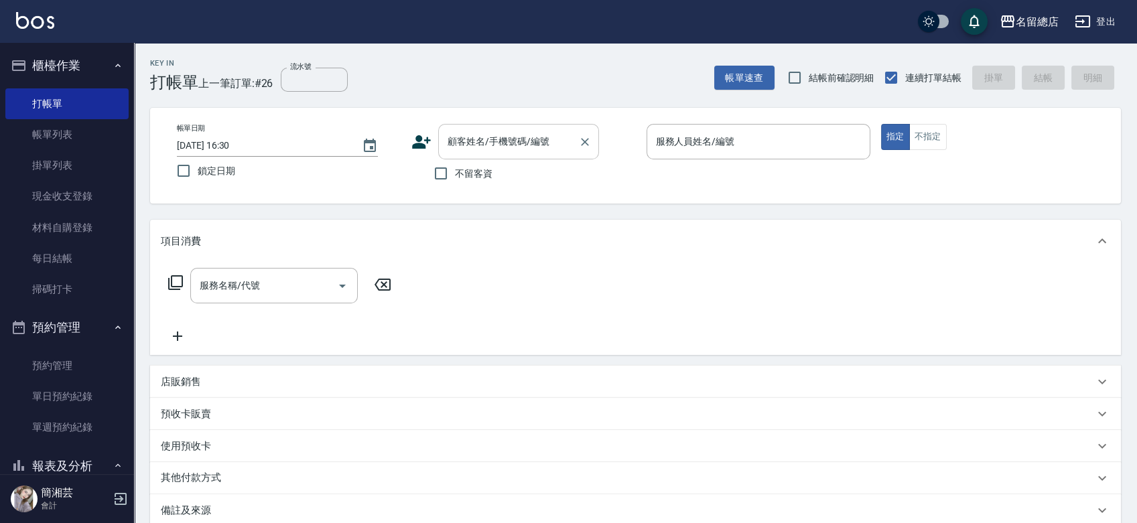
click at [493, 143] on input "顧客姓名/手機號碼/編號" at bounding box center [508, 141] width 129 height 23
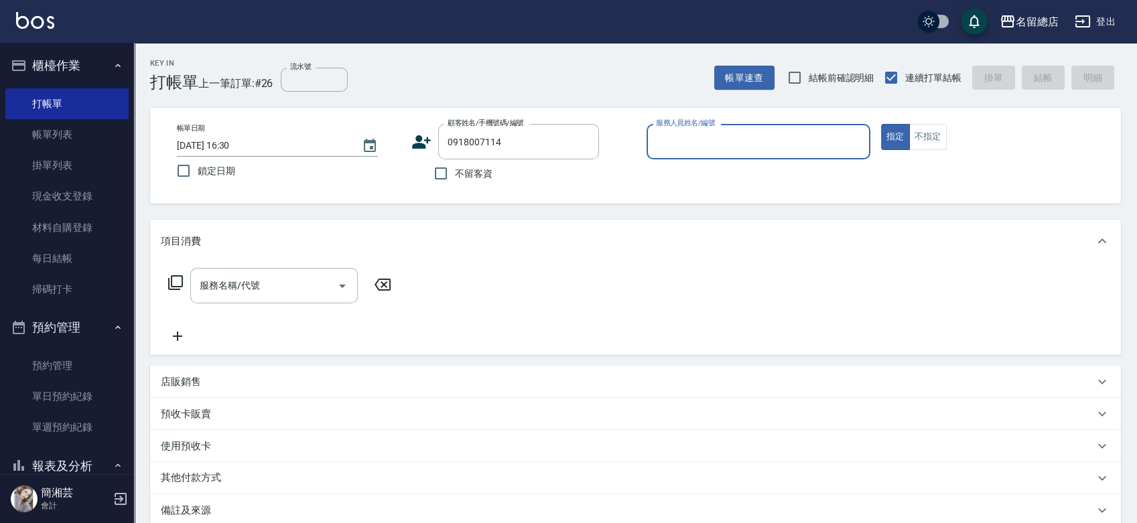
type input "[PERSON_NAME]/0918007114/10501"
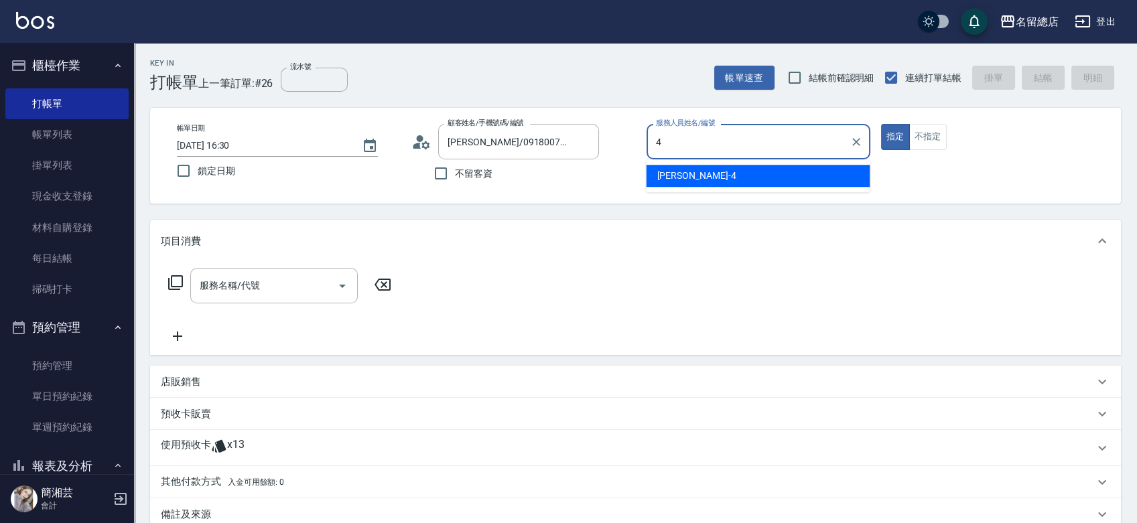
type input "[PERSON_NAME]-4"
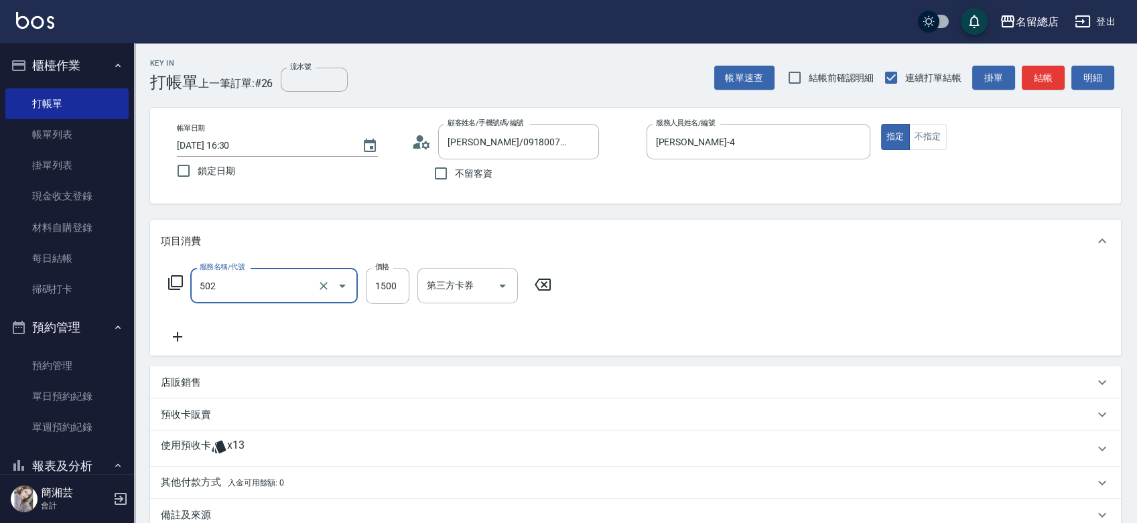
type input "染髮1500以上(502)"
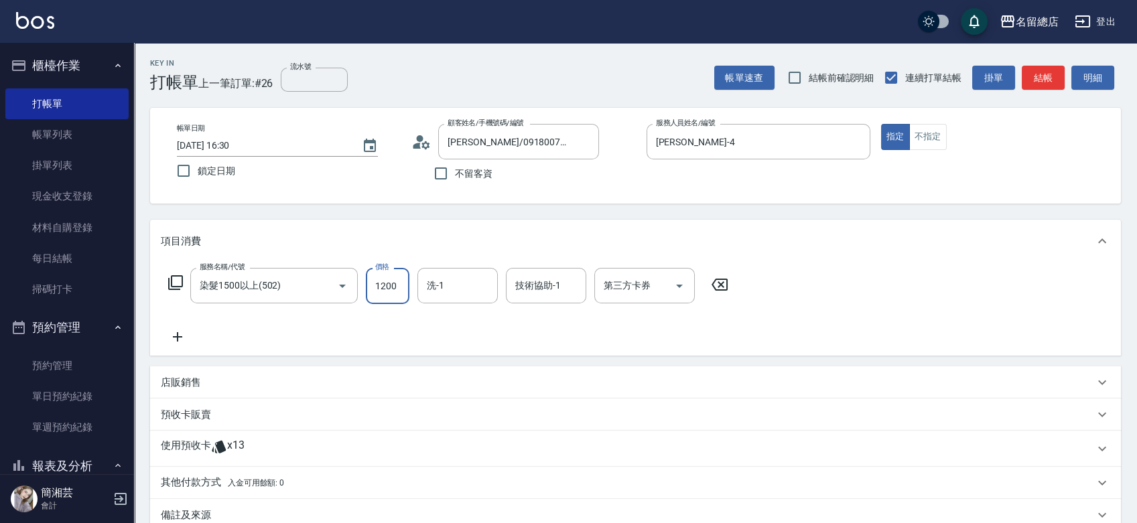
type input "1200"
type input "8"
type input "祥哥-98"
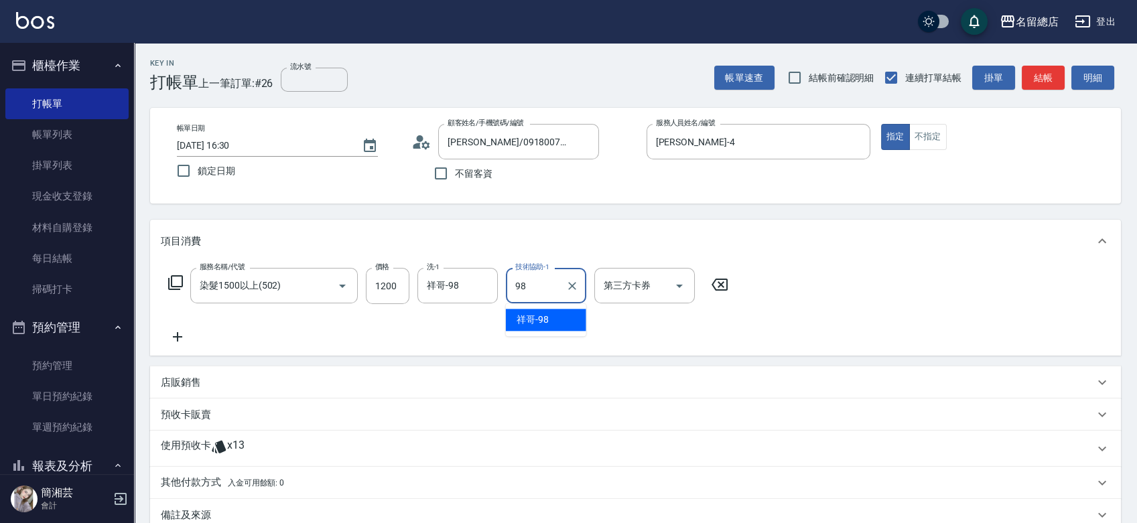
type input "祥哥-98"
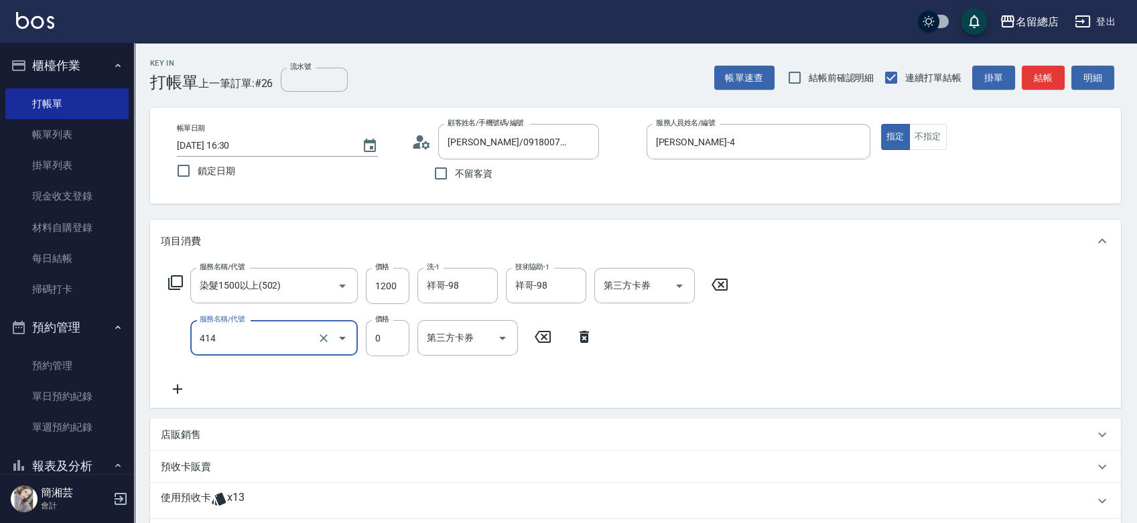
type input "護染蓋卡1000~1499(414)"
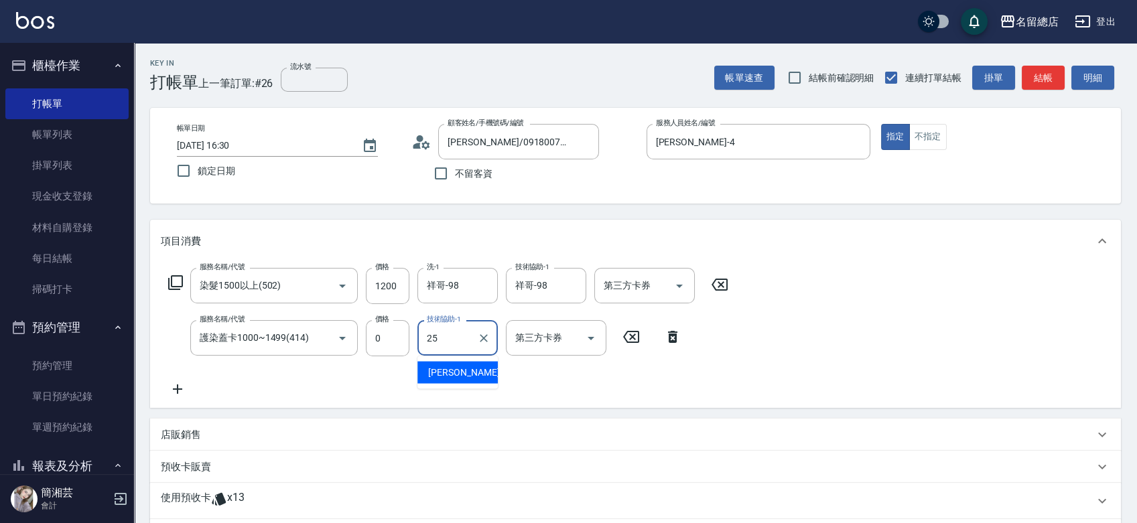
type input "[PERSON_NAME]-25"
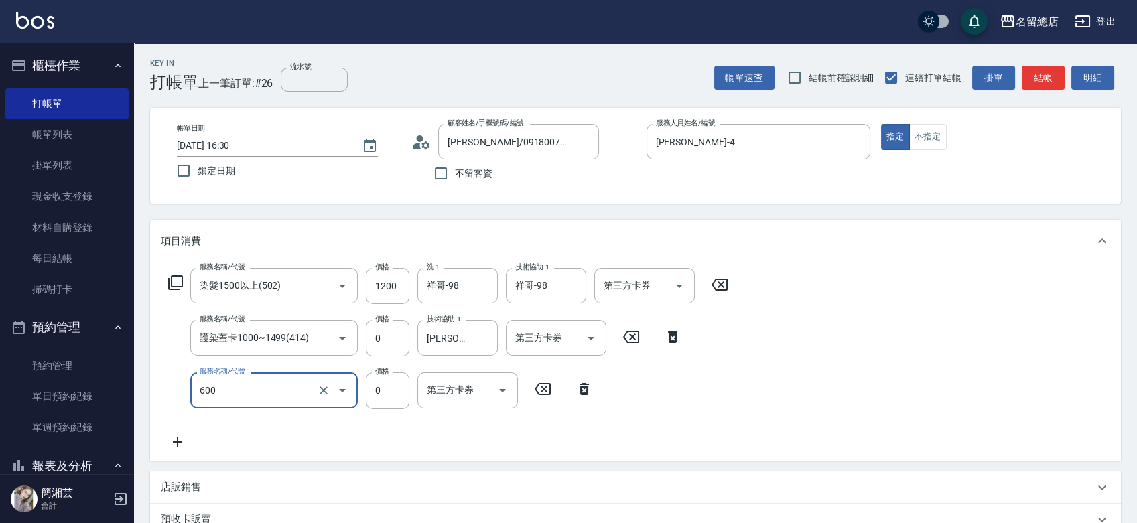
type input "洗髮(免費)(600)"
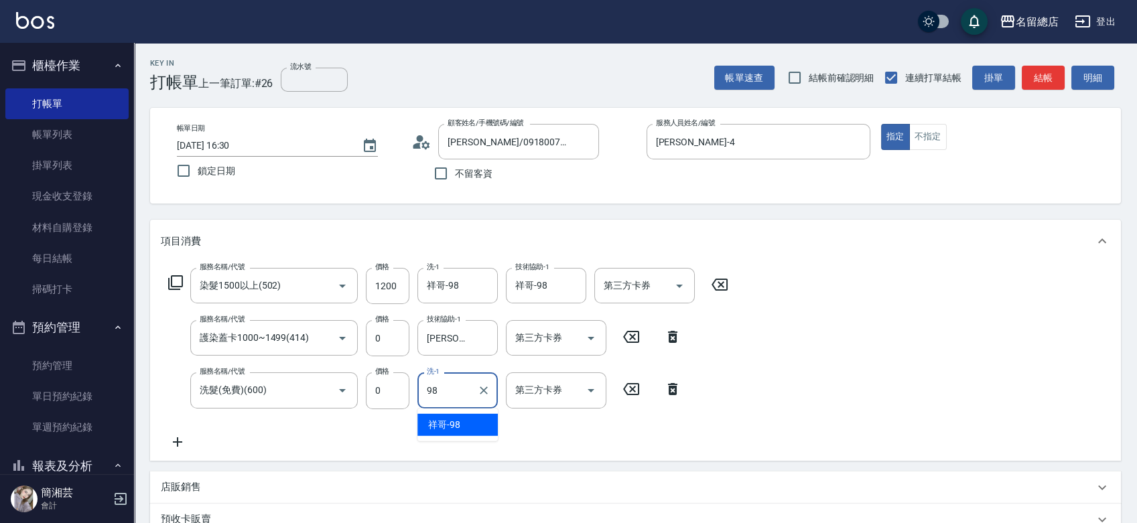
type input "祥哥-98"
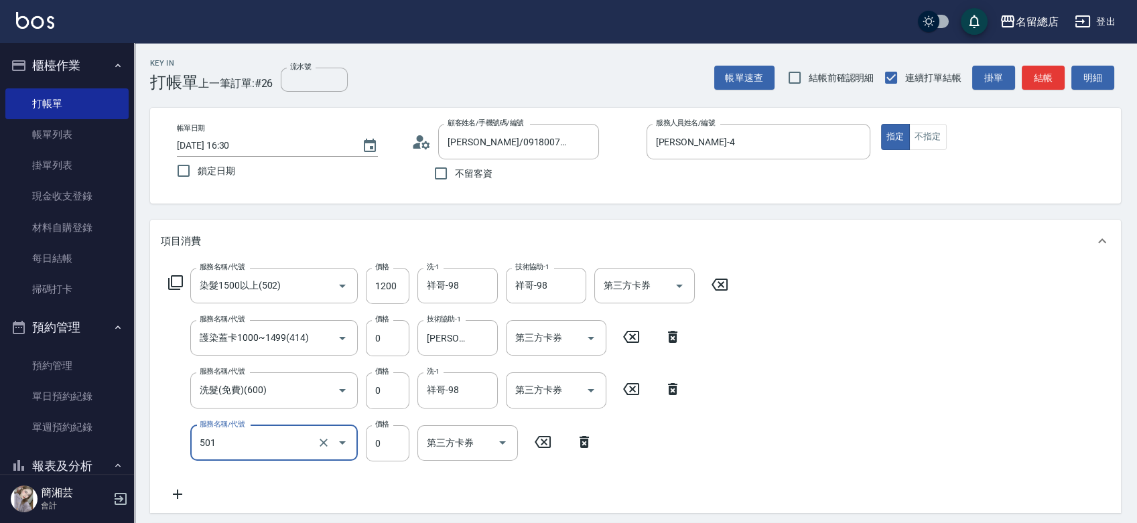
type input "2段蓋卡1300以上(501)"
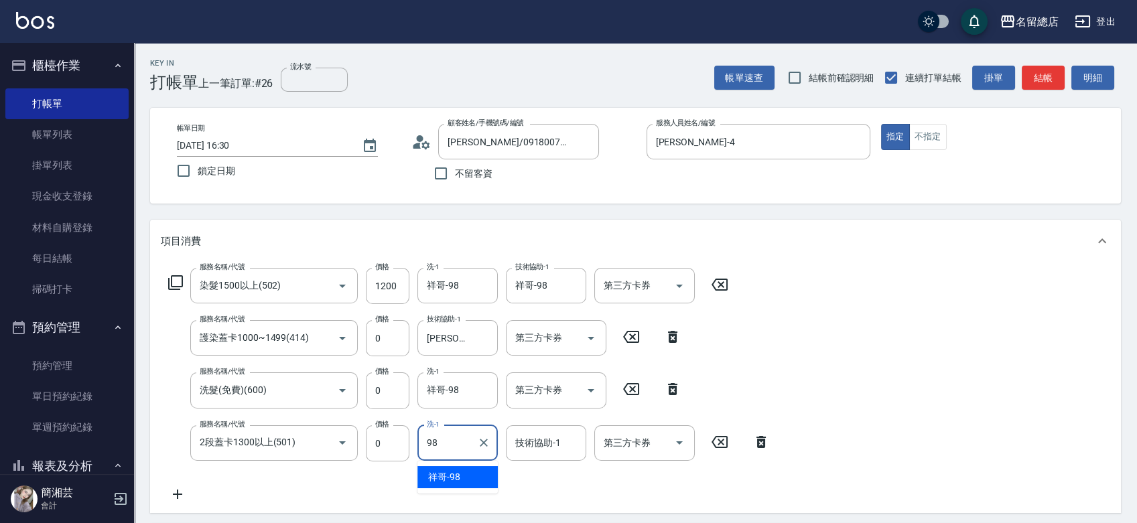
type input "祥哥-98"
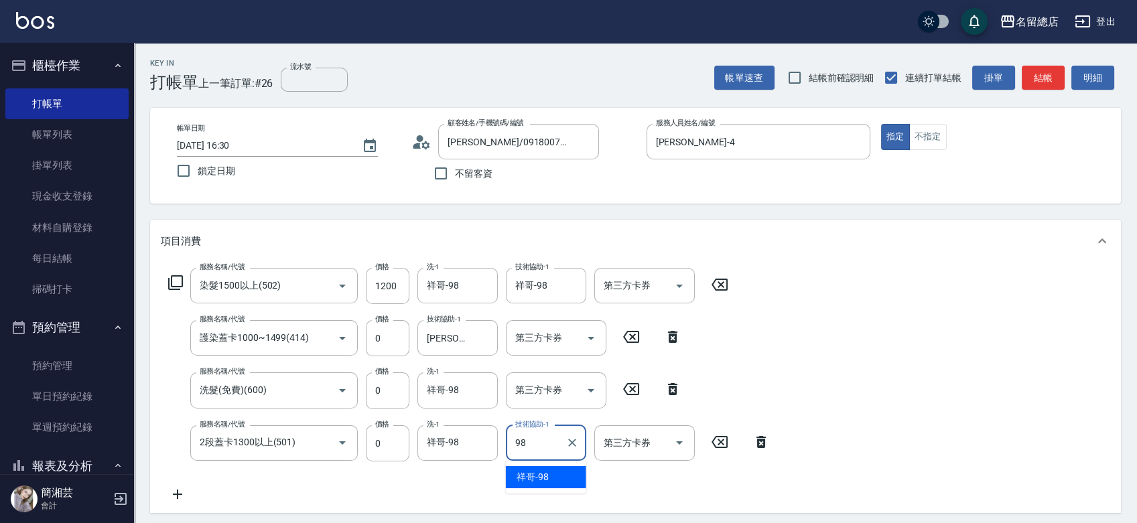
type input "祥哥-98"
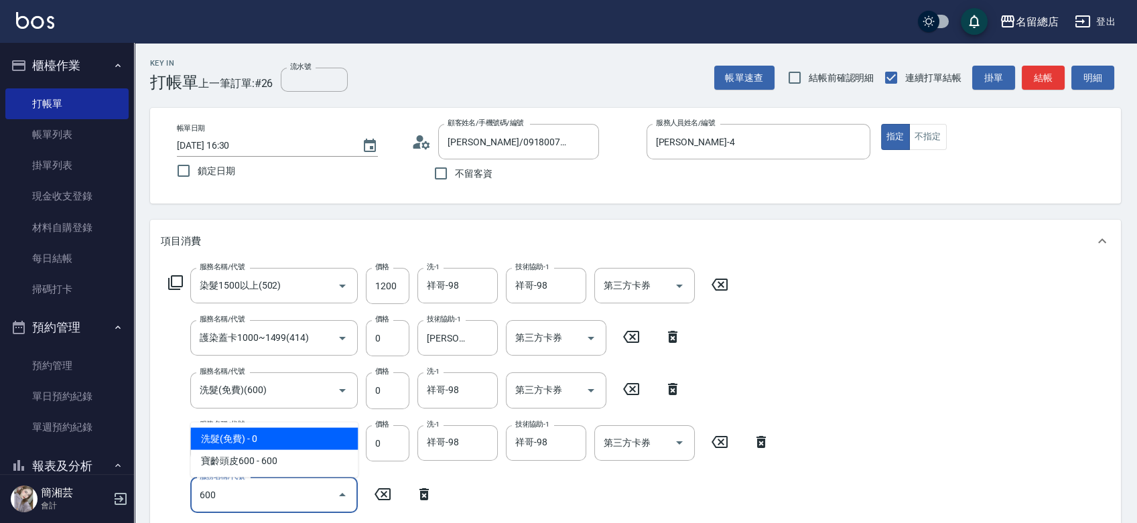
type input "洗髮(免費)(600)"
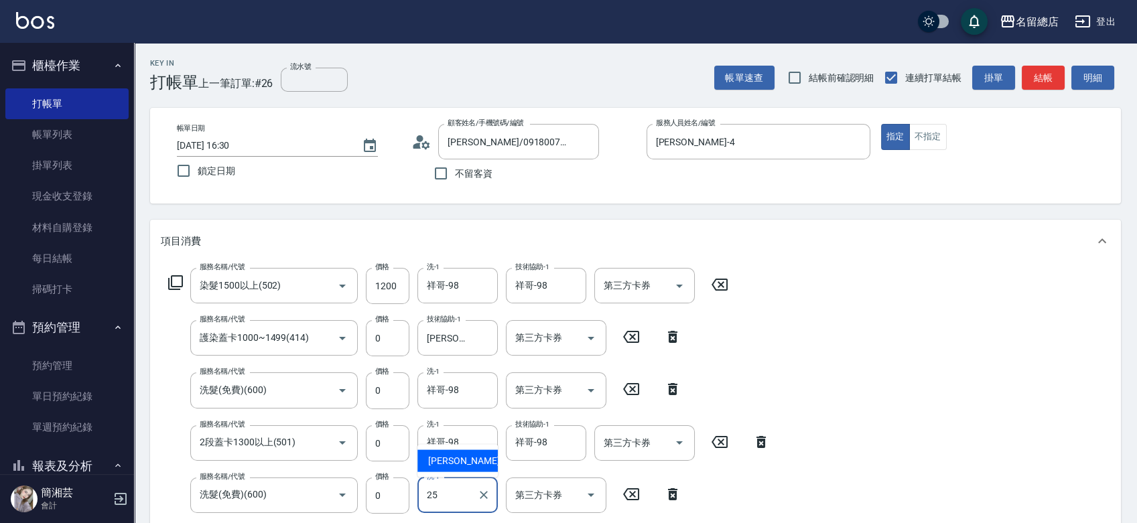
type input "[PERSON_NAME]-25"
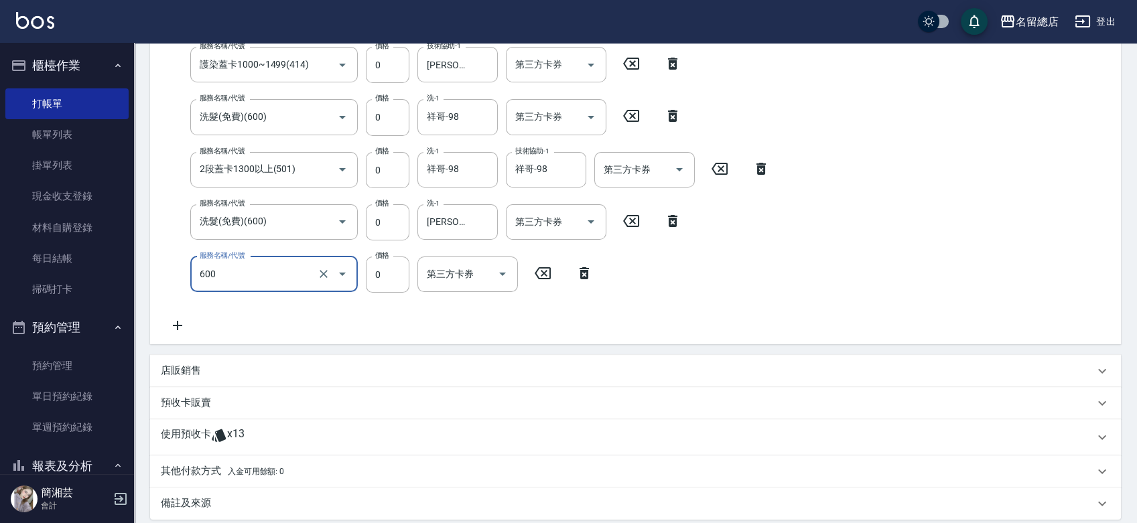
type input "洗髮(免費)(600)"
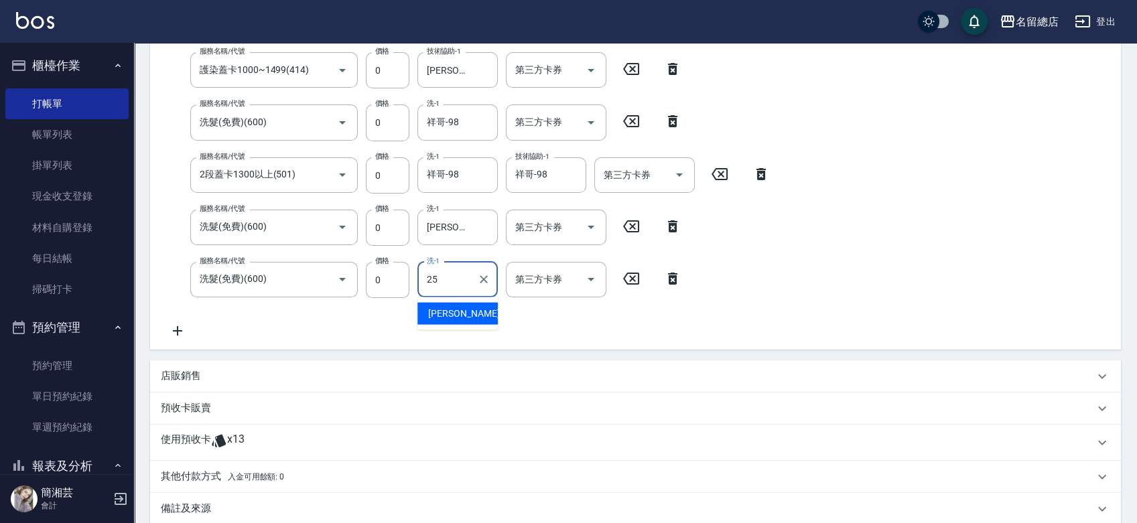
type input "[PERSON_NAME]-25"
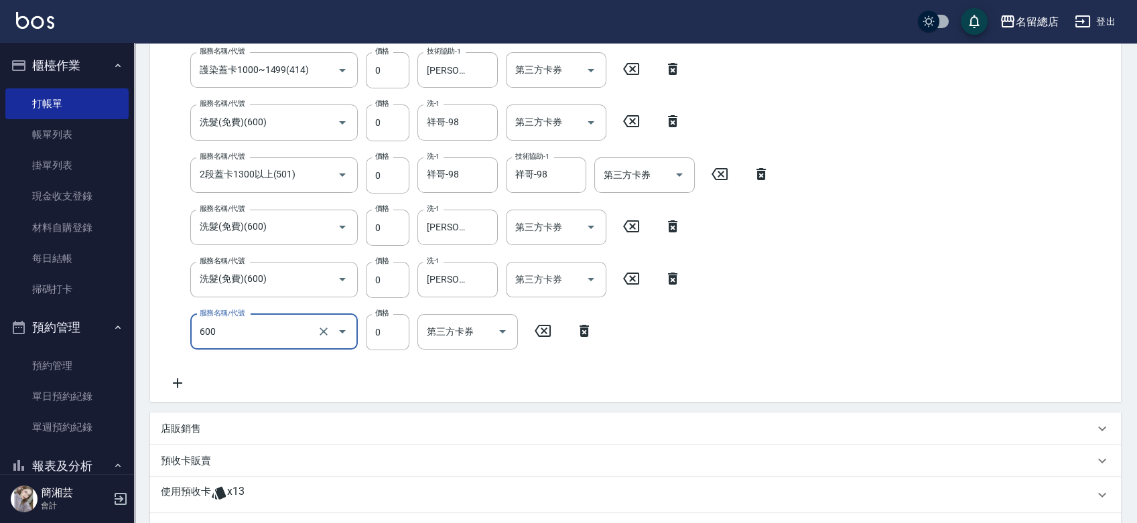
type input "洗髮(免費)(600)"
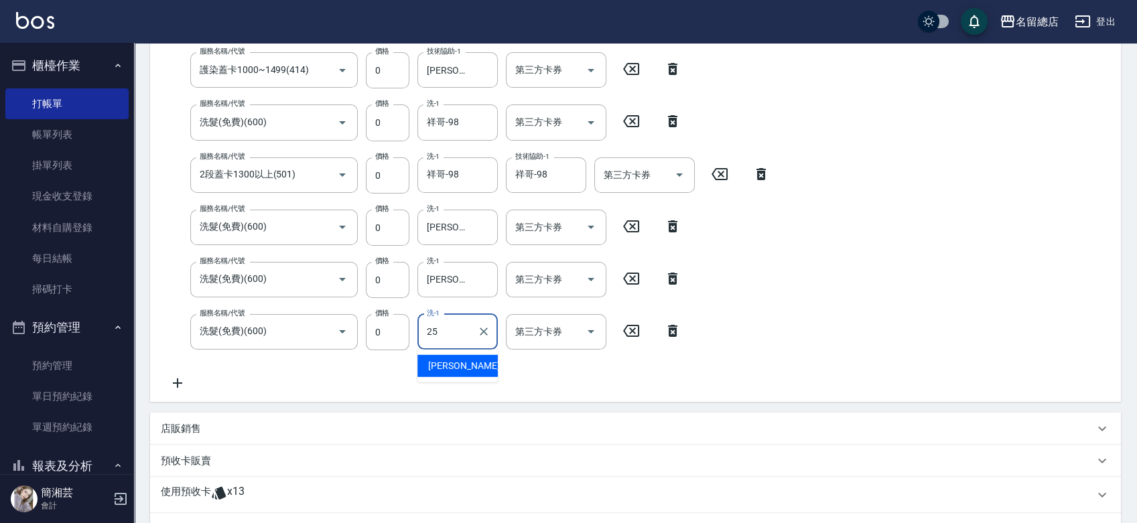
type input "[PERSON_NAME]-25"
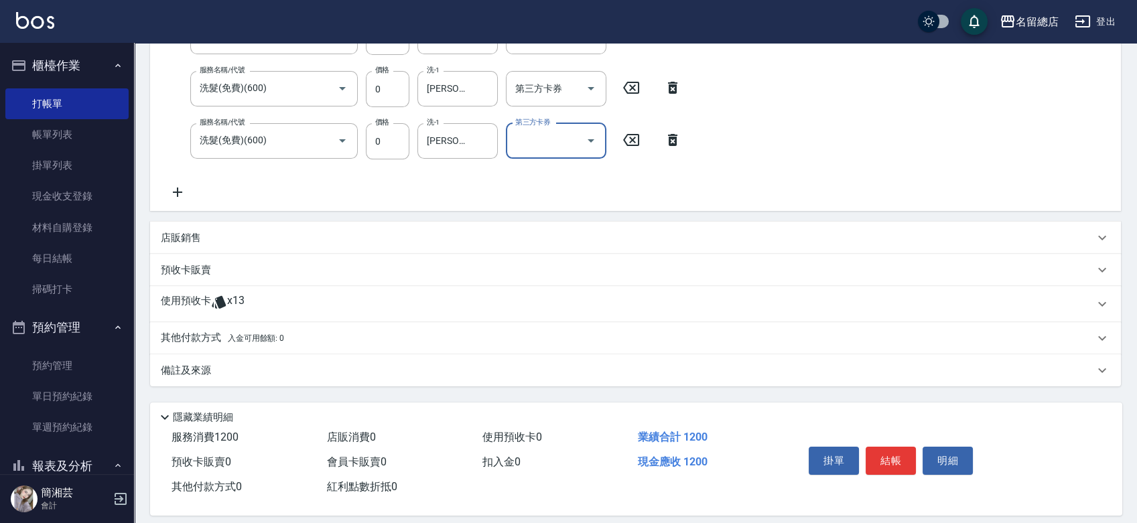
scroll to position [472, 0]
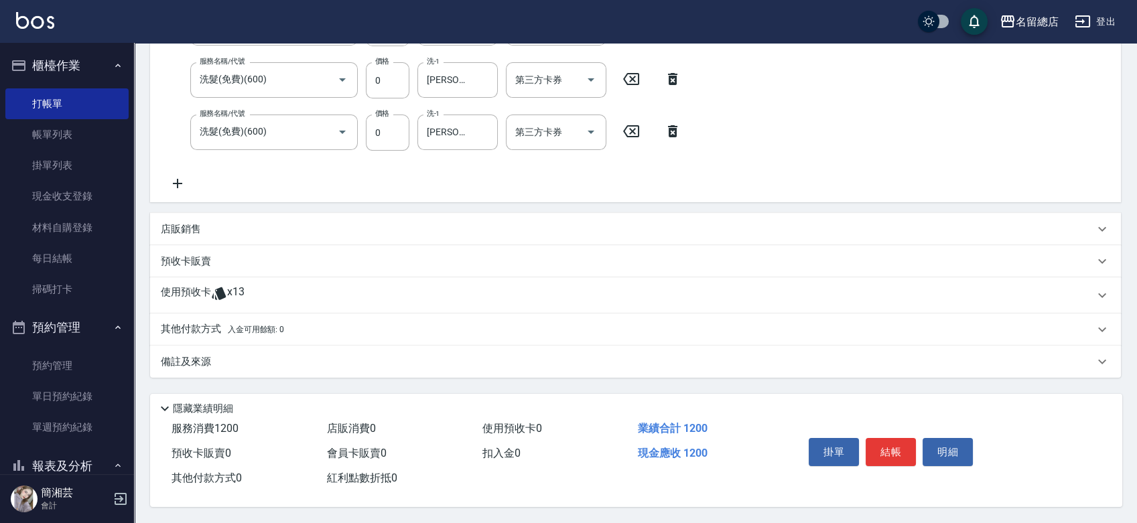
click at [267, 295] on div "使用預收卡 x13" at bounding box center [628, 296] width 934 height 20
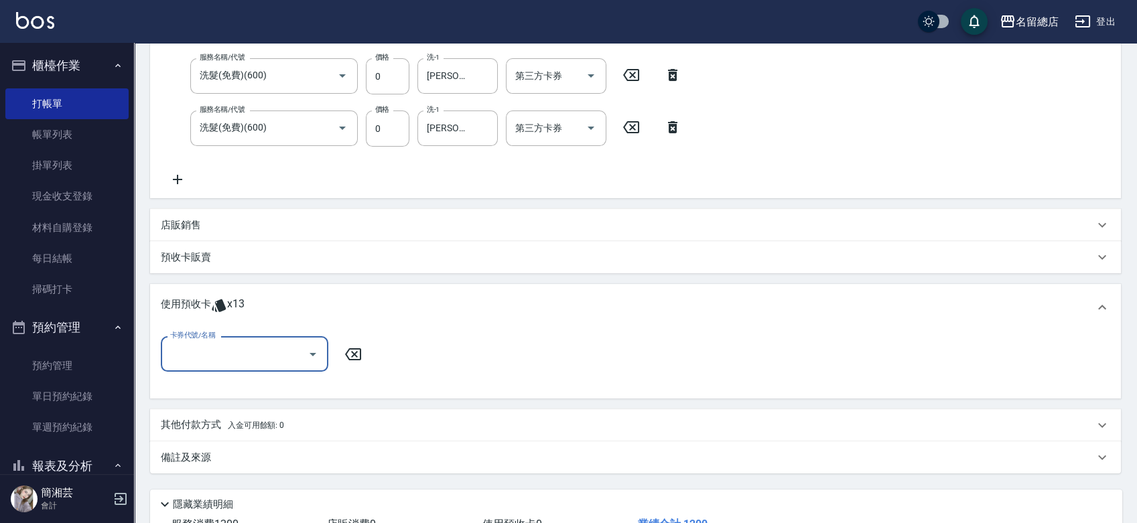
scroll to position [0, 0]
click at [231, 353] on input "卡券代號/名稱" at bounding box center [234, 353] width 135 height 23
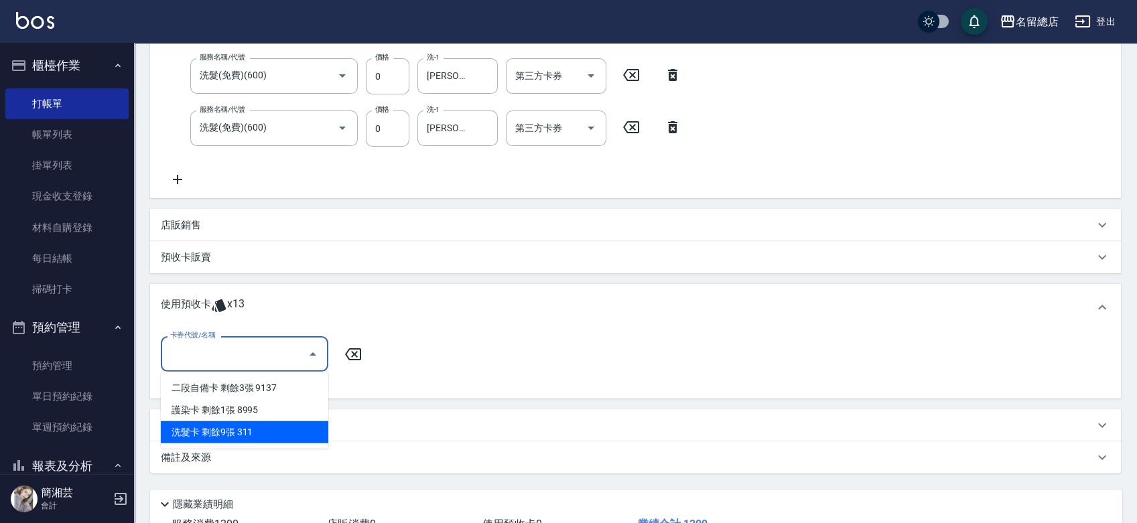
click at [247, 435] on div "洗髮卡 剩餘9張 311" at bounding box center [245, 433] width 168 height 22
type input "洗髮卡 311"
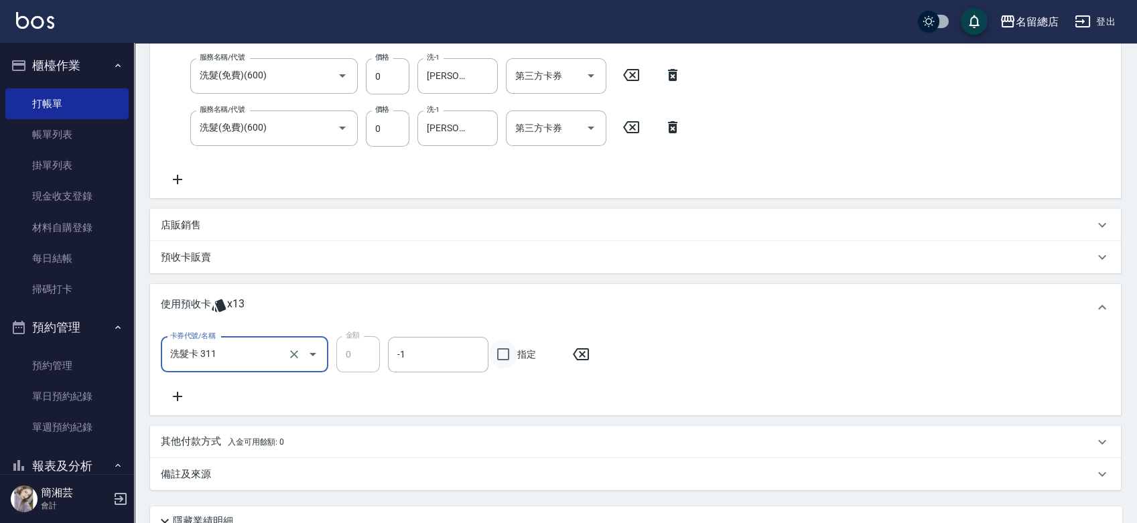
click at [511, 357] on input "指定" at bounding box center [503, 354] width 28 height 28
checkbox input "true"
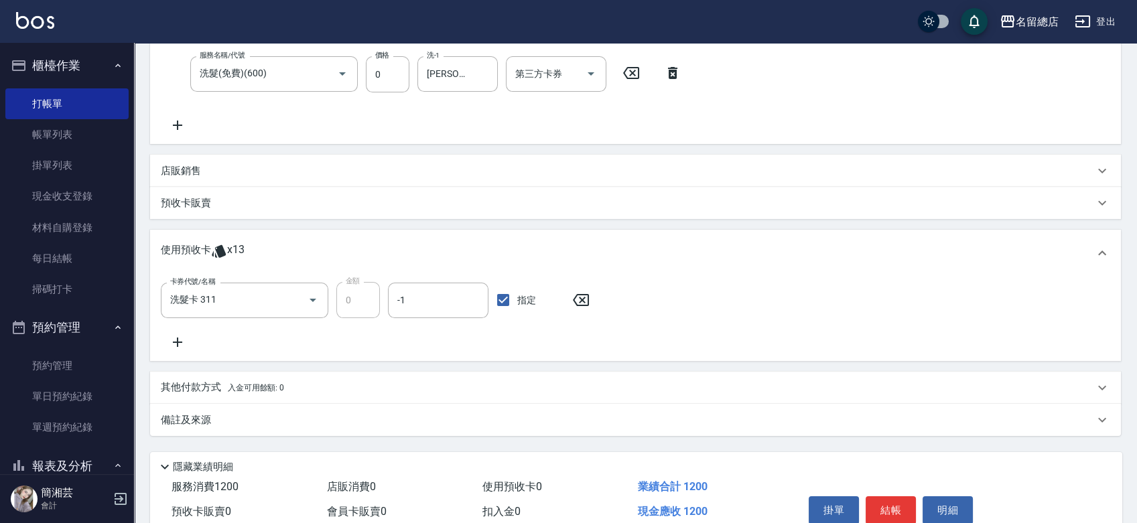
scroll to position [588, 0]
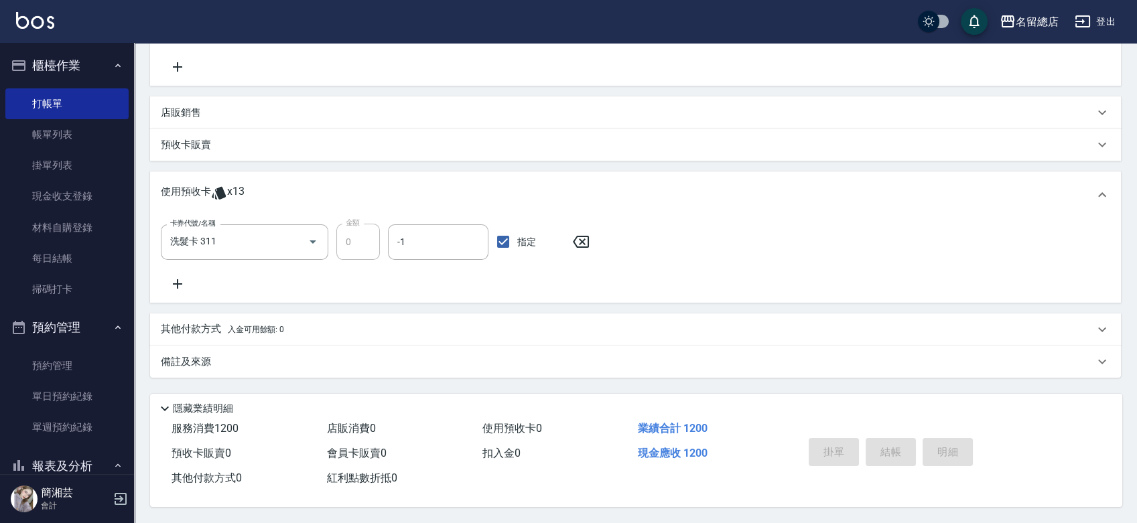
type input "[DATE] 16:31"
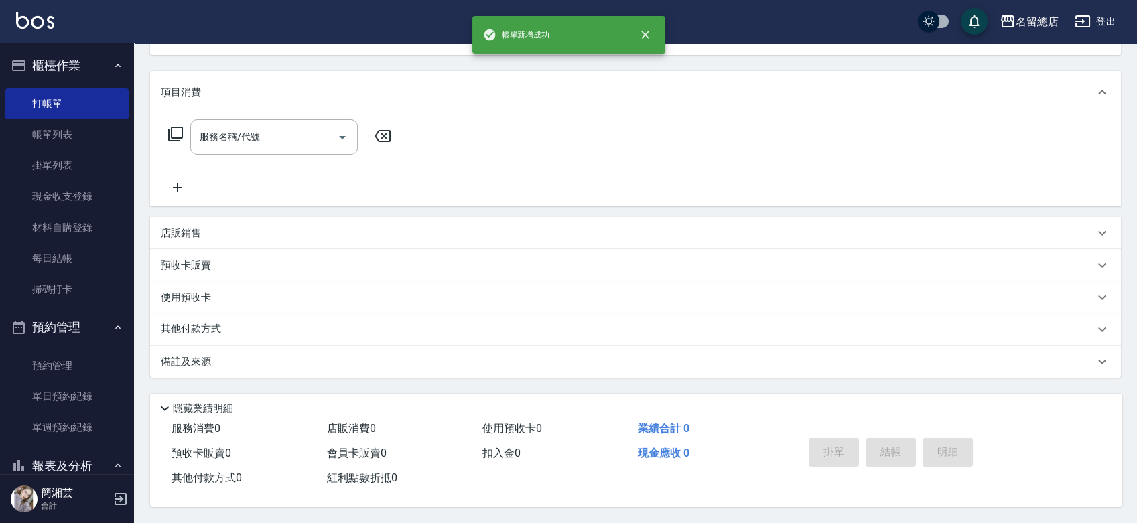
scroll to position [0, 0]
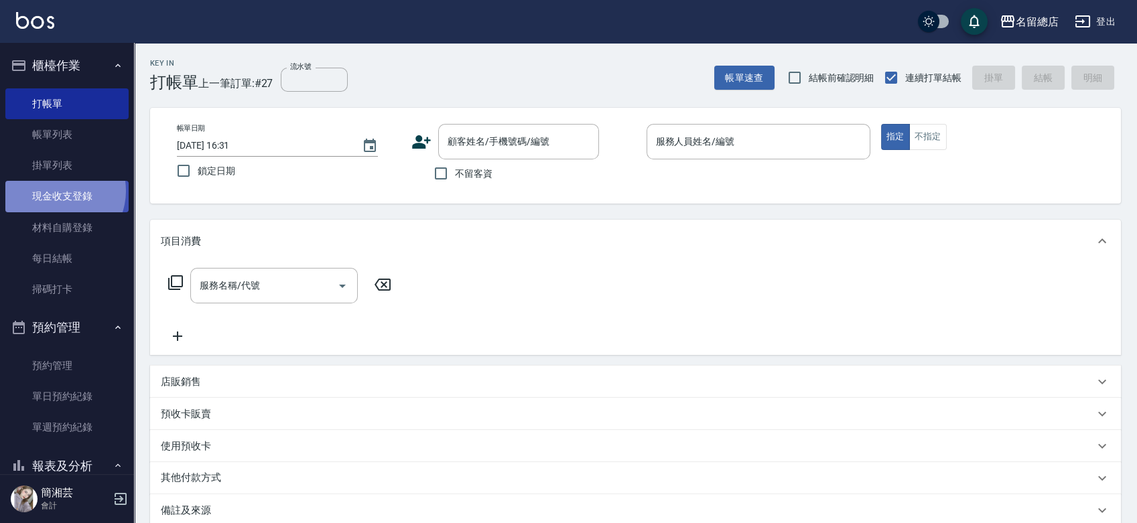
click at [58, 191] on link "現金收支登錄" at bounding box center [66, 196] width 123 height 31
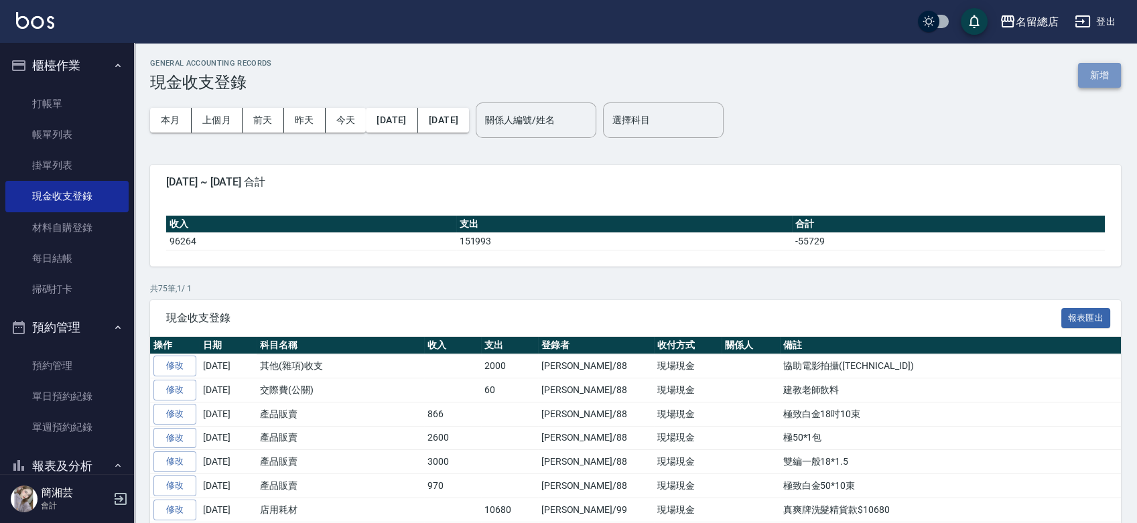
click at [1097, 73] on button "新增" at bounding box center [1099, 75] width 43 height 25
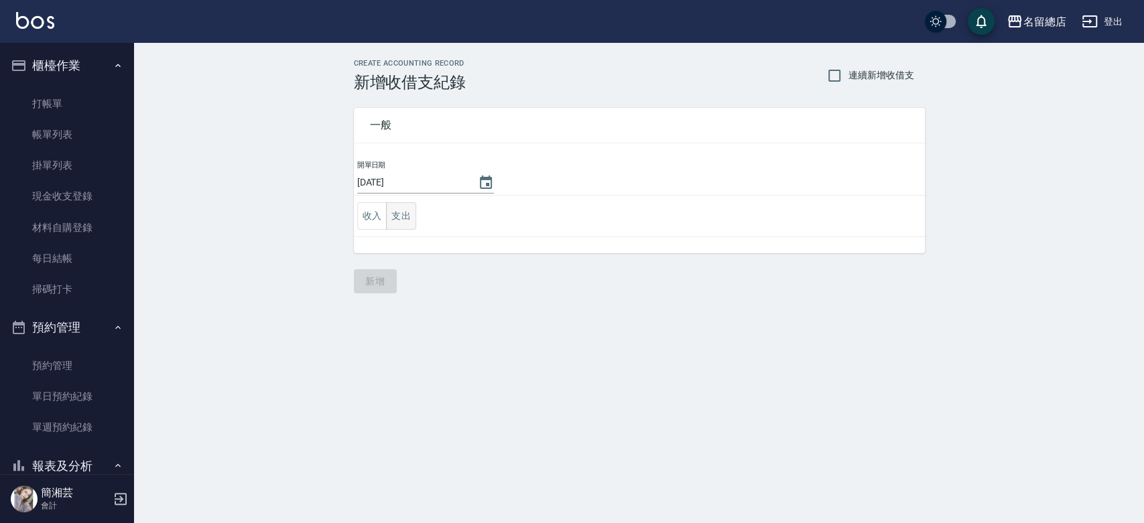
click at [412, 208] on button "支出" at bounding box center [401, 215] width 30 height 27
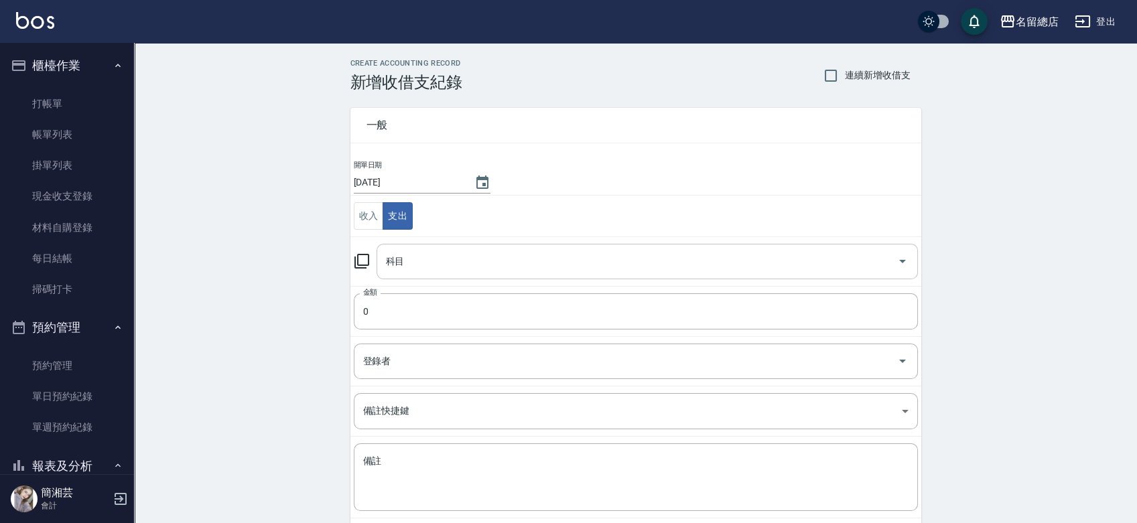
click at [445, 257] on input "科目" at bounding box center [637, 261] width 509 height 23
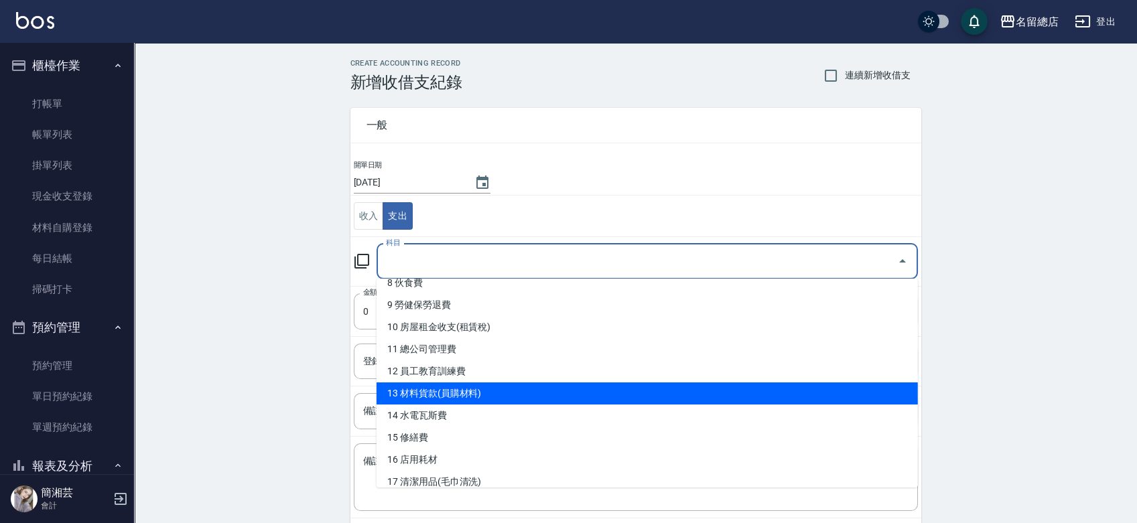
scroll to position [223, 0]
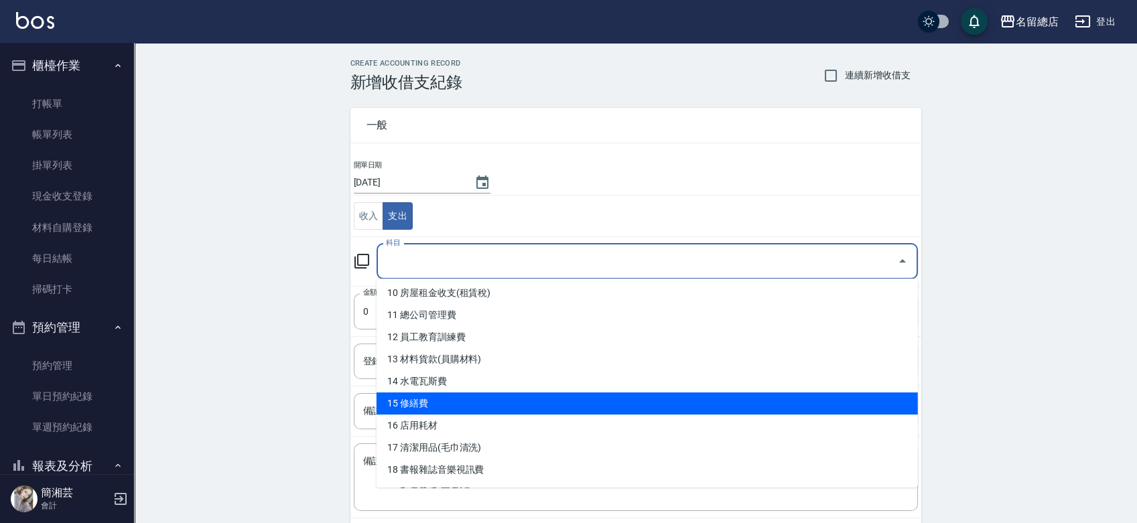
click at [440, 406] on li "15 修繕費" at bounding box center [648, 404] width 542 height 22
type input "15 修繕費"
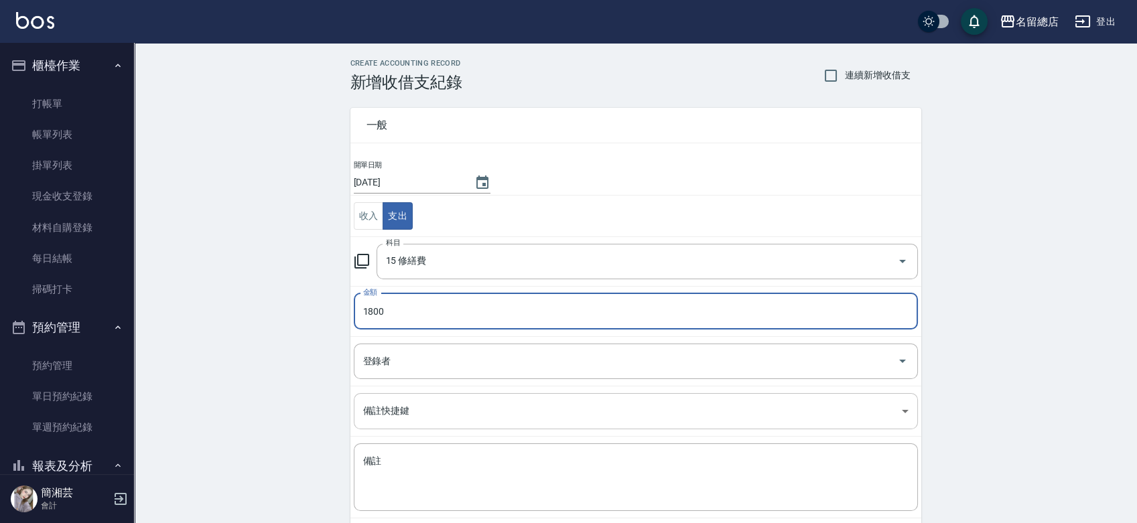
type input "1800"
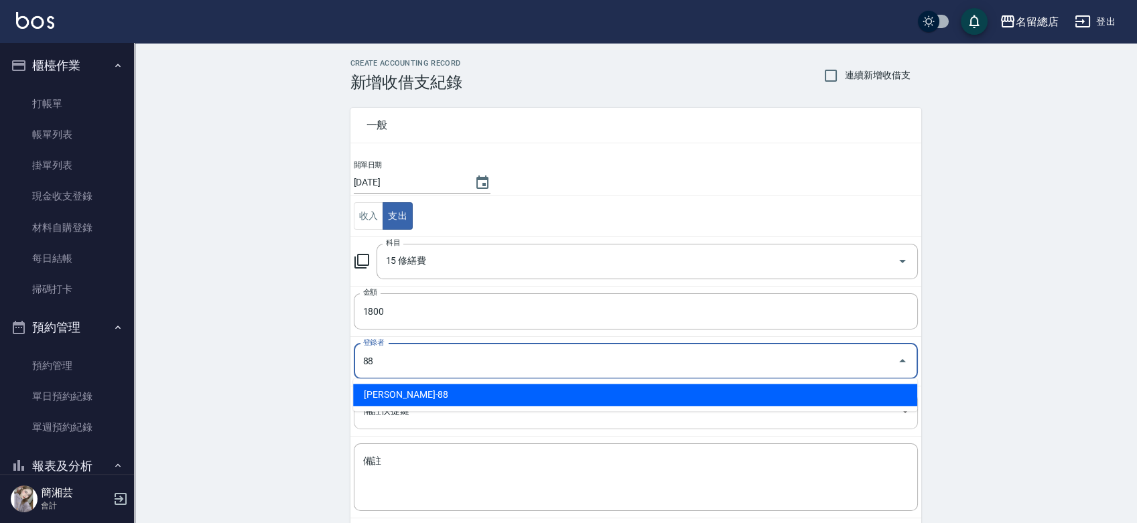
type input "[PERSON_NAME]-88"
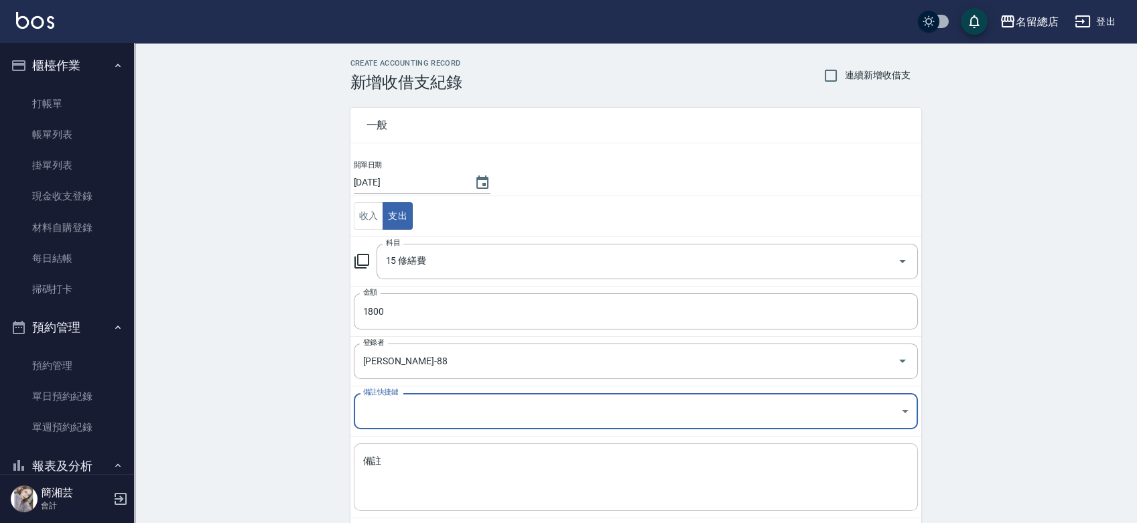
click at [414, 453] on div "x 備註" at bounding box center [636, 478] width 564 height 68
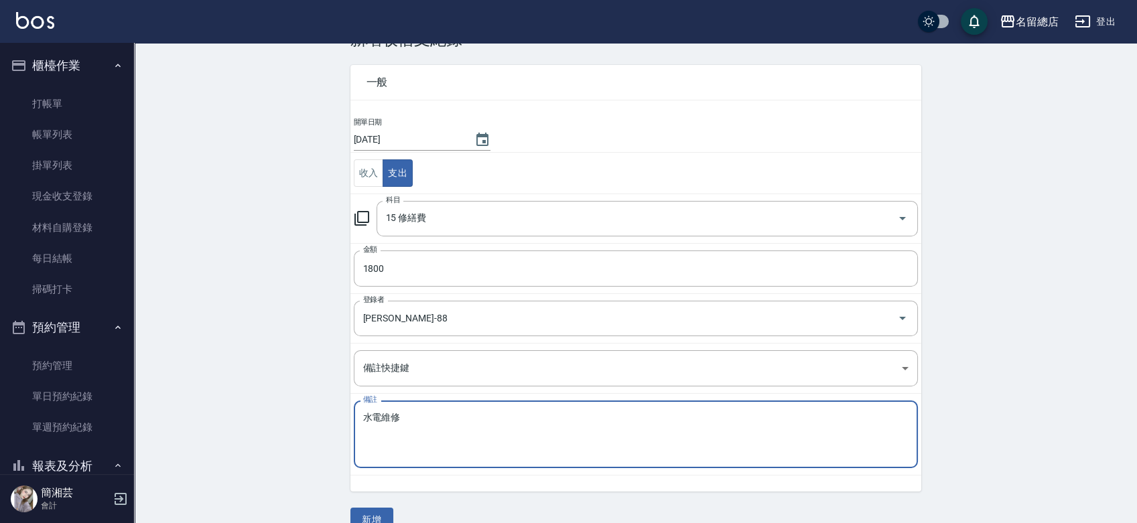
scroll to position [67, 0]
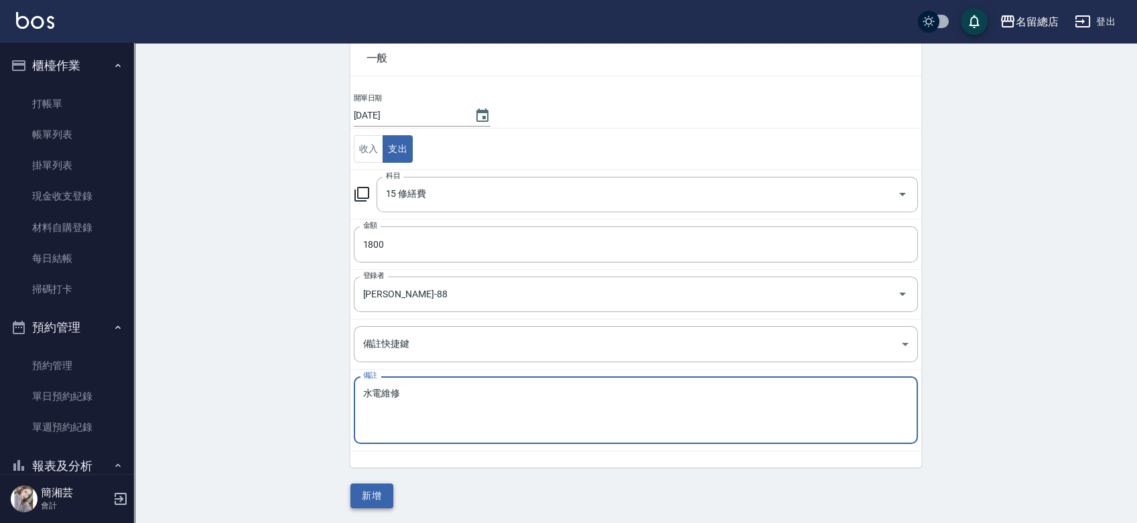
type textarea "水電維修"
click at [369, 498] on button "新增" at bounding box center [372, 496] width 43 height 25
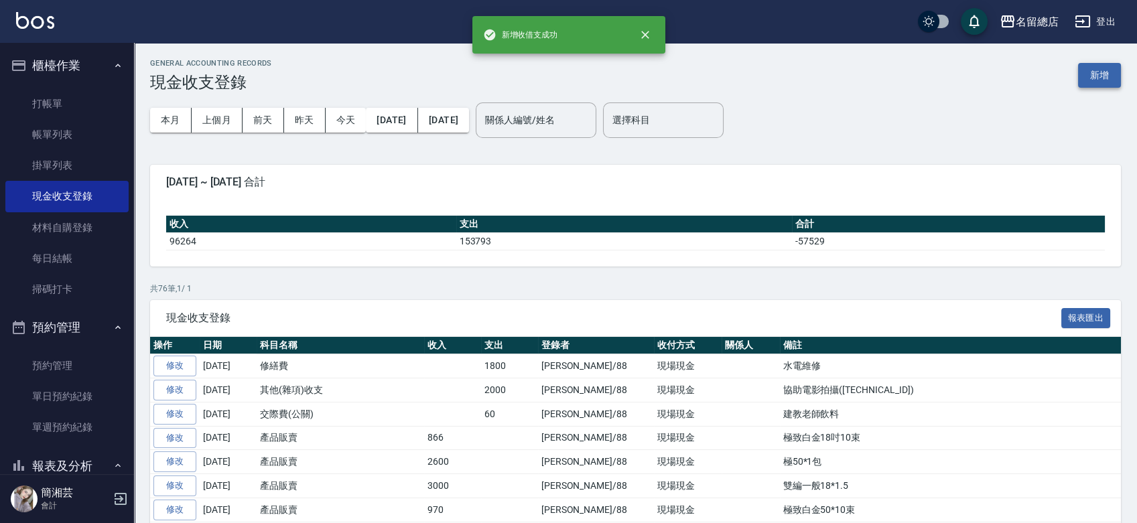
click at [1109, 76] on button "新增" at bounding box center [1099, 75] width 43 height 25
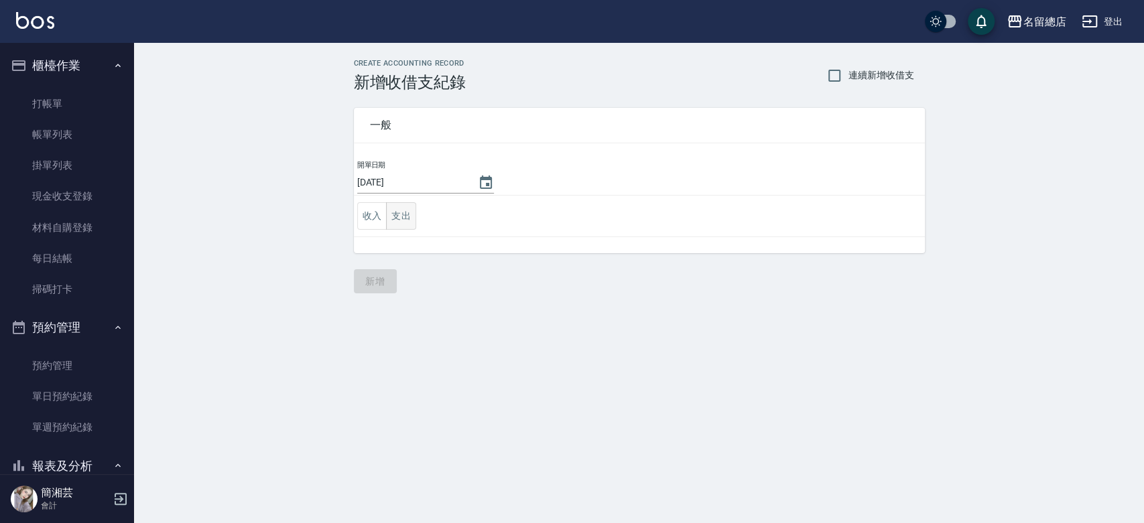
click at [407, 214] on button "支出" at bounding box center [401, 215] width 30 height 27
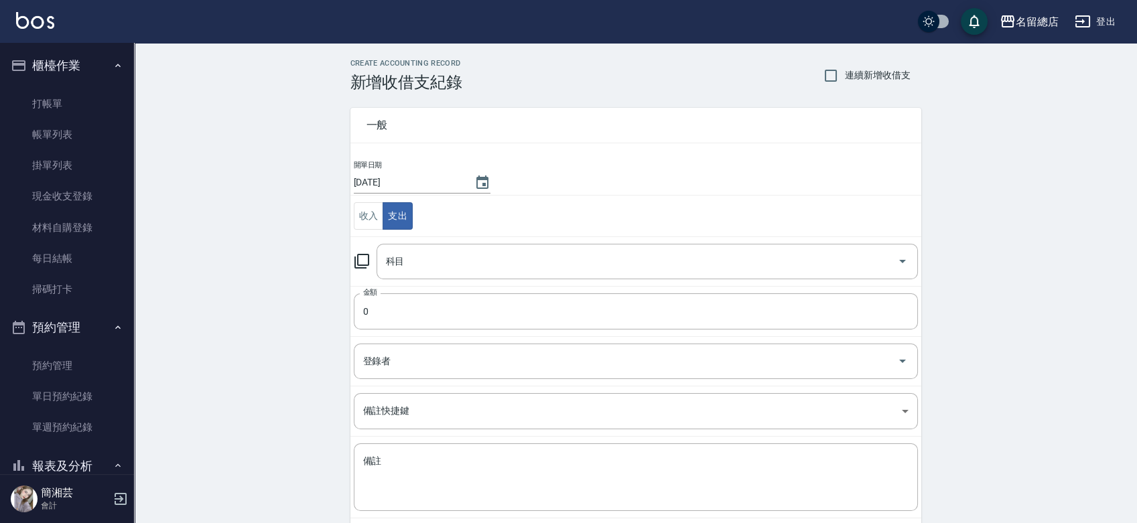
scroll to position [67, 0]
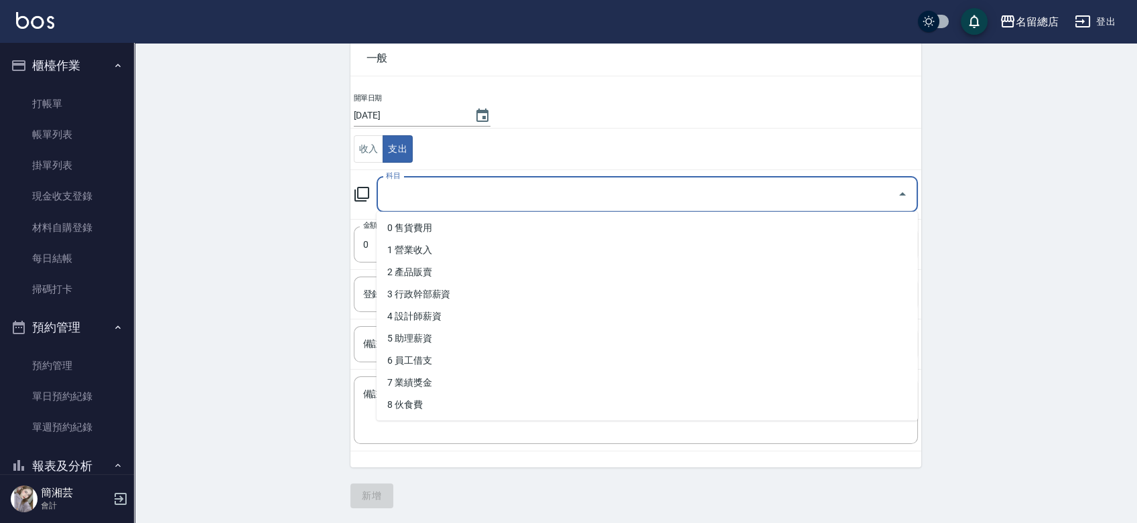
click at [420, 196] on input "科目" at bounding box center [637, 194] width 509 height 23
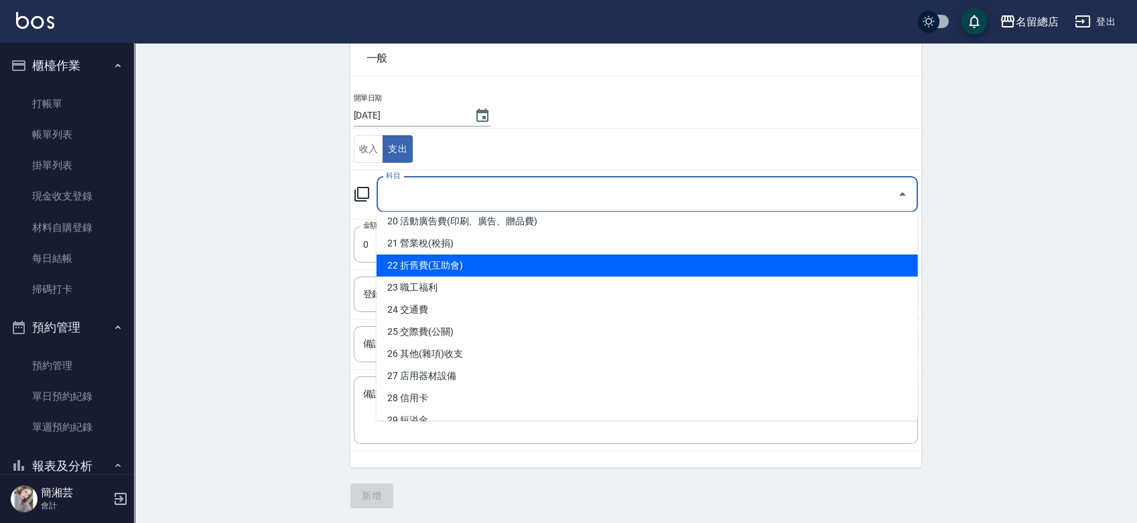
scroll to position [521, 0]
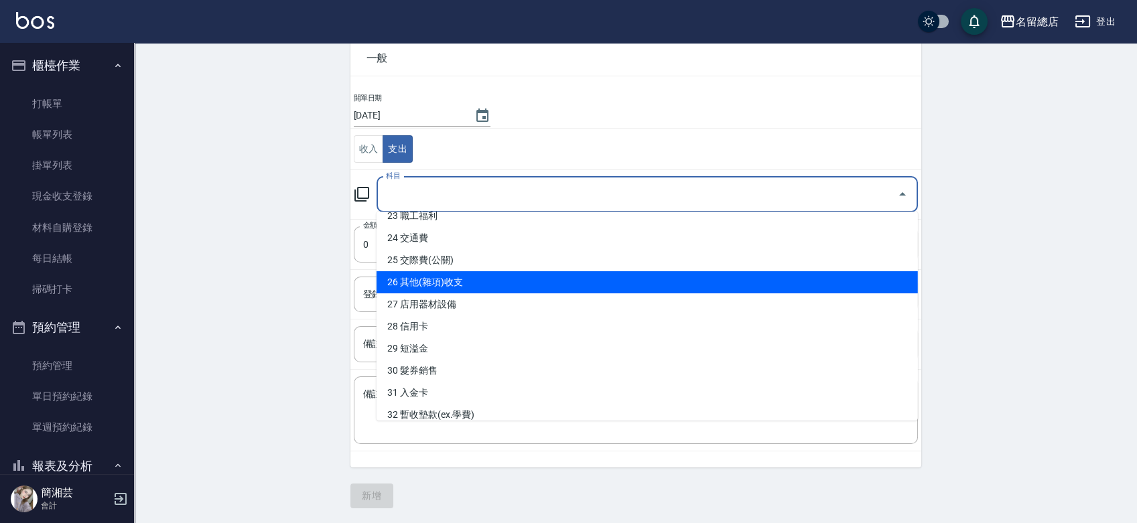
click at [445, 281] on li "26 其他(雜項)收支" at bounding box center [648, 282] width 542 height 22
type input "26 其他(雜項)收支"
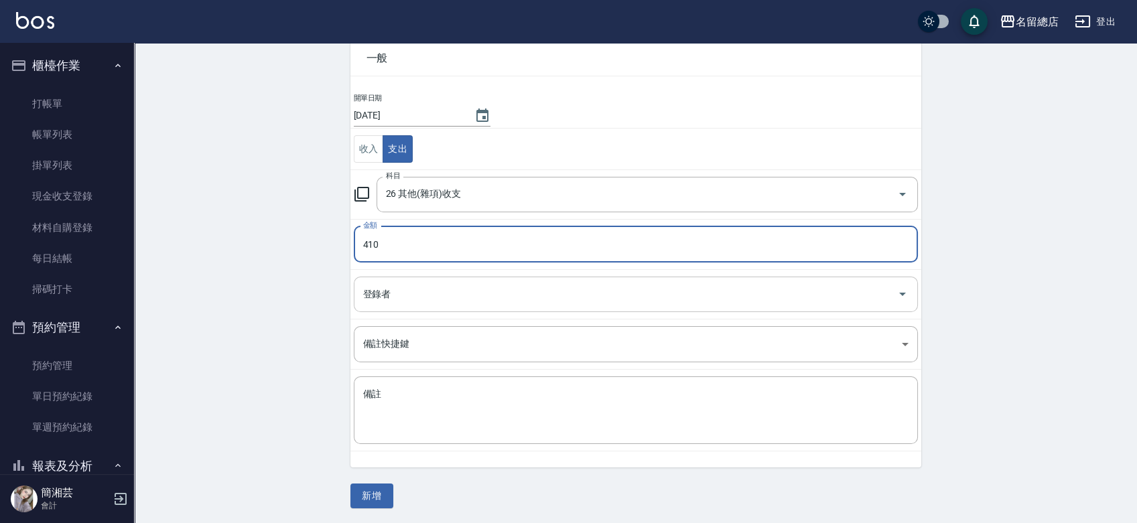
type input "410"
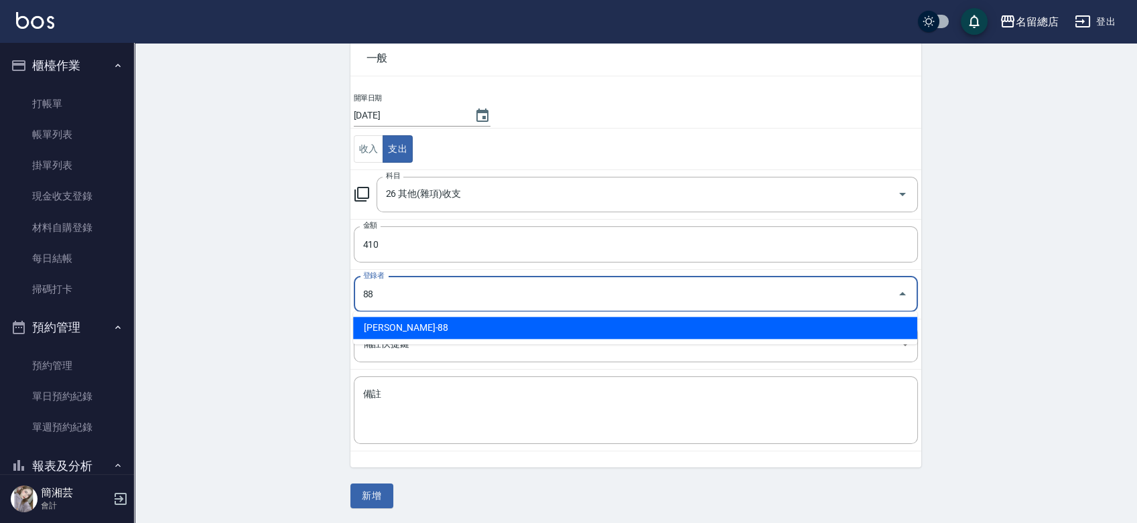
type input "[PERSON_NAME]-88"
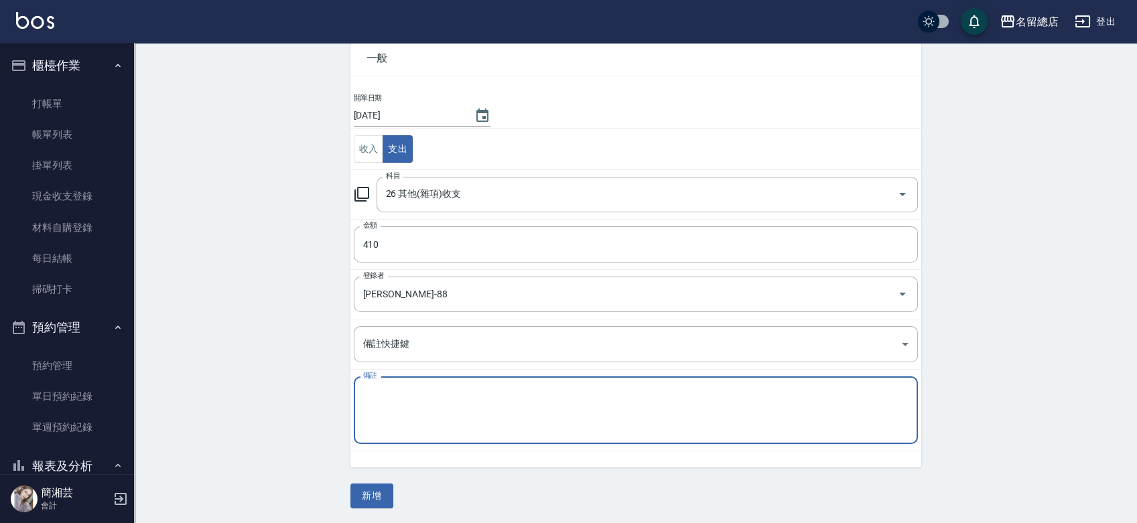
click at [394, 397] on textarea "備註" at bounding box center [636, 411] width 546 height 46
type textarea "a4紙、強力膠"
click at [367, 487] on button "新增" at bounding box center [372, 496] width 43 height 25
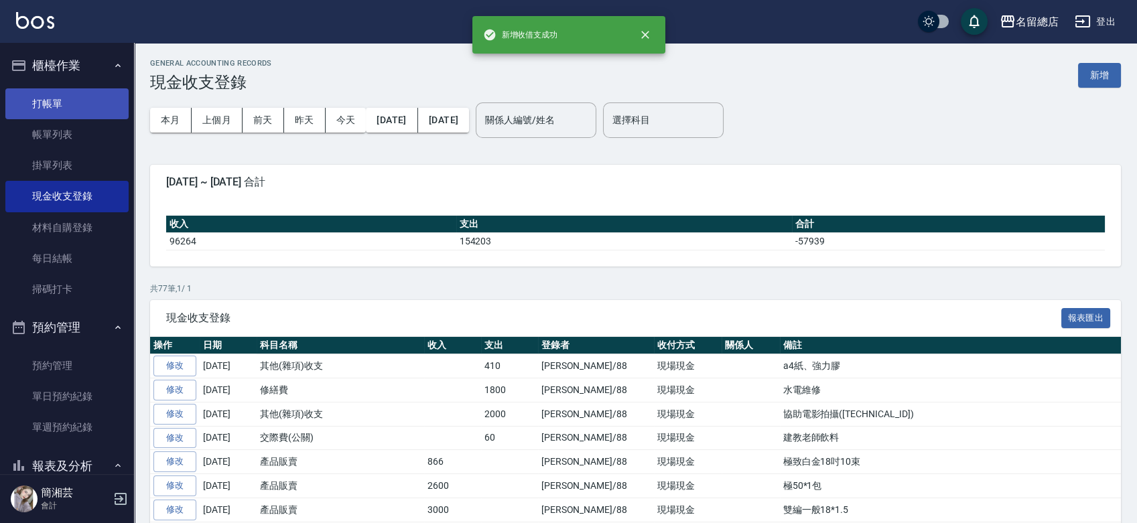
click at [61, 92] on link "打帳單" at bounding box center [66, 103] width 123 height 31
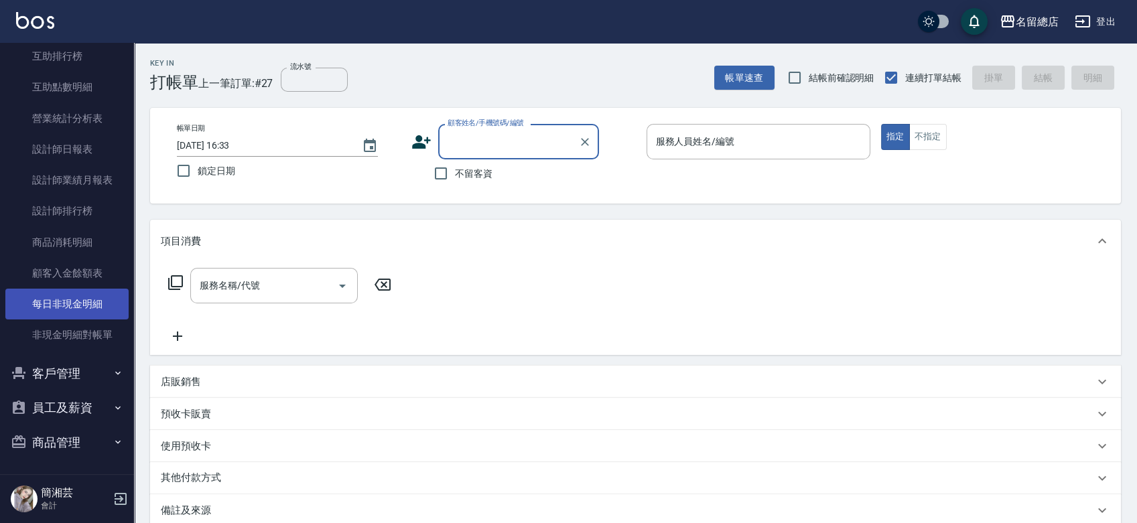
scroll to position [572, 0]
click at [100, 408] on button "員工及薪資" at bounding box center [66, 407] width 123 height 35
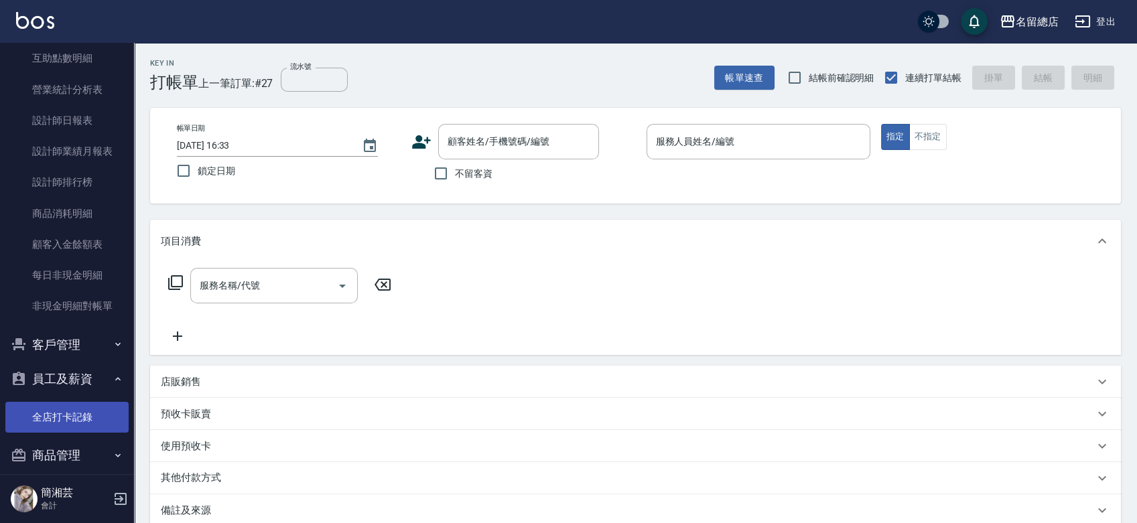
scroll to position [614, 0]
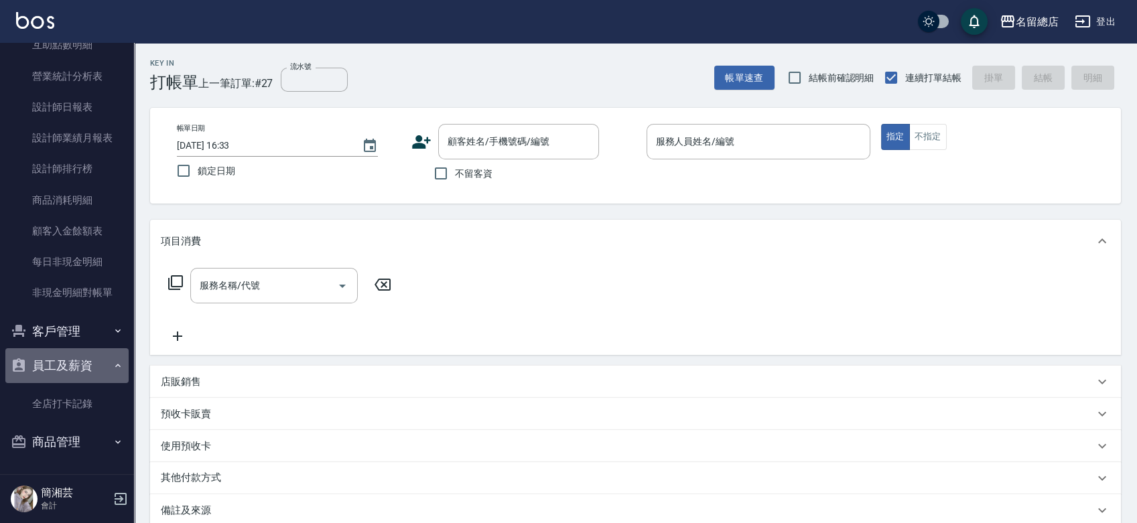
click at [88, 363] on button "員工及薪資" at bounding box center [66, 366] width 123 height 35
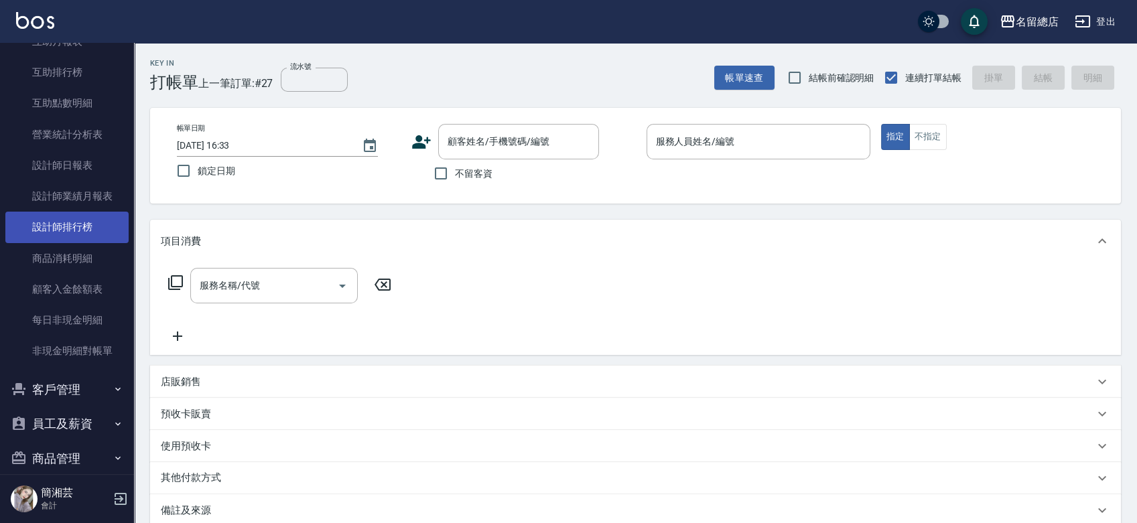
scroll to position [572, 0]
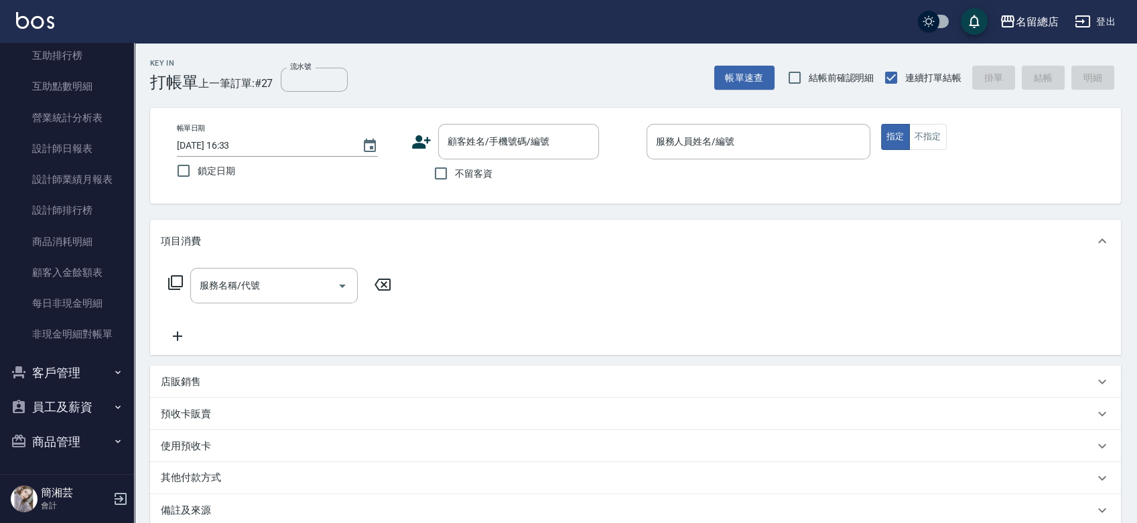
click at [99, 443] on button "商品管理" at bounding box center [66, 442] width 123 height 35
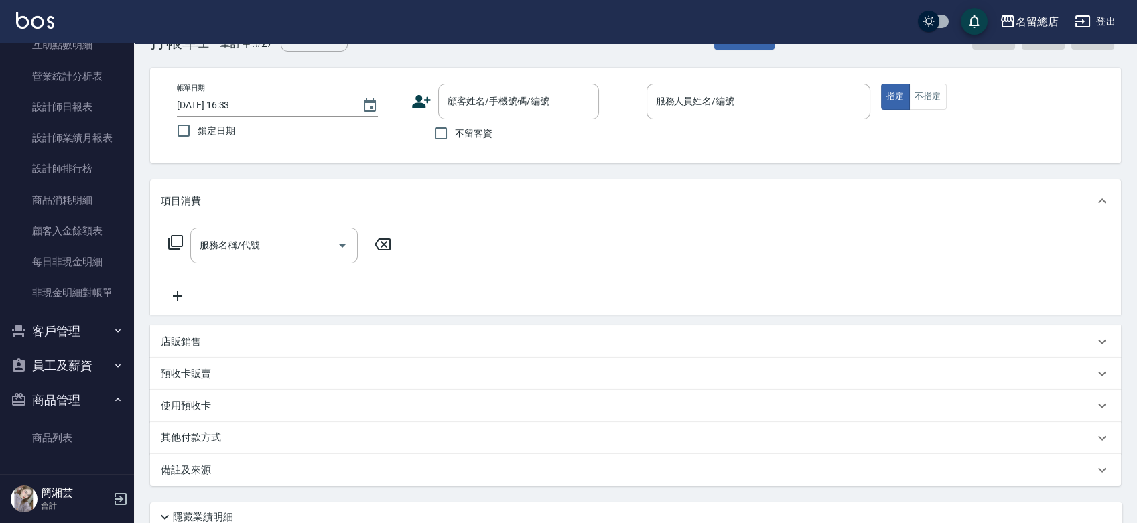
scroll to position [74, 0]
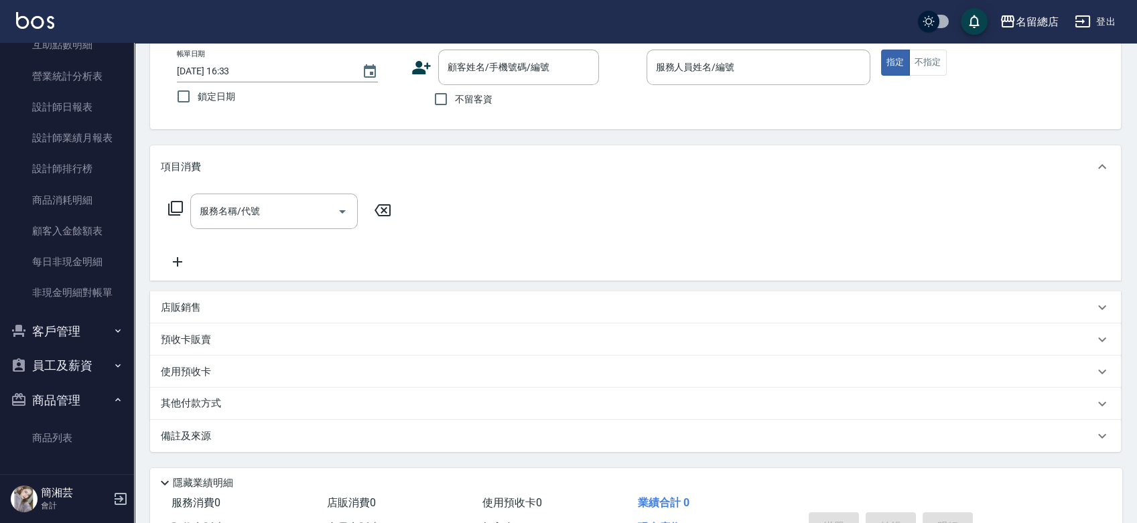
click at [85, 395] on button "商品管理" at bounding box center [66, 400] width 123 height 35
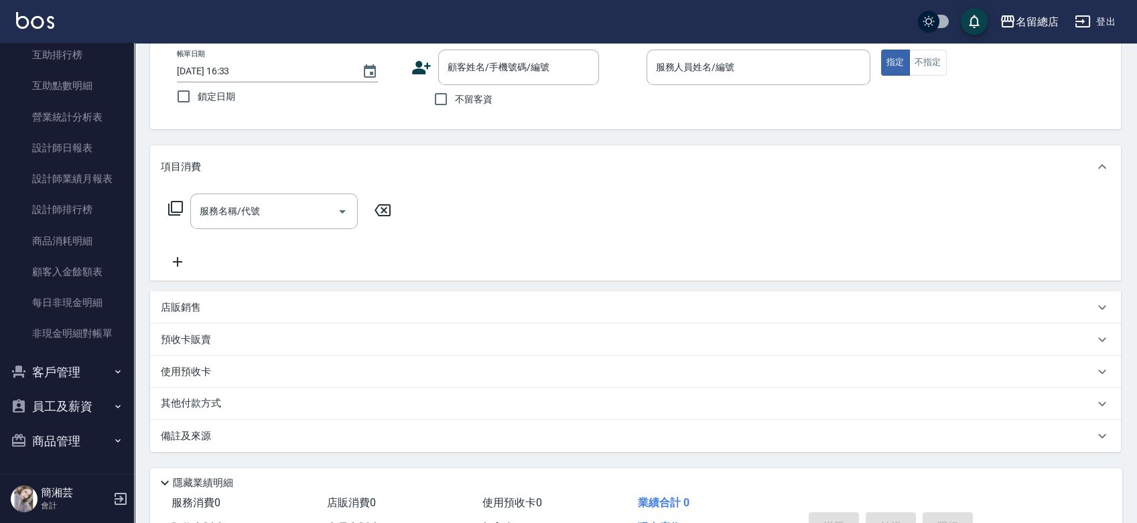
scroll to position [572, 0]
click at [86, 369] on button "客戶管理" at bounding box center [66, 373] width 123 height 35
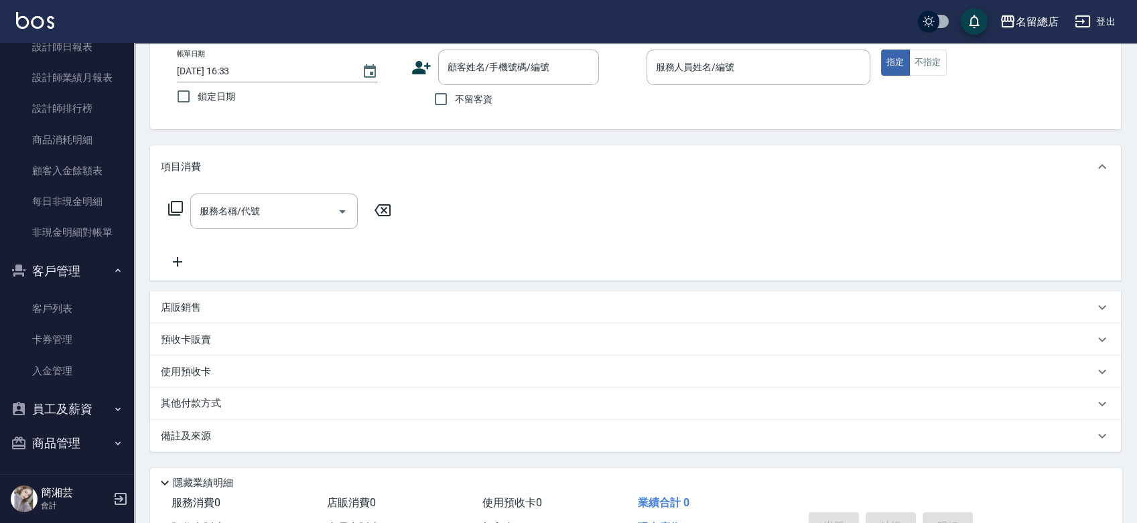
scroll to position [676, 0]
click at [66, 277] on button "客戶管理" at bounding box center [66, 270] width 123 height 35
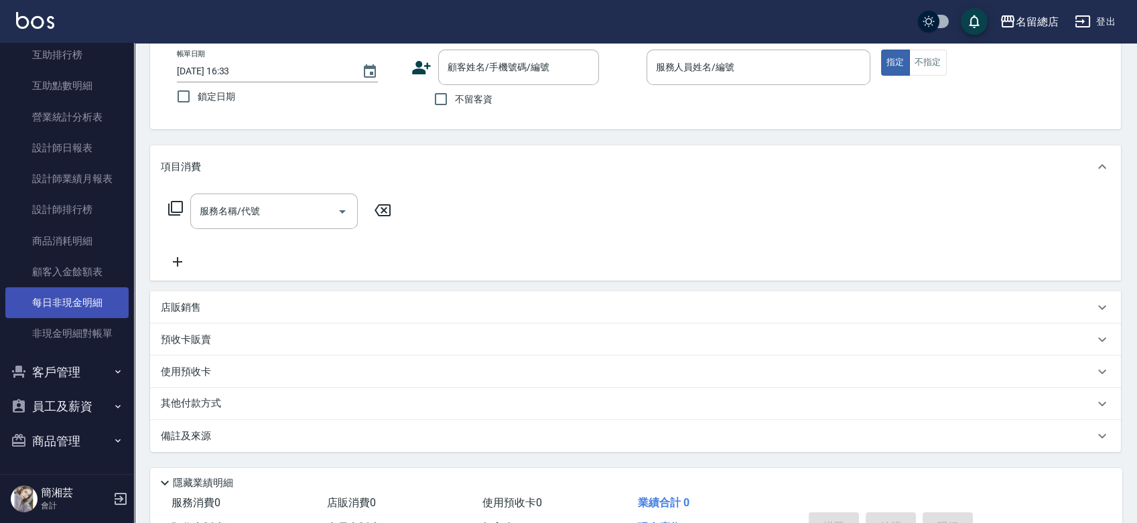
scroll to position [572, 0]
drag, startPoint x: 90, startPoint y: 414, endPoint x: 86, endPoint y: 420, distance: 7.8
click at [86, 419] on button "員工及薪資" at bounding box center [66, 407] width 123 height 35
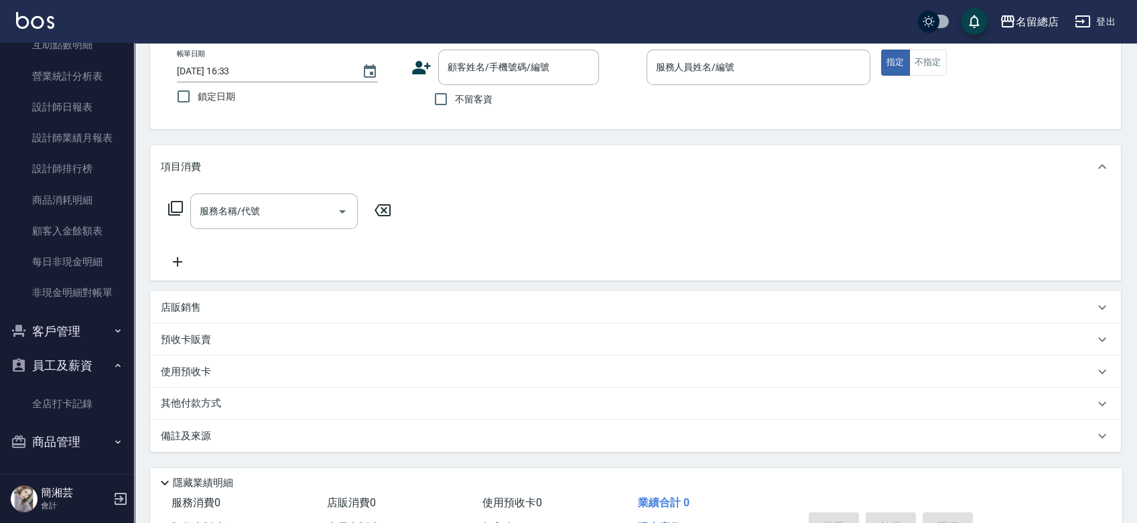
click at [70, 361] on button "員工及薪資" at bounding box center [66, 366] width 123 height 35
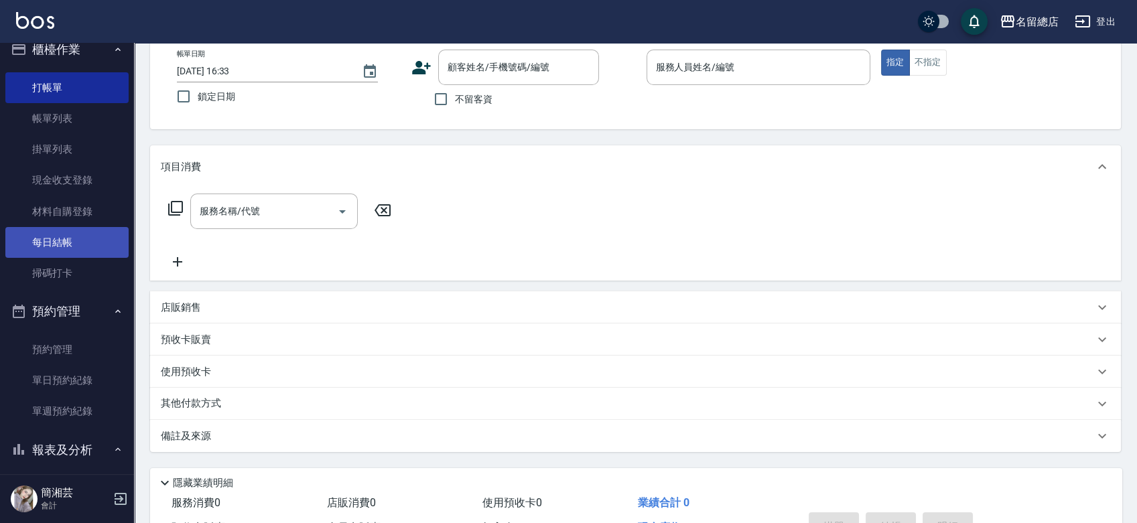
scroll to position [0, 0]
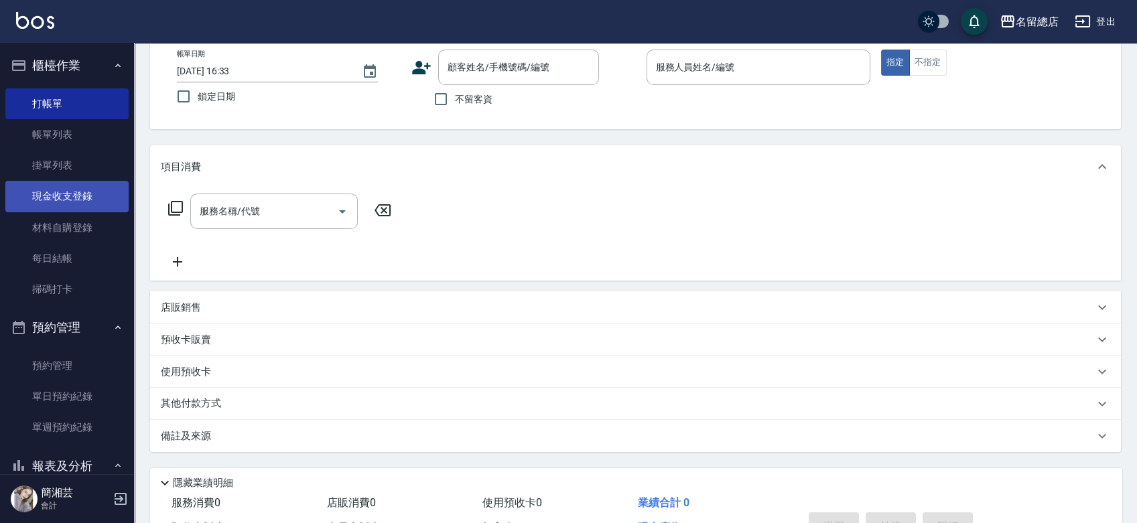
drag, startPoint x: 52, startPoint y: 235, endPoint x: 85, endPoint y: 211, distance: 40.4
click at [52, 235] on link "材料自購登錄" at bounding box center [66, 227] width 123 height 31
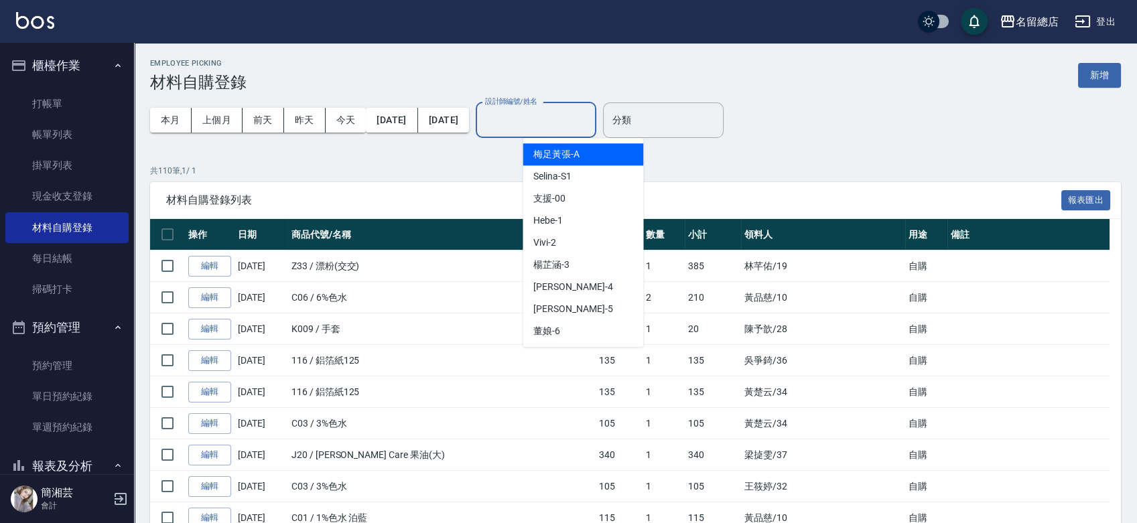
click at [577, 113] on div "設計師編號/姓名 設計師編號/姓名" at bounding box center [536, 121] width 121 height 36
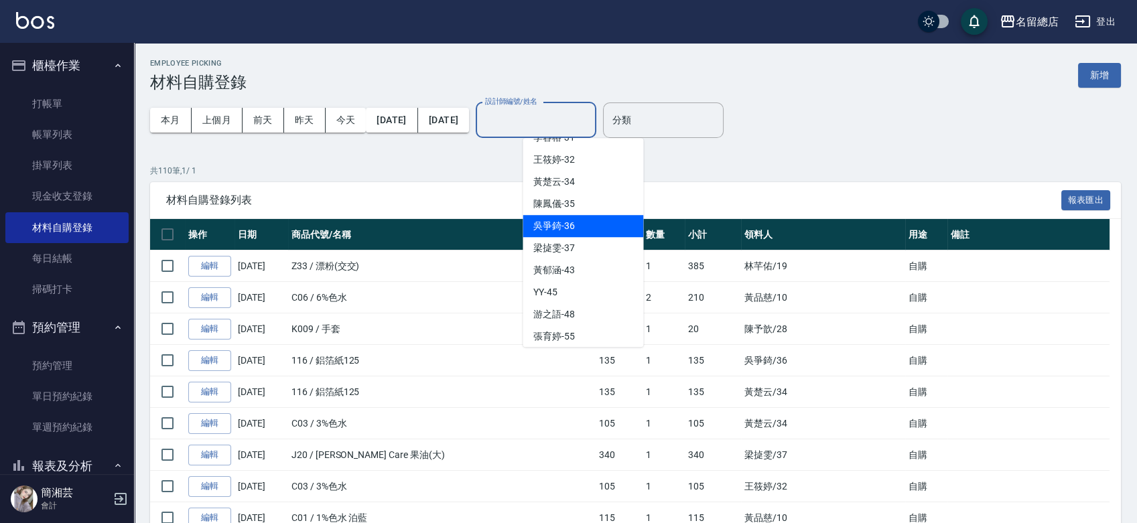
scroll to position [603, 0]
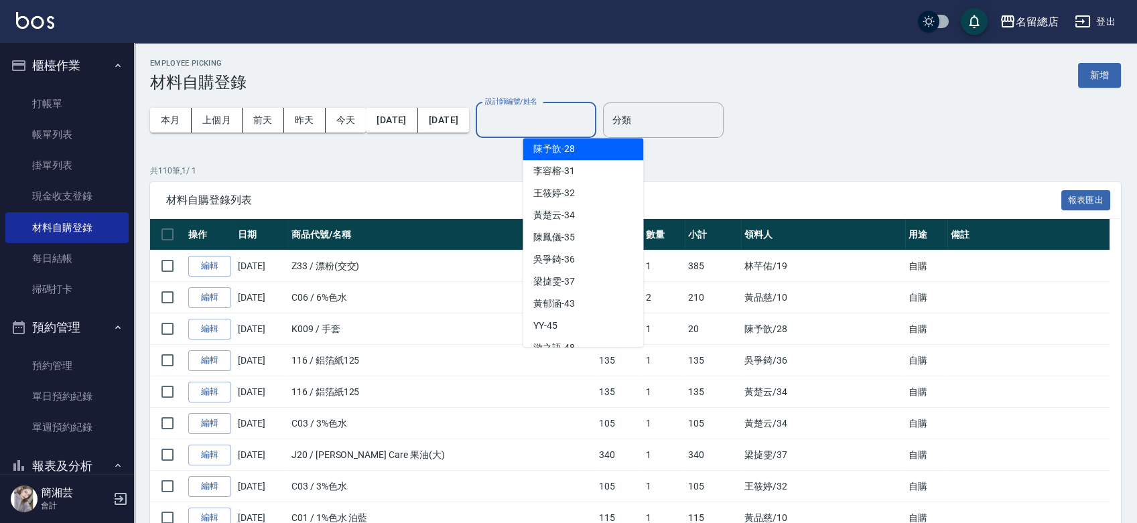
click at [574, 140] on div "陳予歆 -28" at bounding box center [583, 149] width 121 height 22
type input "陳予歆-28"
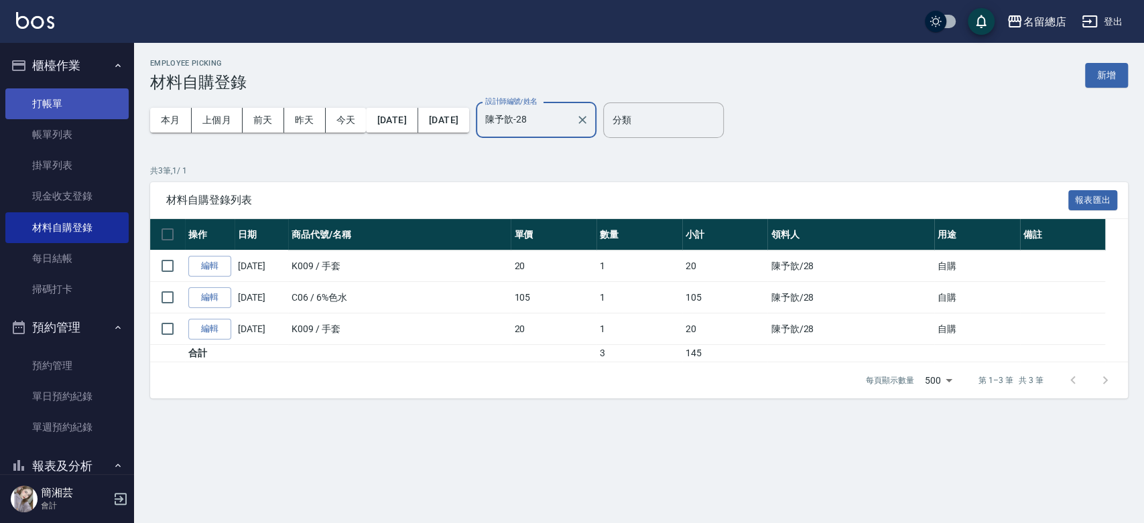
click at [72, 94] on link "打帳單" at bounding box center [66, 103] width 123 height 31
